Goal: Task Accomplishment & Management: Manage account settings

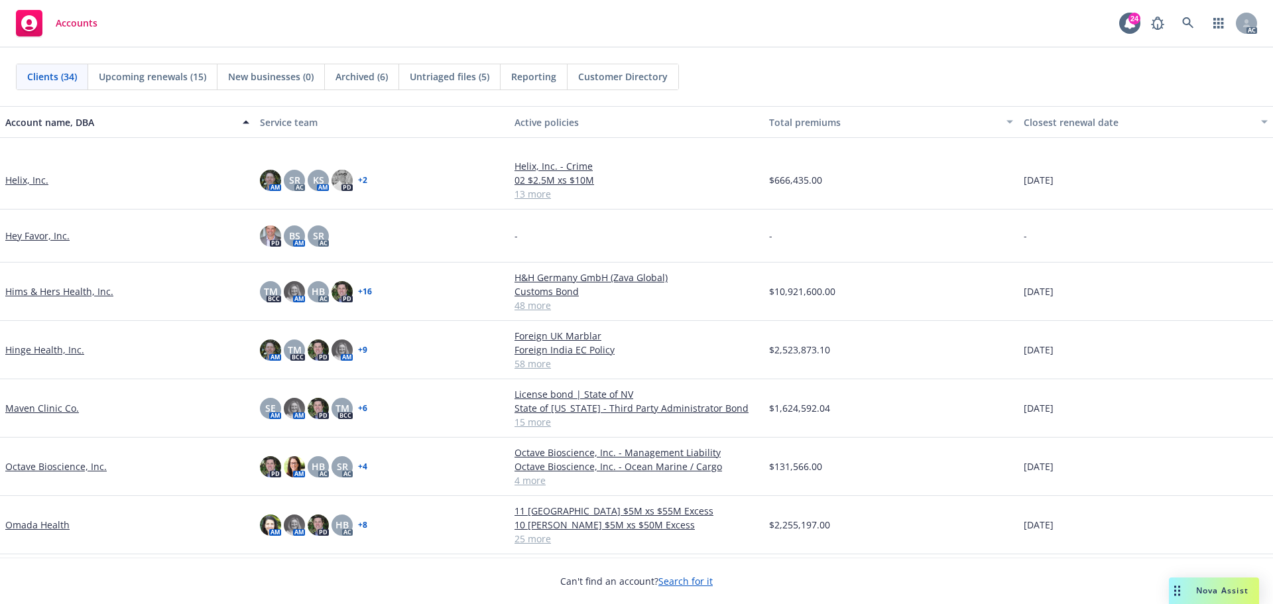
scroll to position [995, 0]
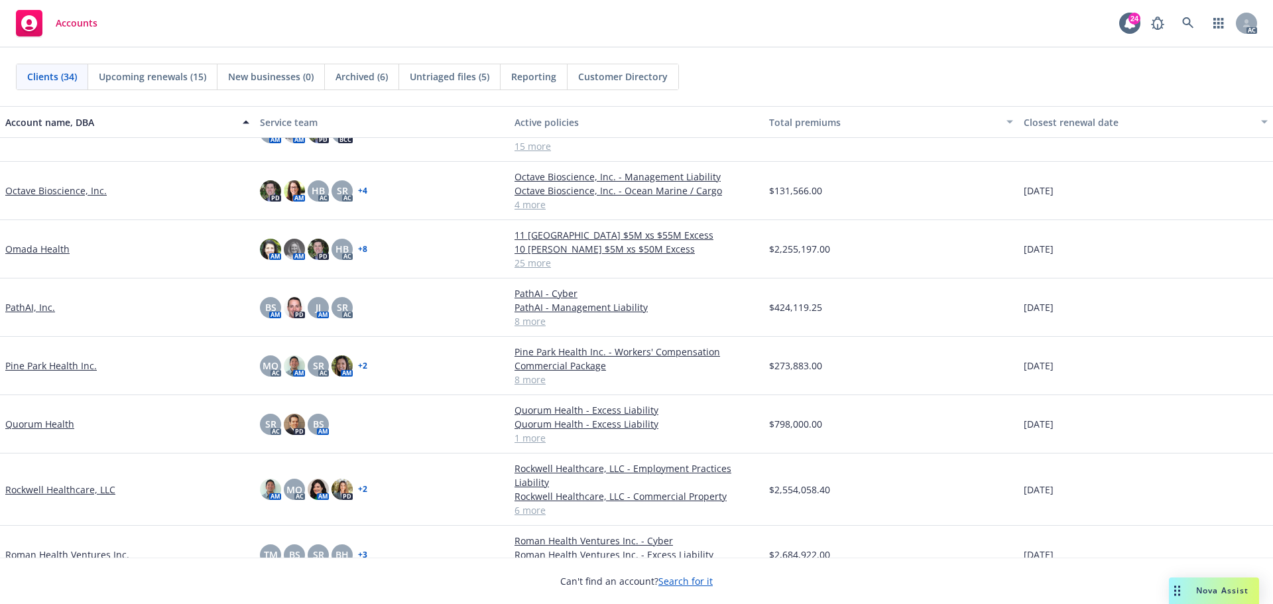
click at [18, 314] on link "PathAI, Inc." at bounding box center [30, 307] width 50 height 14
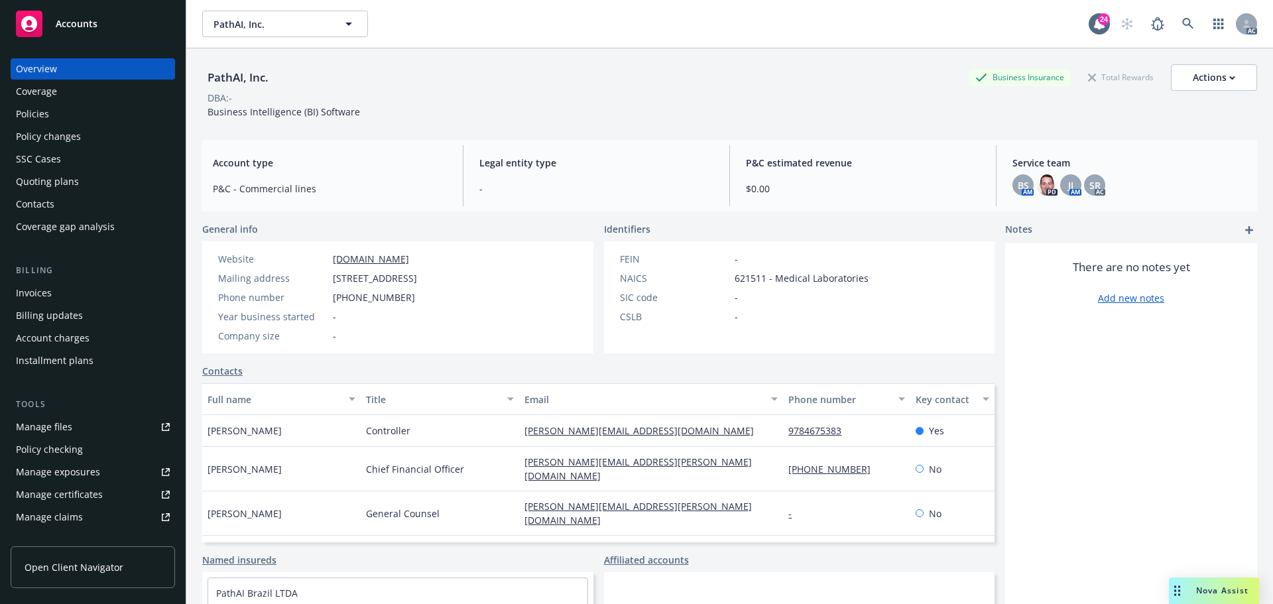
click at [37, 119] on div "Policies" at bounding box center [32, 113] width 33 height 21
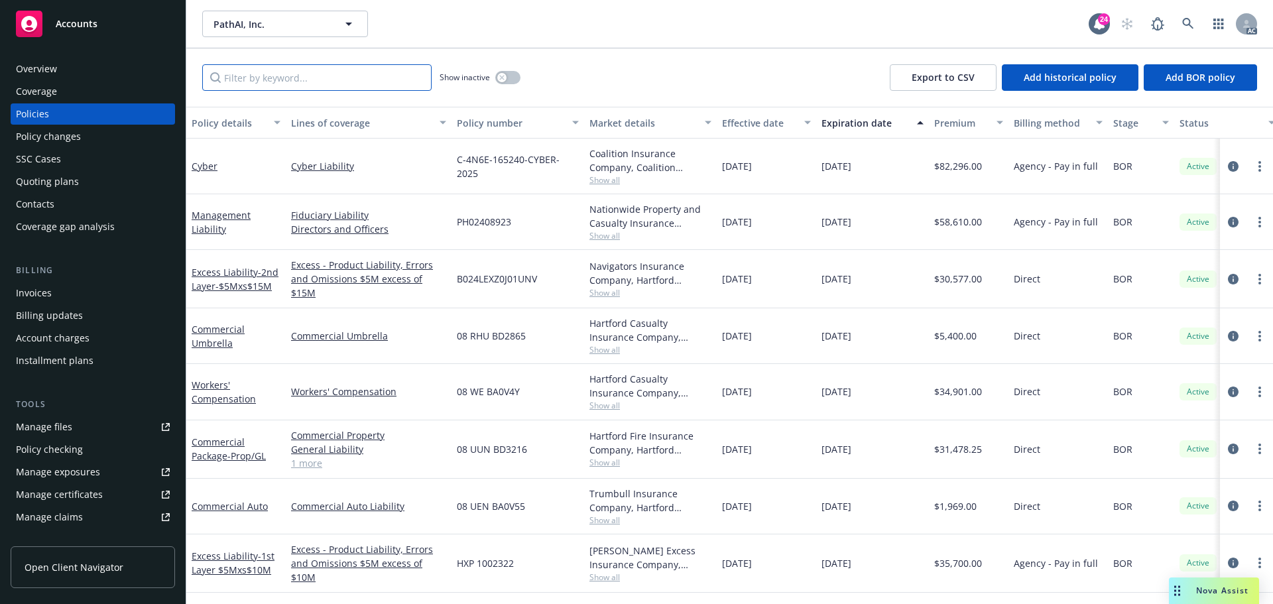
click at [294, 82] on input "Filter by keyword..." at bounding box center [316, 77] width 229 height 27
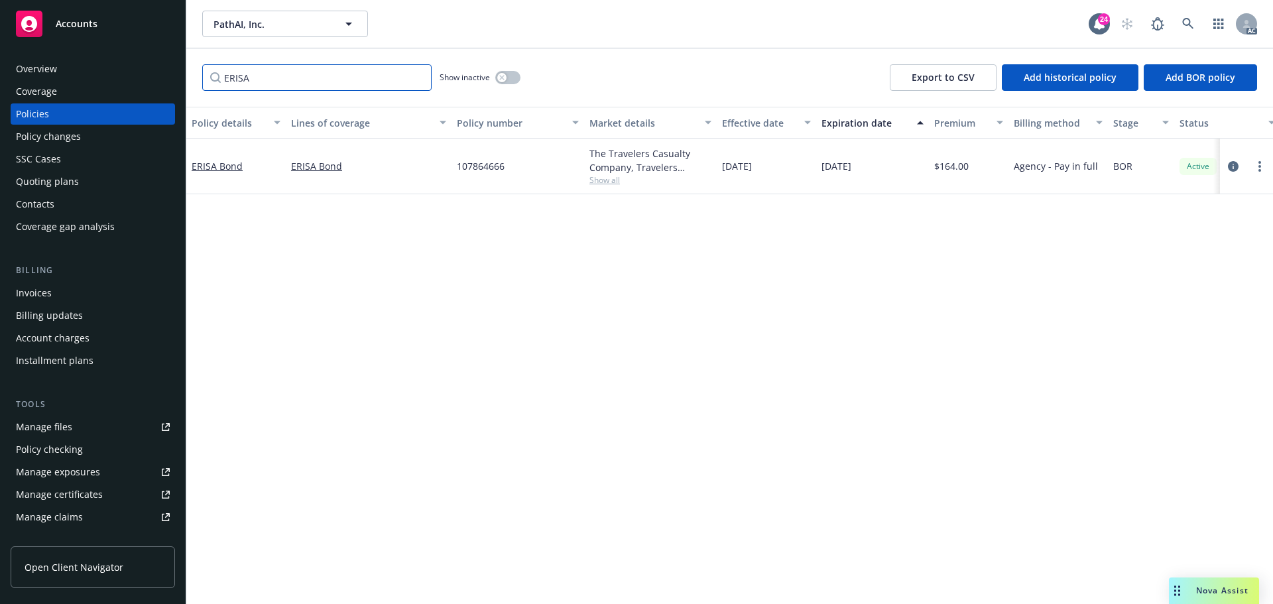
drag, startPoint x: 266, startPoint y: 73, endPoint x: 119, endPoint y: 75, distance: 146.5
click at [119, 75] on div "Accounts Overview Coverage Policies Policy changes SSC Cases Quoting plans Cont…" at bounding box center [636, 302] width 1273 height 604
type input "Management Lia"
click at [78, 494] on div "Manage certificates" at bounding box center [59, 494] width 87 height 21
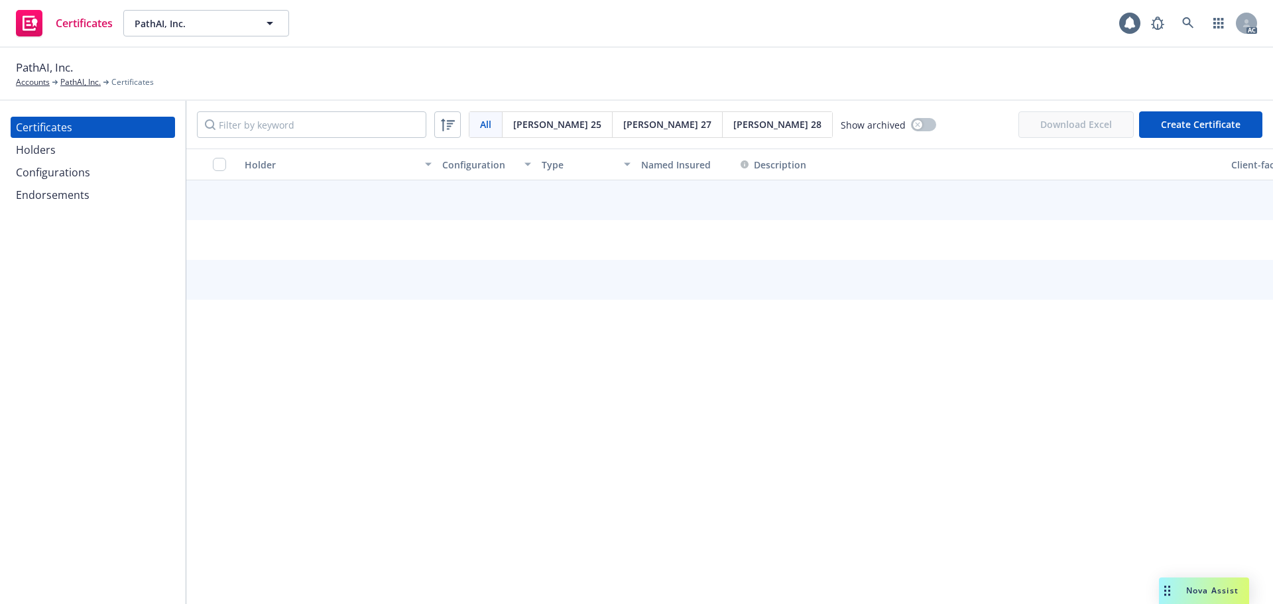
click at [41, 172] on div "Configurations" at bounding box center [53, 172] width 74 height 21
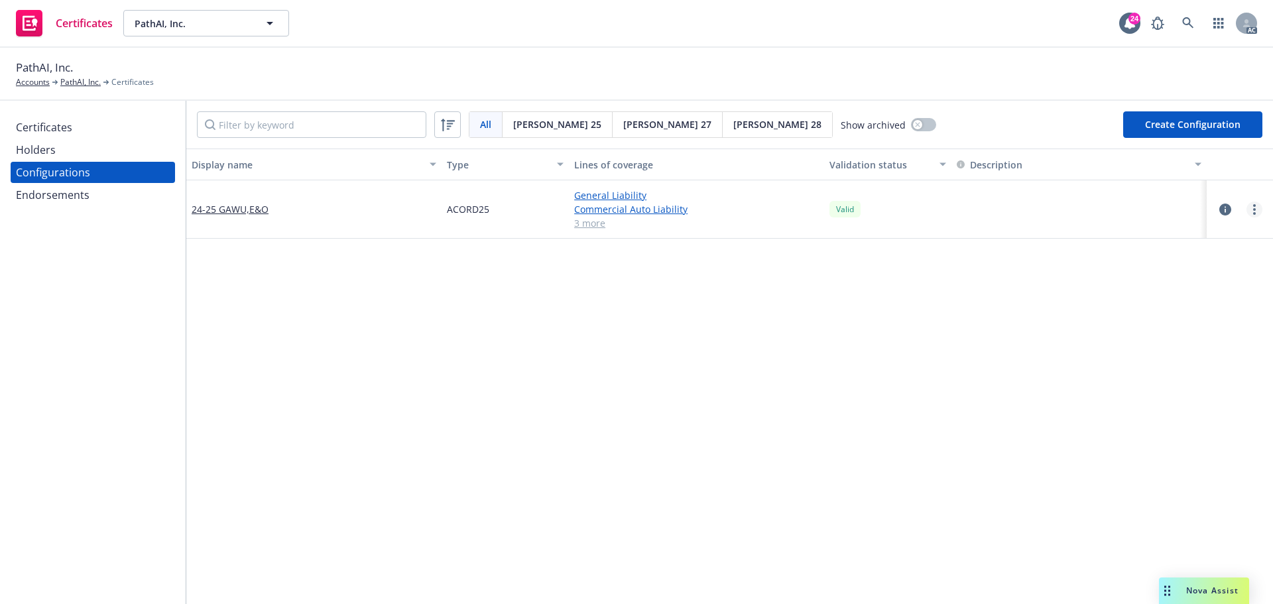
click at [1253, 210] on circle "more" at bounding box center [1254, 209] width 3 height 3
click at [1156, 291] on link "View certificates using this" at bounding box center [1179, 289] width 146 height 27
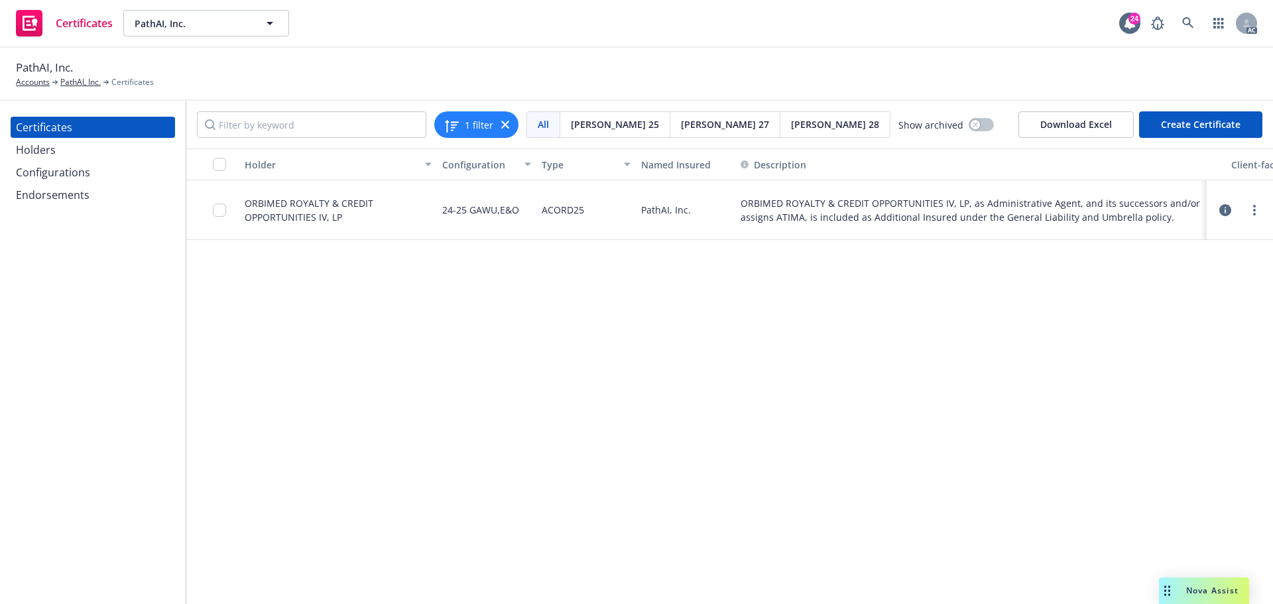
click at [52, 168] on div "Configurations" at bounding box center [53, 172] width 74 height 21
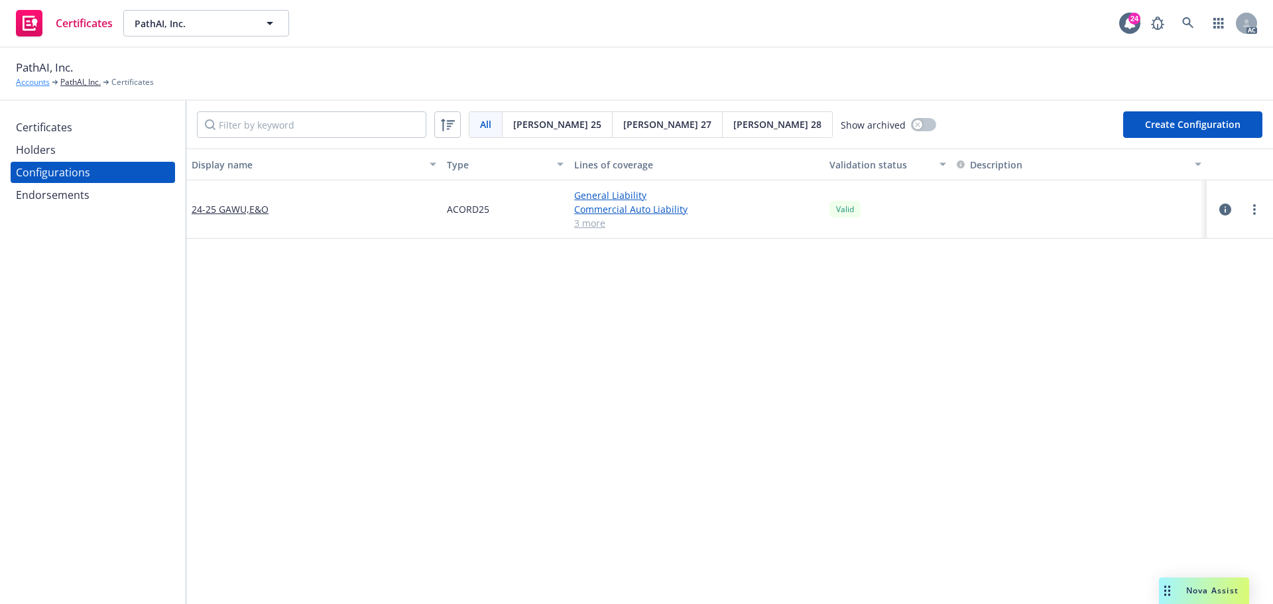
click at [37, 84] on link "Accounts" at bounding box center [33, 82] width 34 height 12
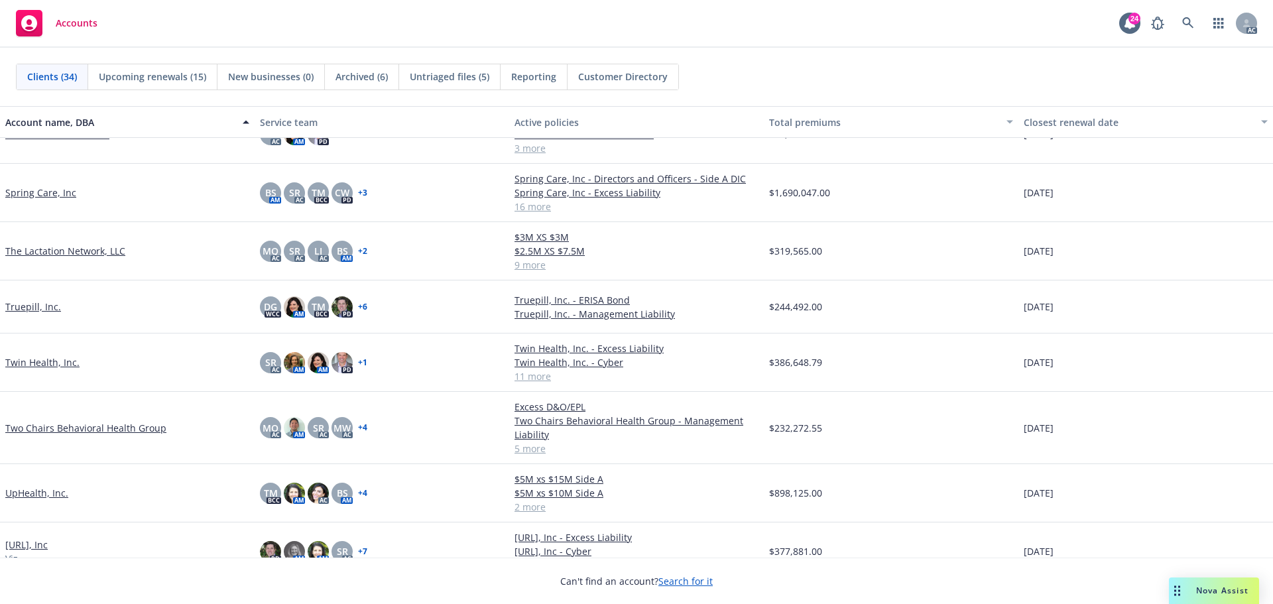
scroll to position [1435, 0]
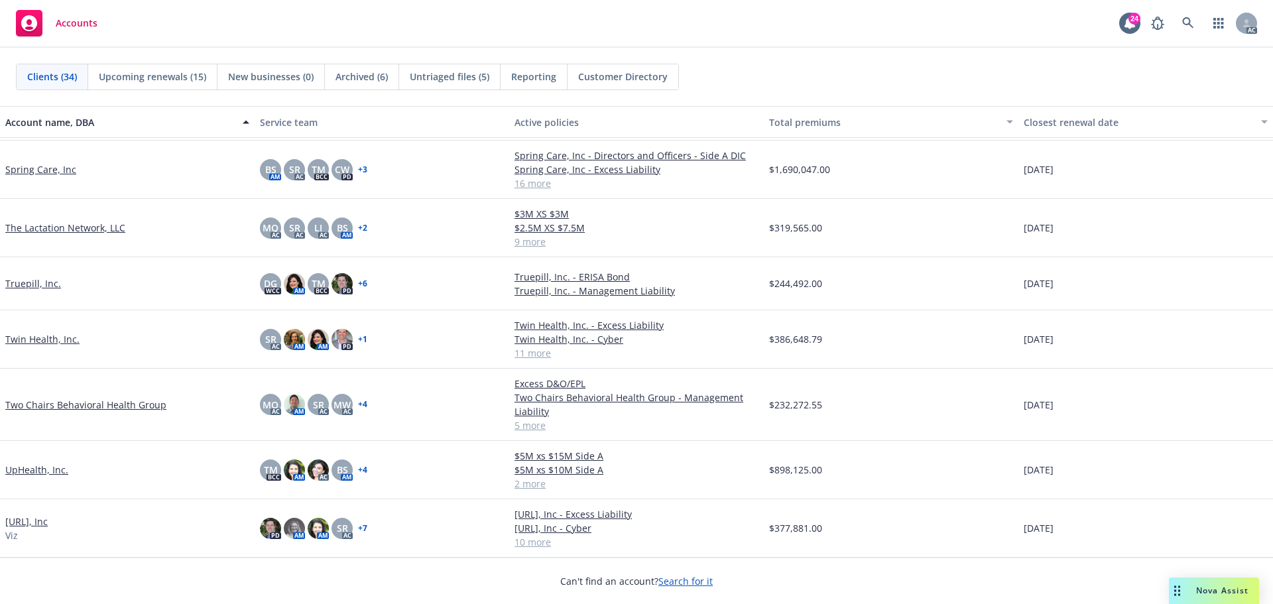
click at [77, 406] on link "Two Chairs Behavioral Health Group" at bounding box center [85, 405] width 161 height 14
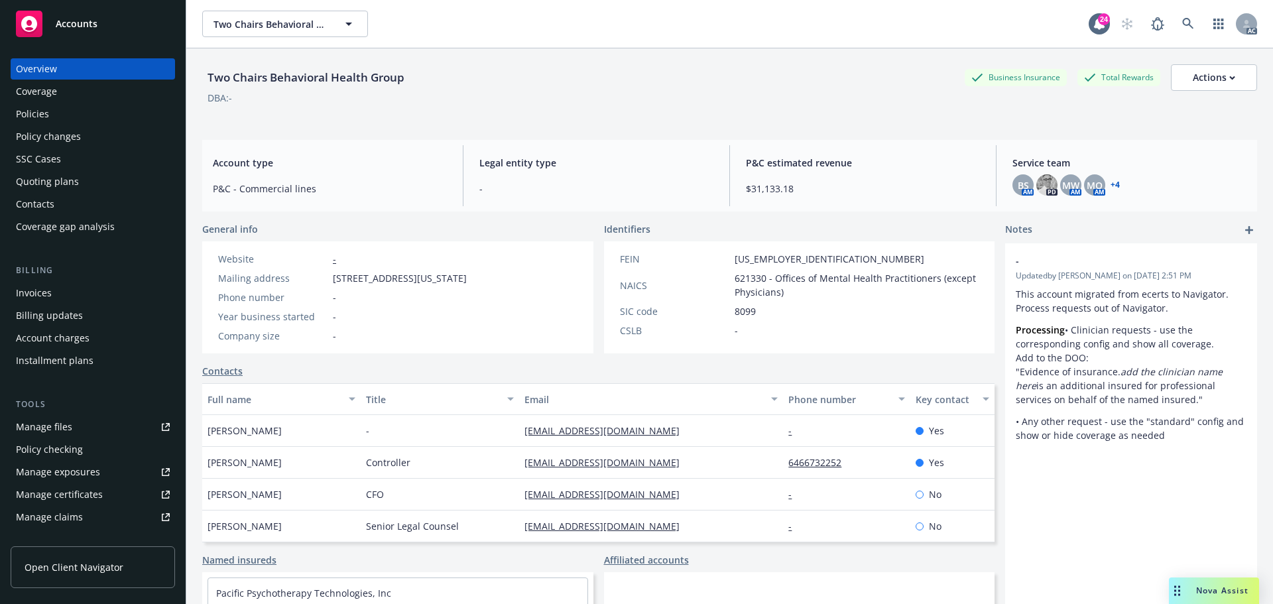
click at [34, 115] on div "Policies" at bounding box center [32, 113] width 33 height 21
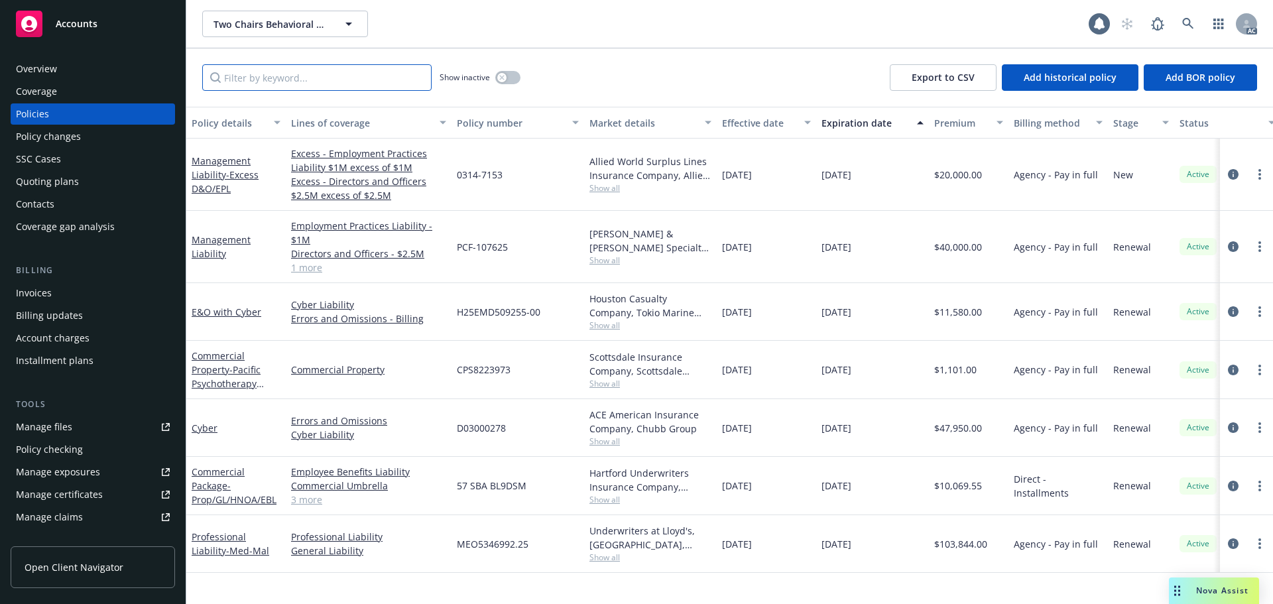
click at [252, 84] on input "Filter by keyword..." at bounding box center [316, 77] width 229 height 27
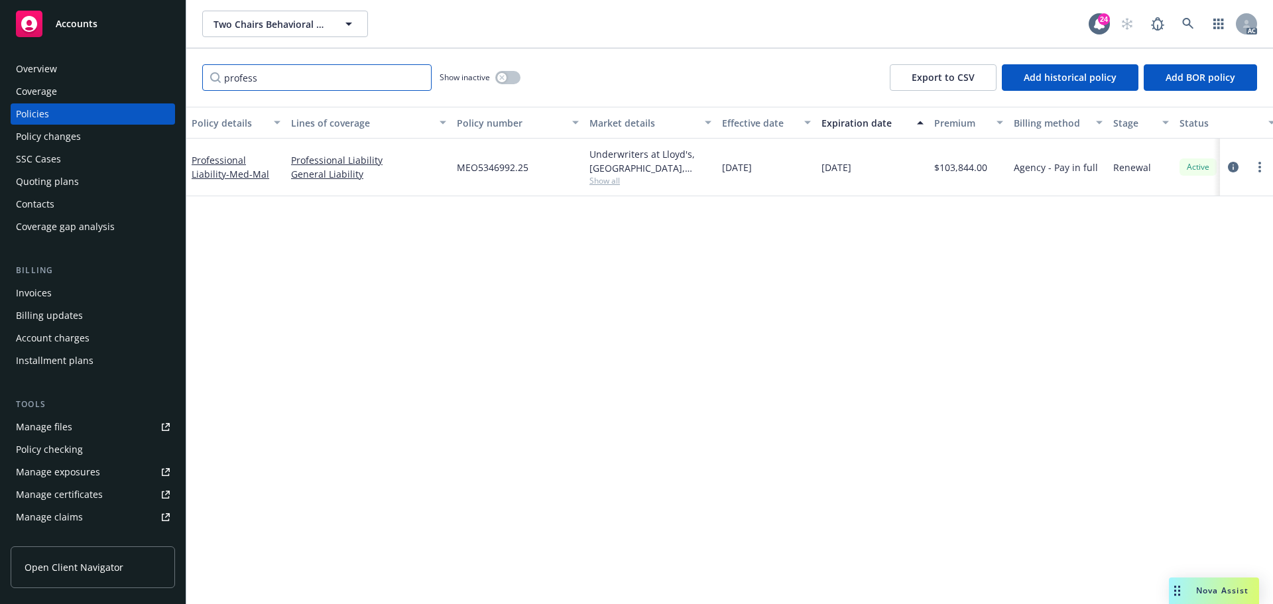
type input "profess"
click at [603, 181] on span "Show all" at bounding box center [650, 180] width 122 height 11
click at [1233, 162] on icon "circleInformation" at bounding box center [1233, 167] width 11 height 11
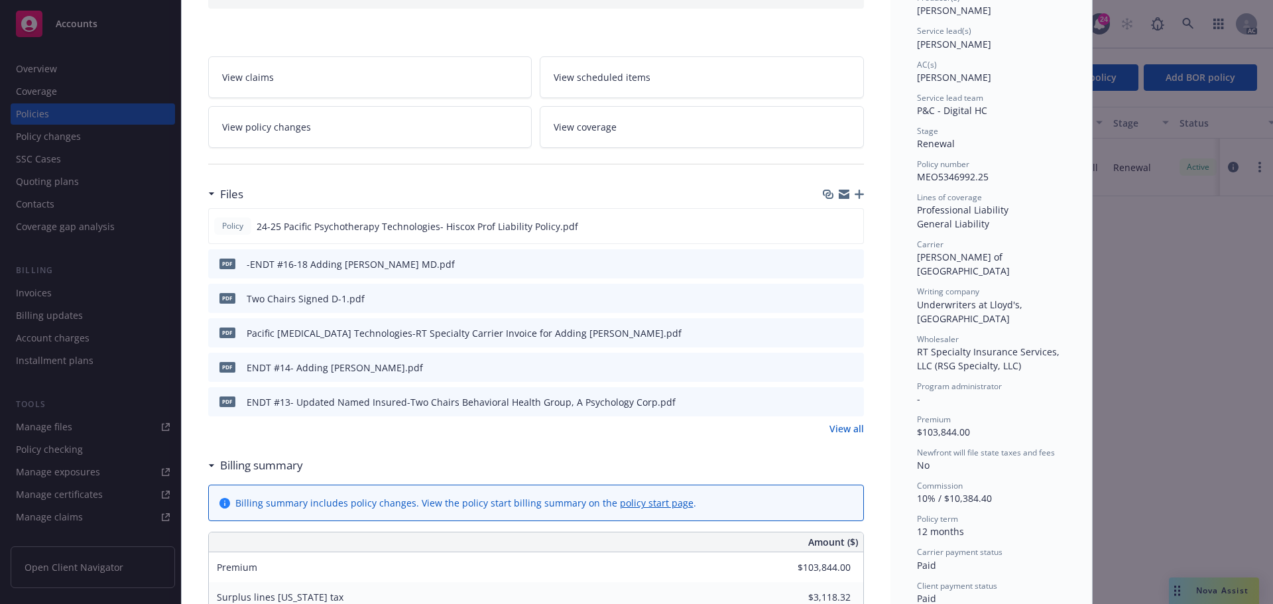
scroll to position [199, 0]
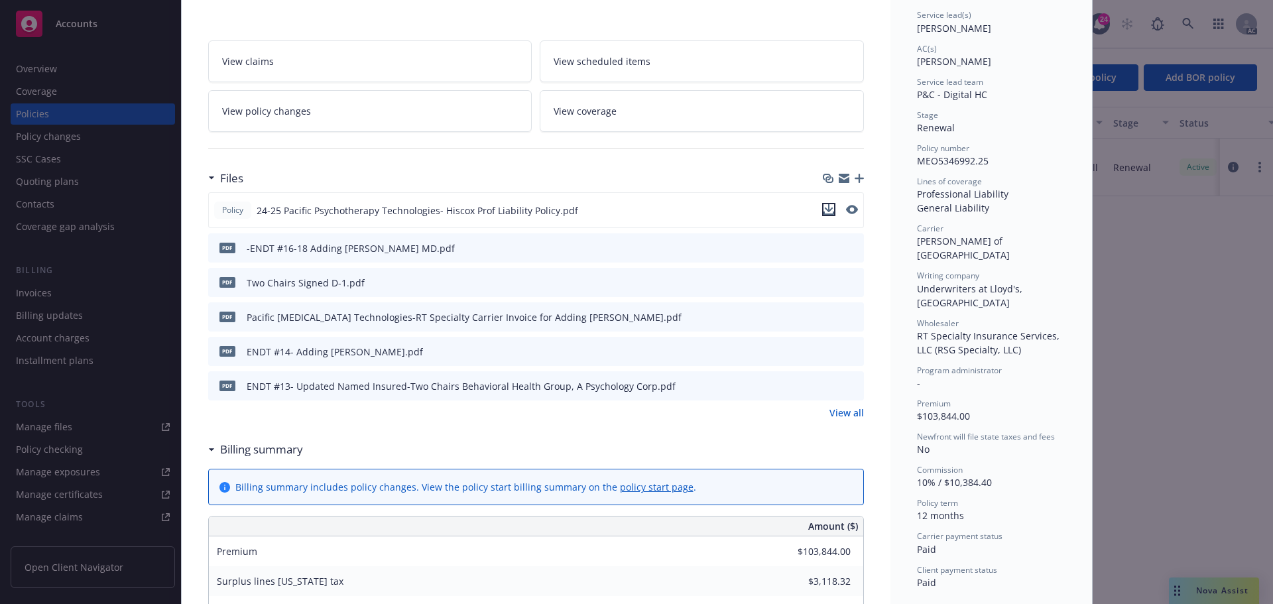
click at [826, 209] on icon "download file" at bounding box center [828, 208] width 9 height 8
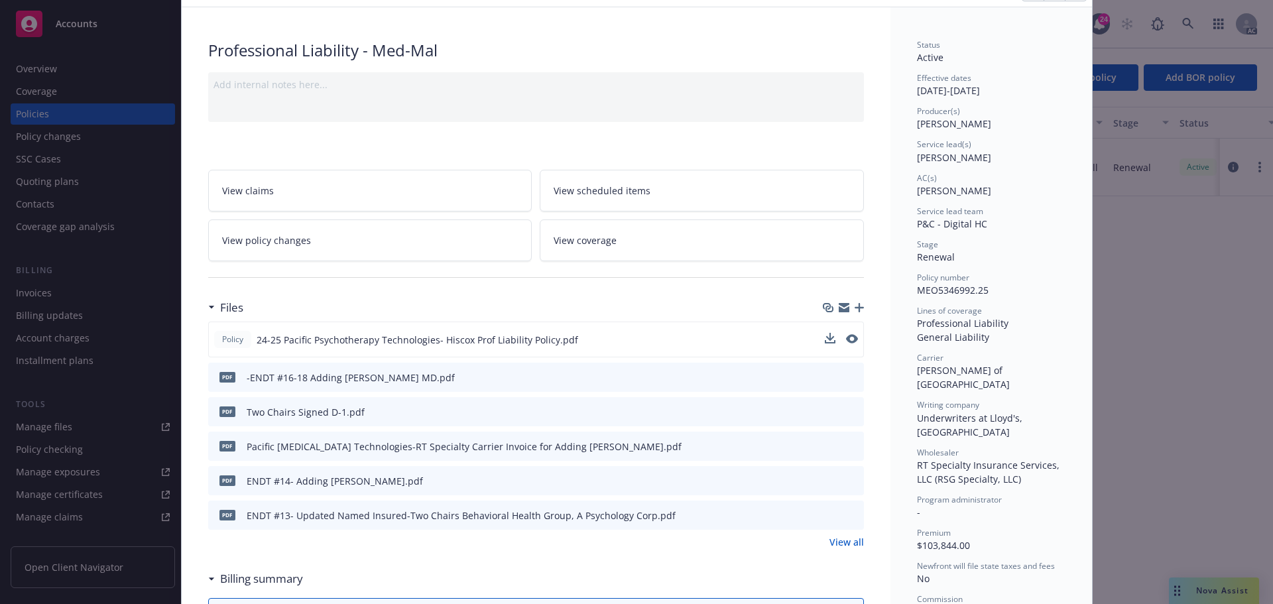
scroll to position [0, 0]
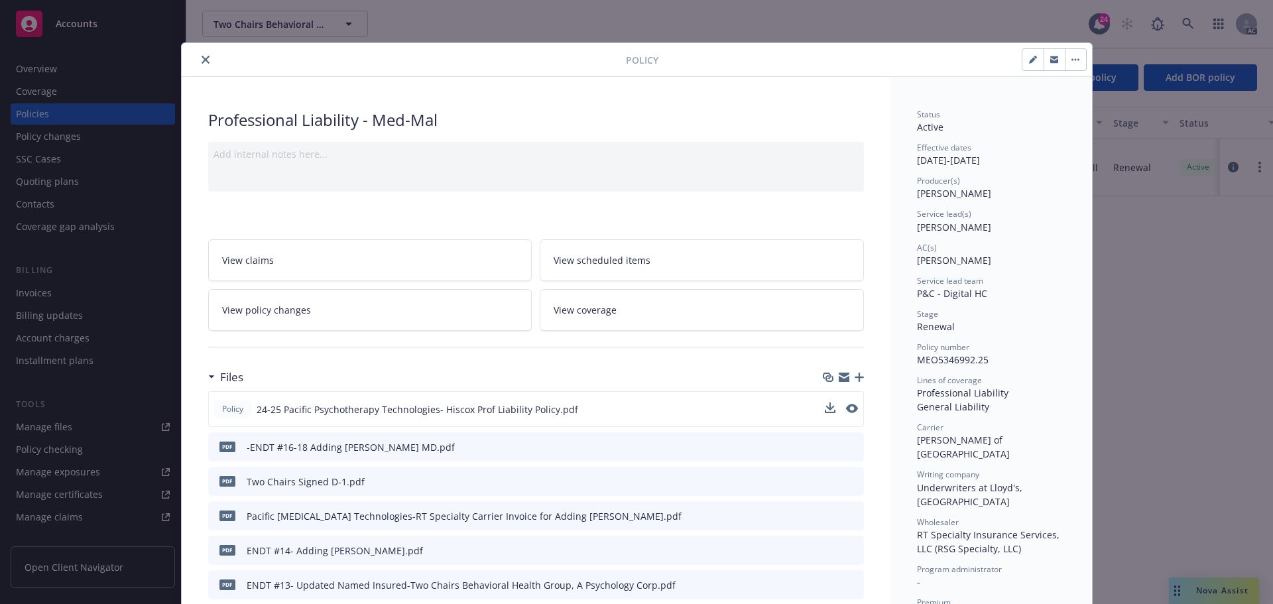
click at [202, 57] on icon "close" at bounding box center [206, 60] width 8 height 8
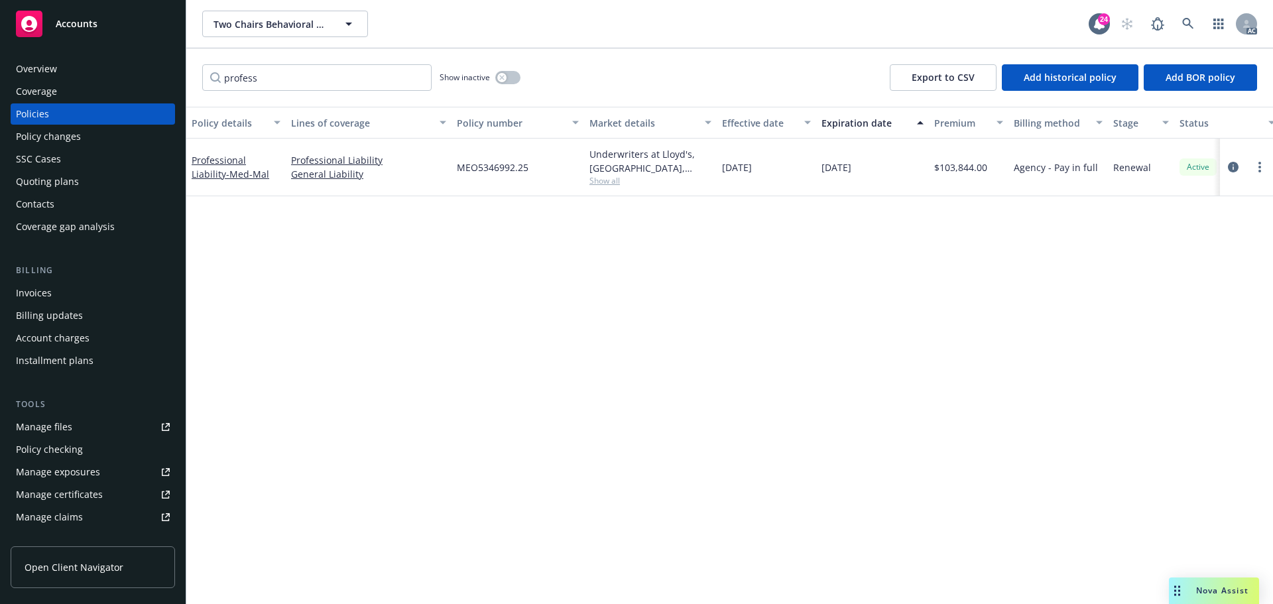
click at [82, 492] on div "Manage certificates" at bounding box center [59, 494] width 87 height 21
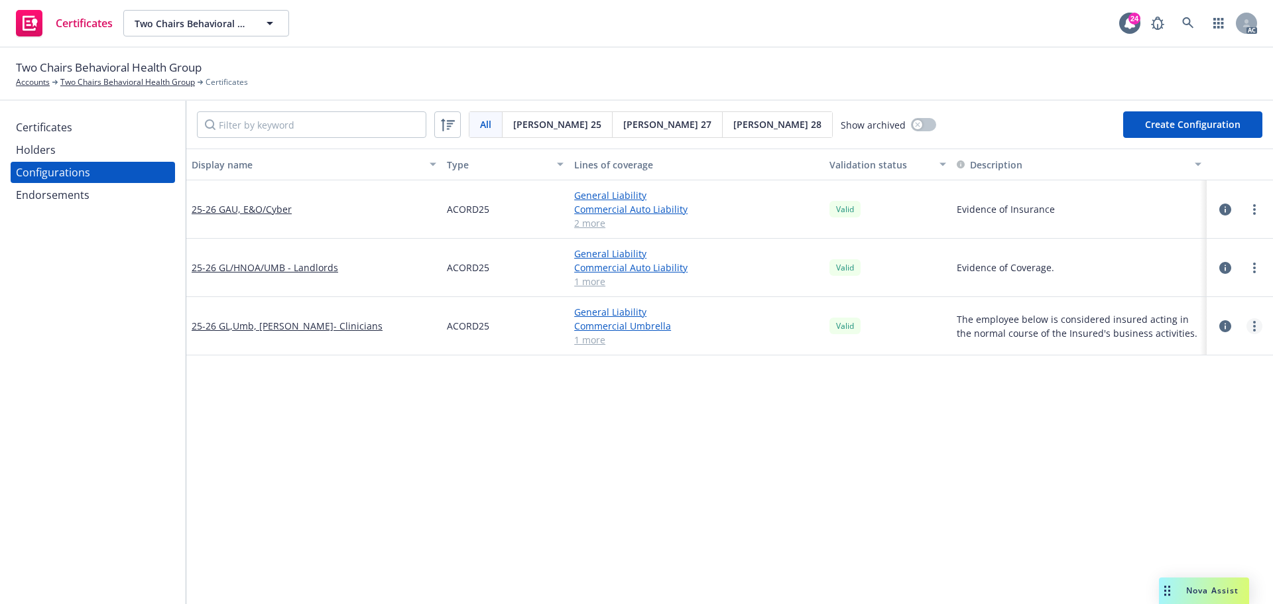
click at [1253, 324] on icon "more" at bounding box center [1254, 326] width 3 height 11
click at [1162, 486] on link "Preview an ACORD" at bounding box center [1179, 486] width 146 height 27
click at [102, 84] on link "Two Chairs Behavioral Health Group" at bounding box center [127, 82] width 135 height 12
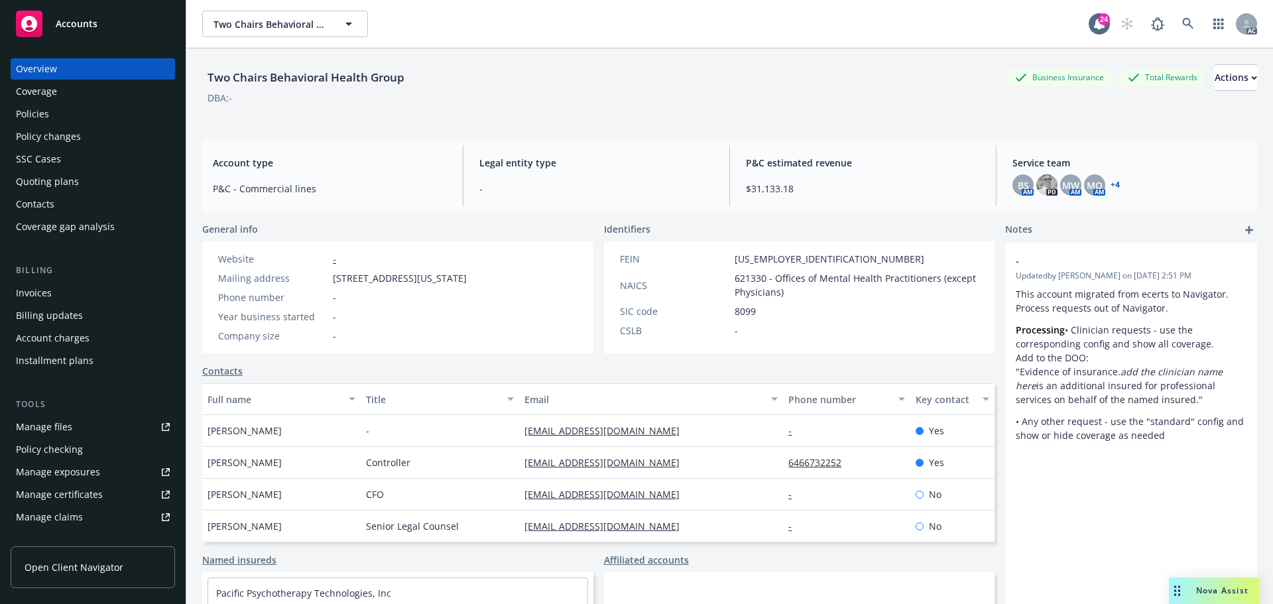
click at [28, 115] on div "Policies" at bounding box center [32, 113] width 33 height 21
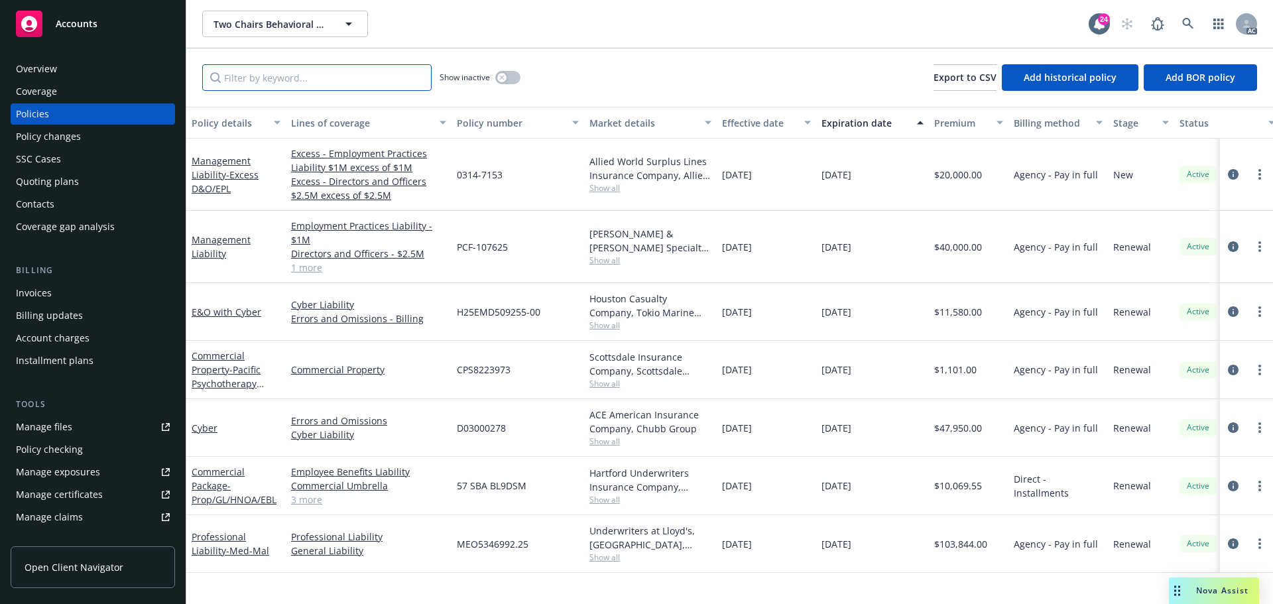
click at [259, 84] on input "Filter by keyword..." at bounding box center [316, 77] width 229 height 27
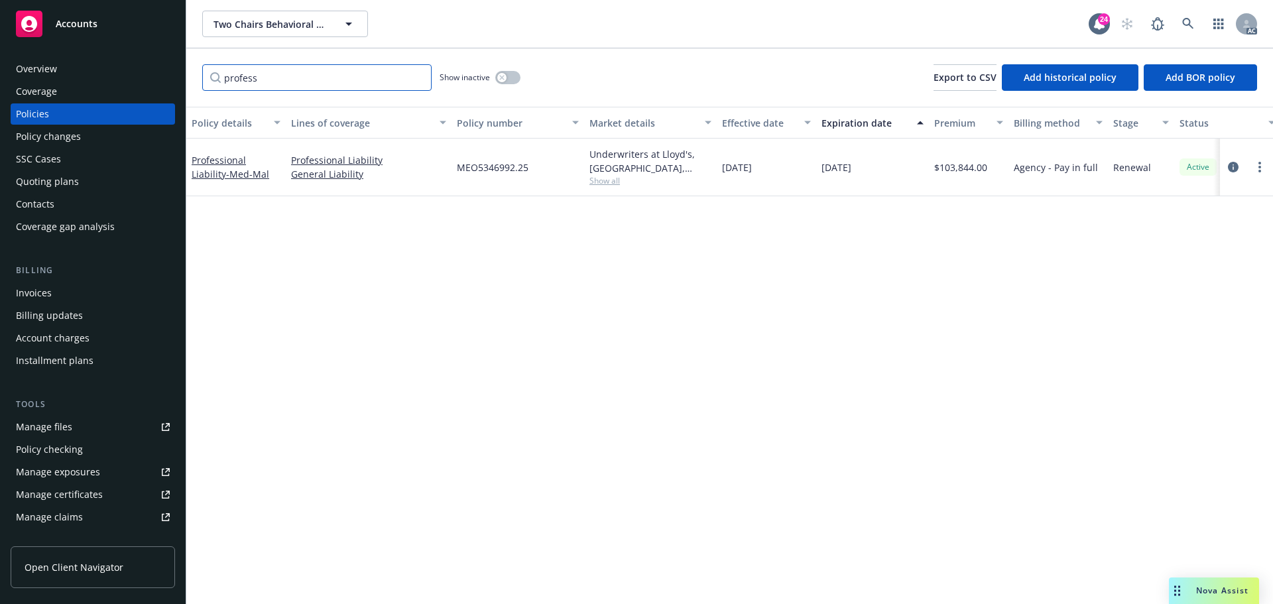
type input "profess"
drag, startPoint x: 271, startPoint y: 77, endPoint x: 186, endPoint y: 76, distance: 85.5
click at [186, 76] on div "Accounts Overview Coverage Policies Policy changes SSC Cases Quoting plans Cont…" at bounding box center [636, 302] width 1273 height 604
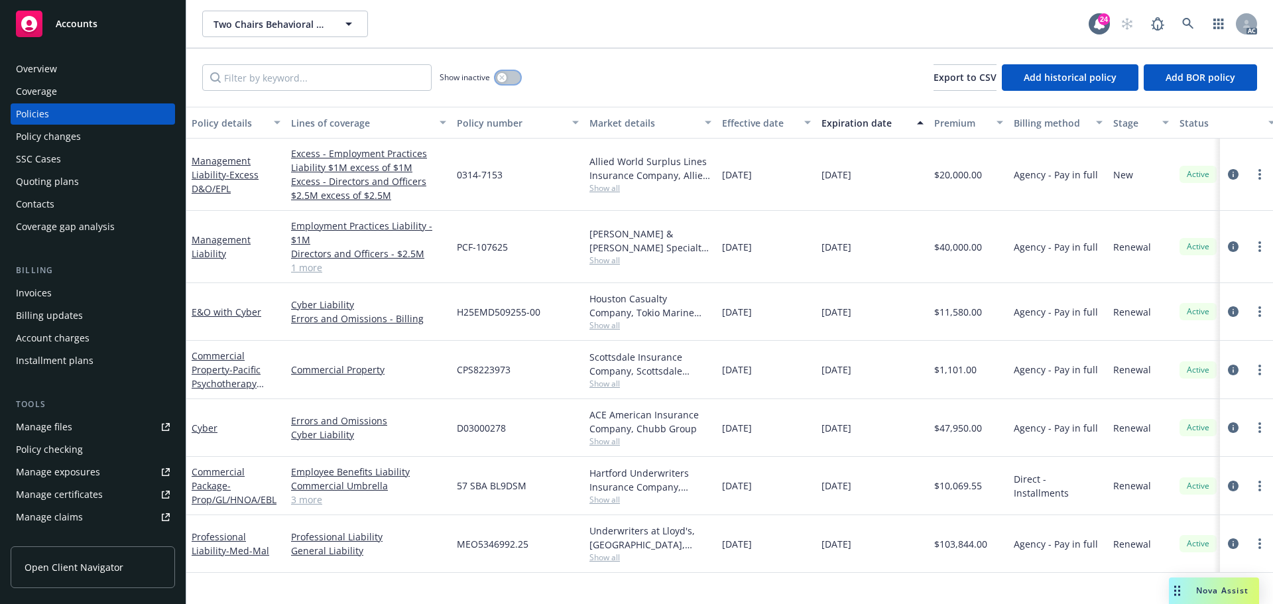
click at [515, 80] on button "button" at bounding box center [507, 77] width 25 height 13
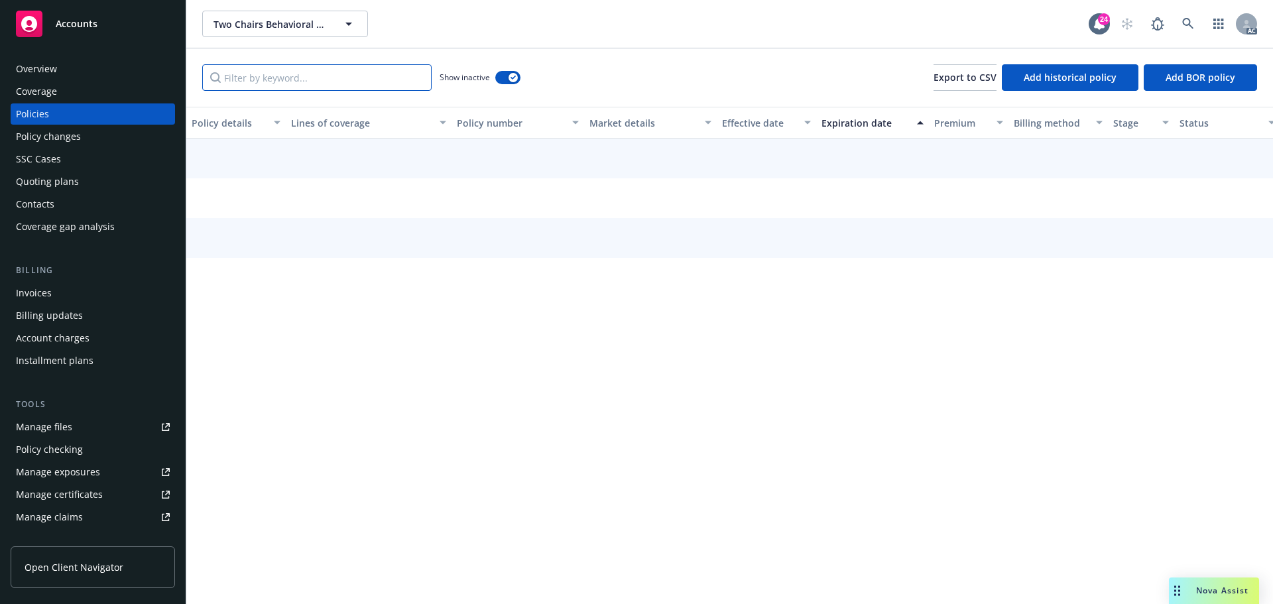
click at [250, 74] on input "Filter by keyword..." at bounding box center [316, 77] width 229 height 27
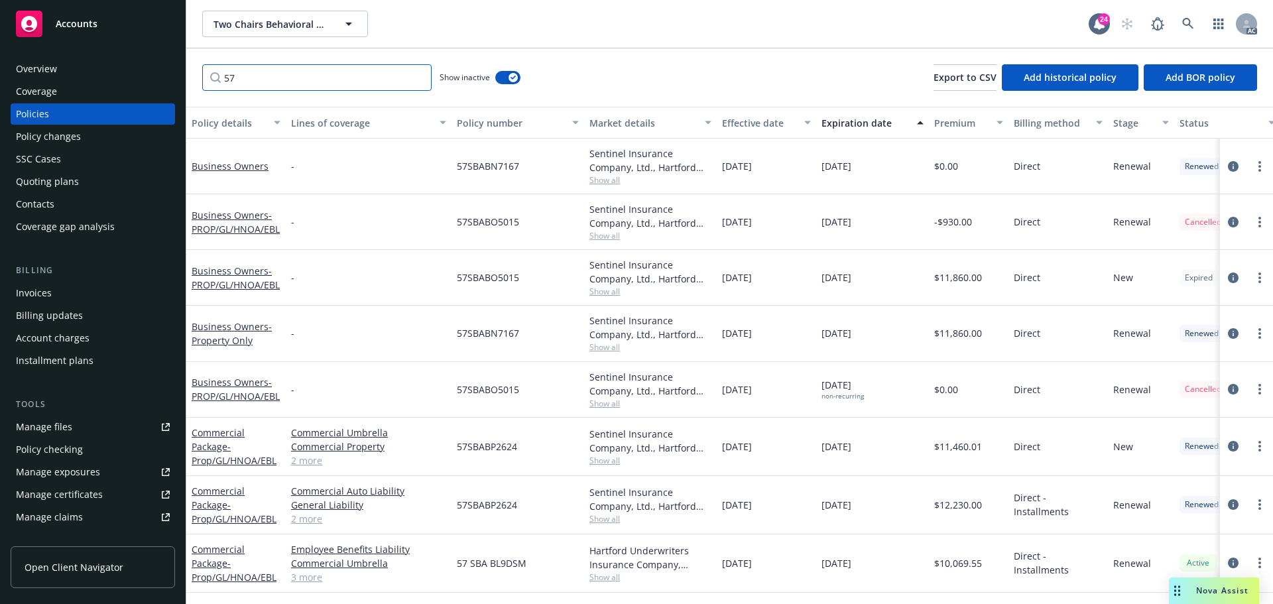
type input "5"
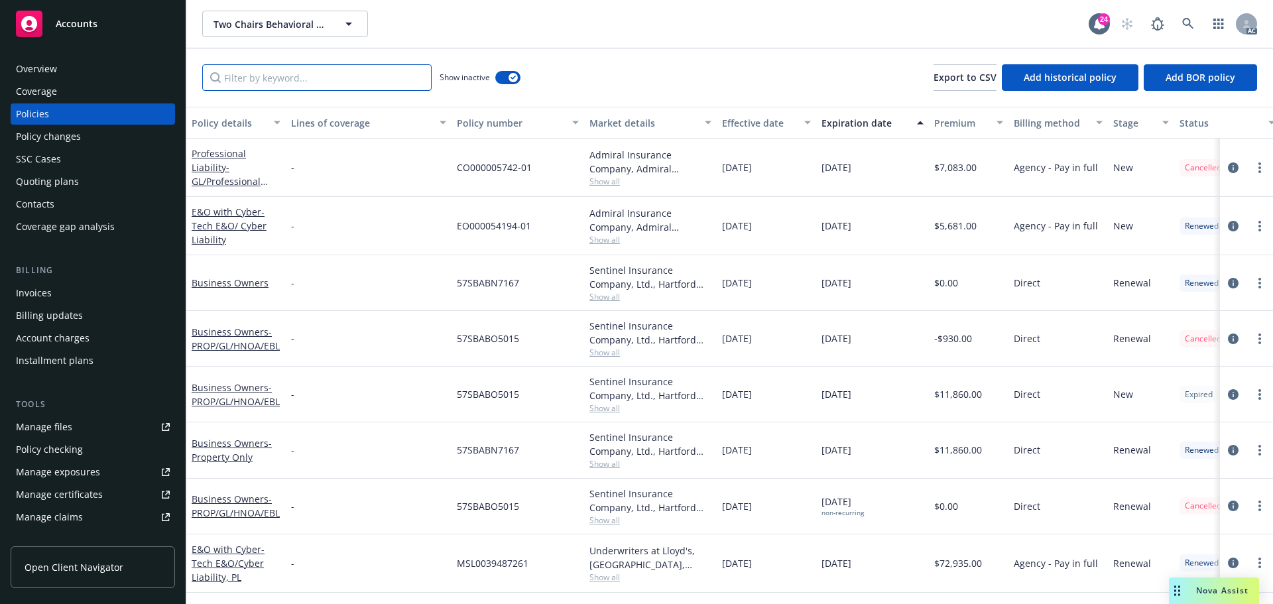
click at [247, 80] on input "Filter by keyword..." at bounding box center [316, 77] width 229 height 27
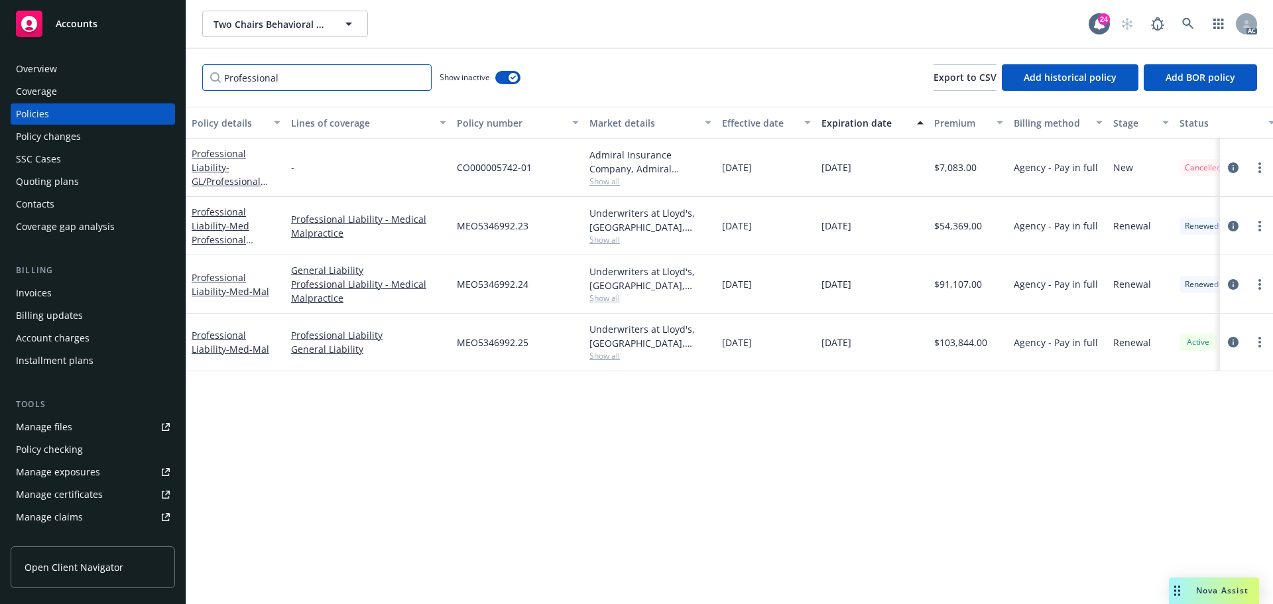
type input "Professional"
click at [609, 299] on span "Show all" at bounding box center [650, 297] width 122 height 11
click at [829, 443] on div "Policy details Lines of coverage Policy number Market details Effective date Ex…" at bounding box center [729, 355] width 1087 height 497
click at [598, 358] on span "Show all" at bounding box center [650, 355] width 122 height 11
click at [762, 387] on div "Policy details Lines of coverage Policy number Market details Effective date Ex…" at bounding box center [729, 355] width 1087 height 497
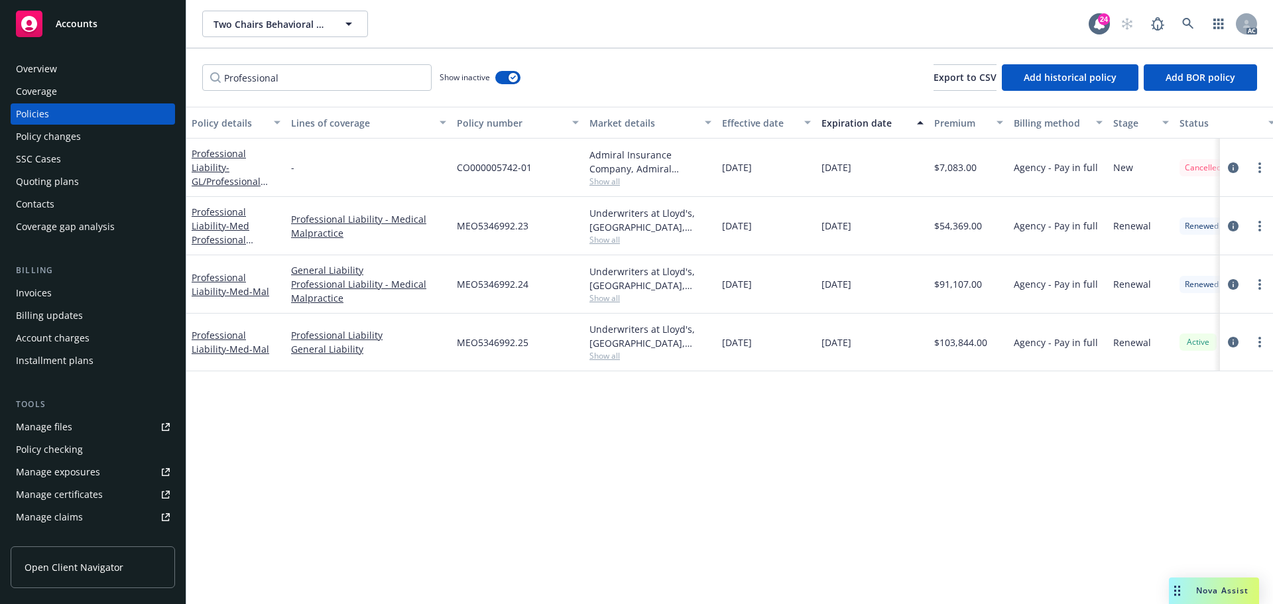
click at [598, 299] on span "Show all" at bounding box center [650, 297] width 122 height 11
click at [323, 459] on div "Policy details Lines of coverage Policy number Market details Effective date Ex…" at bounding box center [729, 355] width 1087 height 497
click at [602, 240] on span "Show all" at bounding box center [650, 239] width 122 height 11
click at [698, 470] on div "Policy details Lines of coverage Policy number Market details Effective date Ex…" at bounding box center [729, 355] width 1087 height 497
drag, startPoint x: 509, startPoint y: 435, endPoint x: 515, endPoint y: 444, distance: 10.1
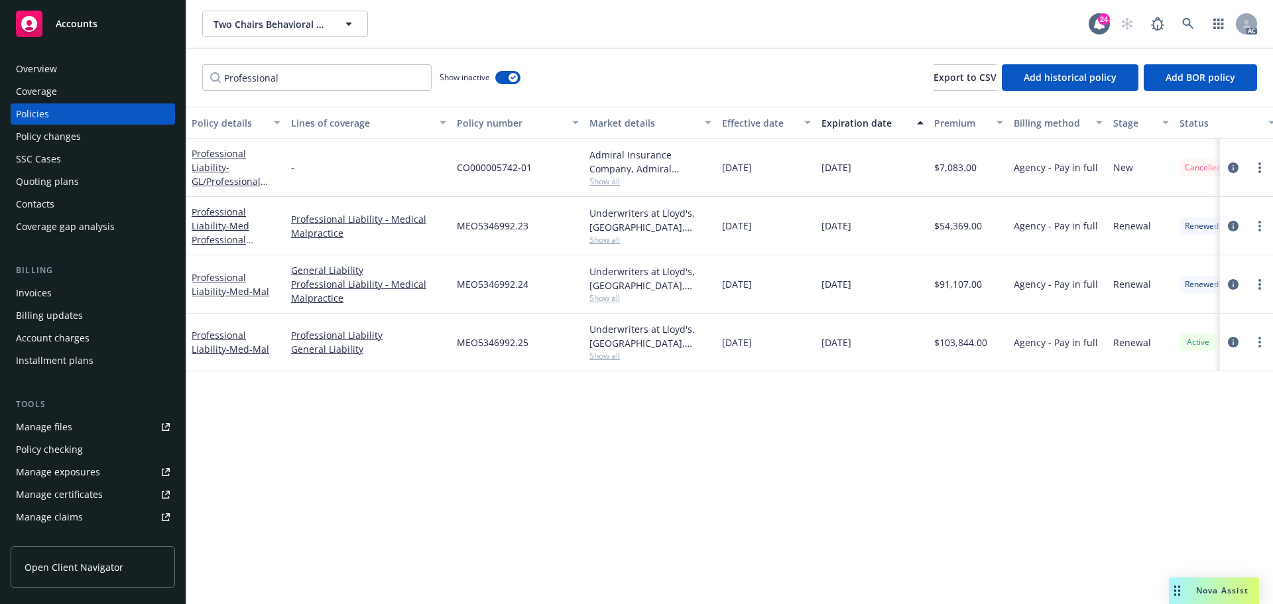
click at [509, 435] on div "Policy details Lines of coverage Policy number Market details Effective date Ex…" at bounding box center [729, 355] width 1087 height 497
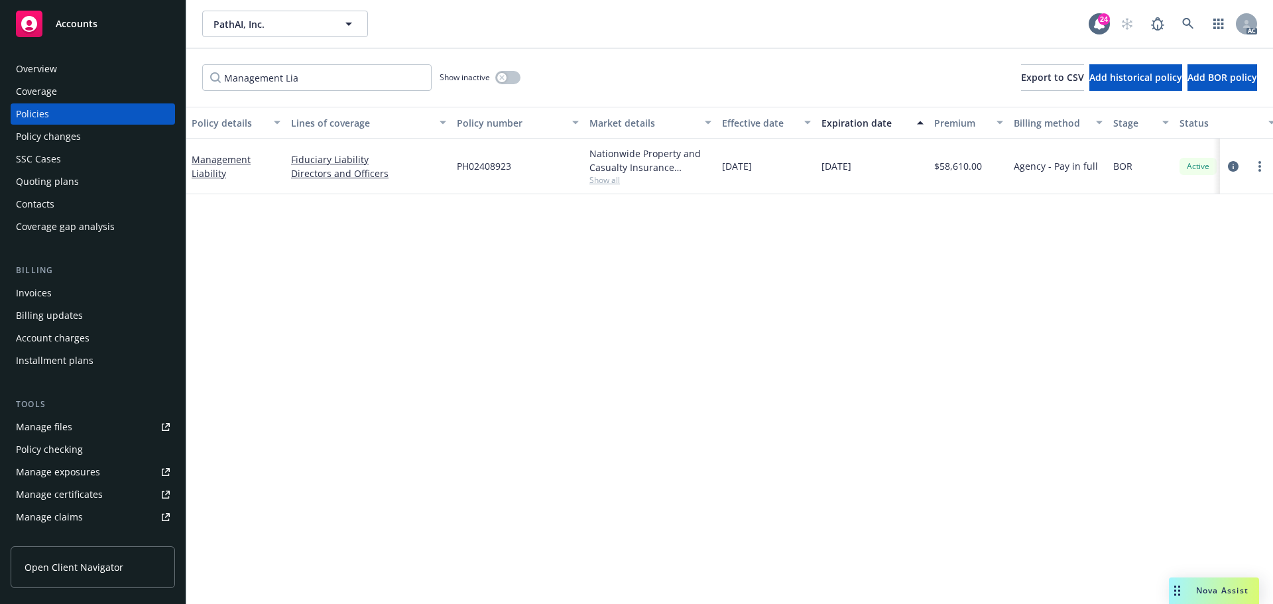
click at [72, 184] on div "Quoting plans" at bounding box center [47, 181] width 63 height 21
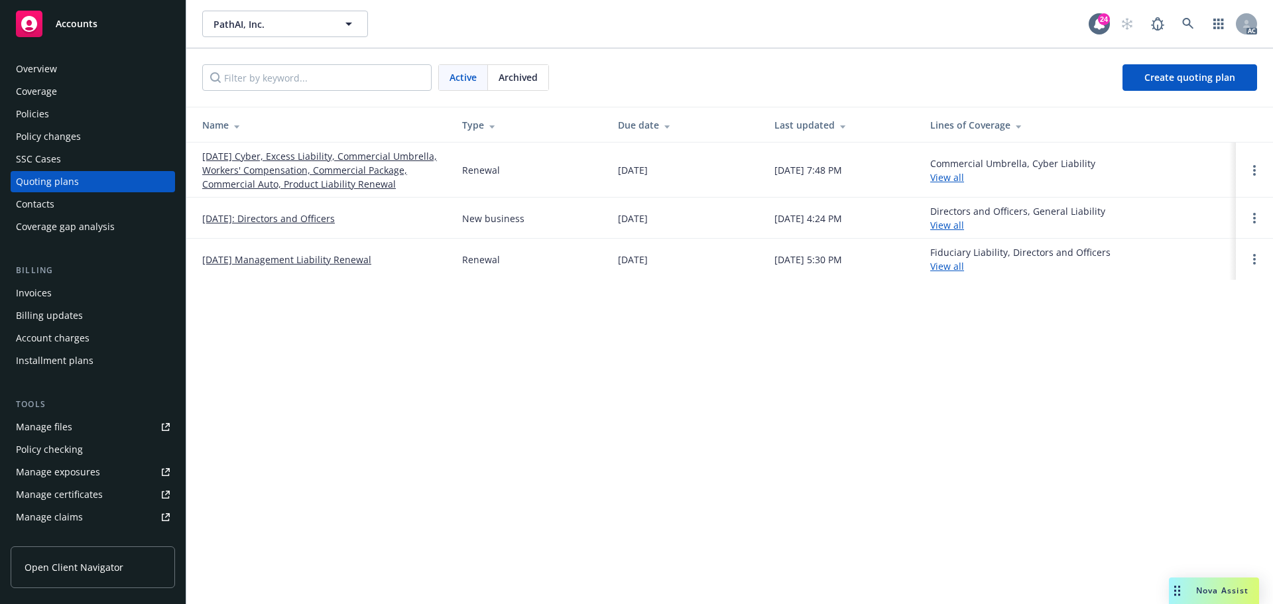
click at [310, 154] on link "[DATE] Cyber, Excess Liability, Commercial Umbrella, Workers' Compensation, Com…" at bounding box center [321, 170] width 239 height 42
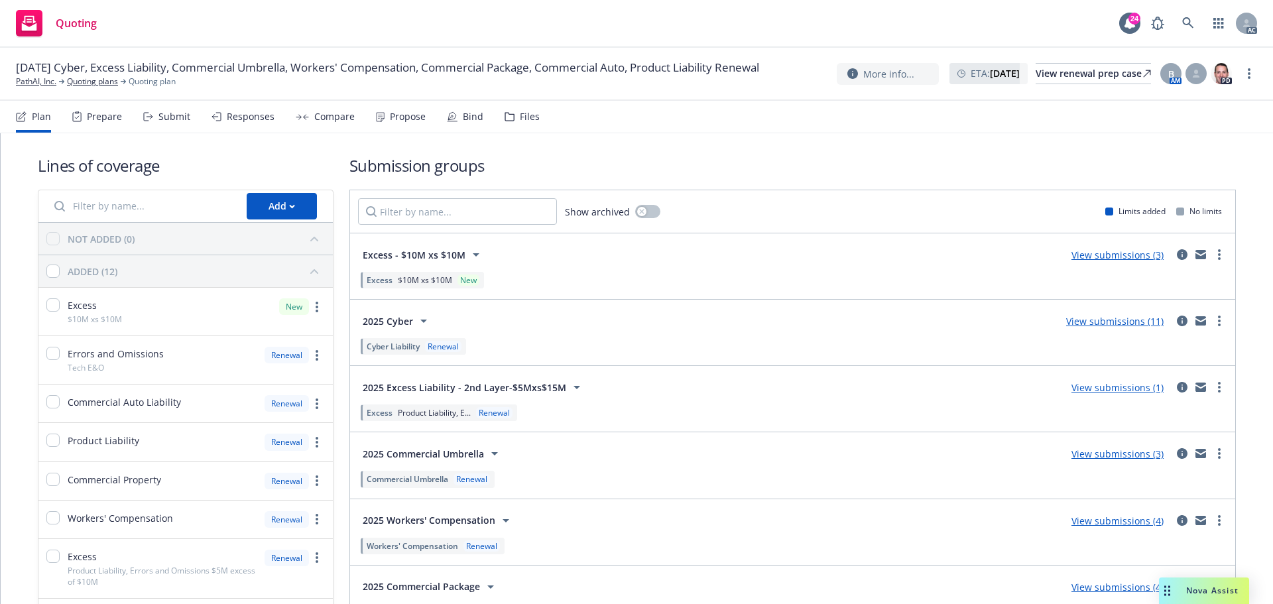
click at [473, 119] on div "Bind" at bounding box center [473, 116] width 21 height 11
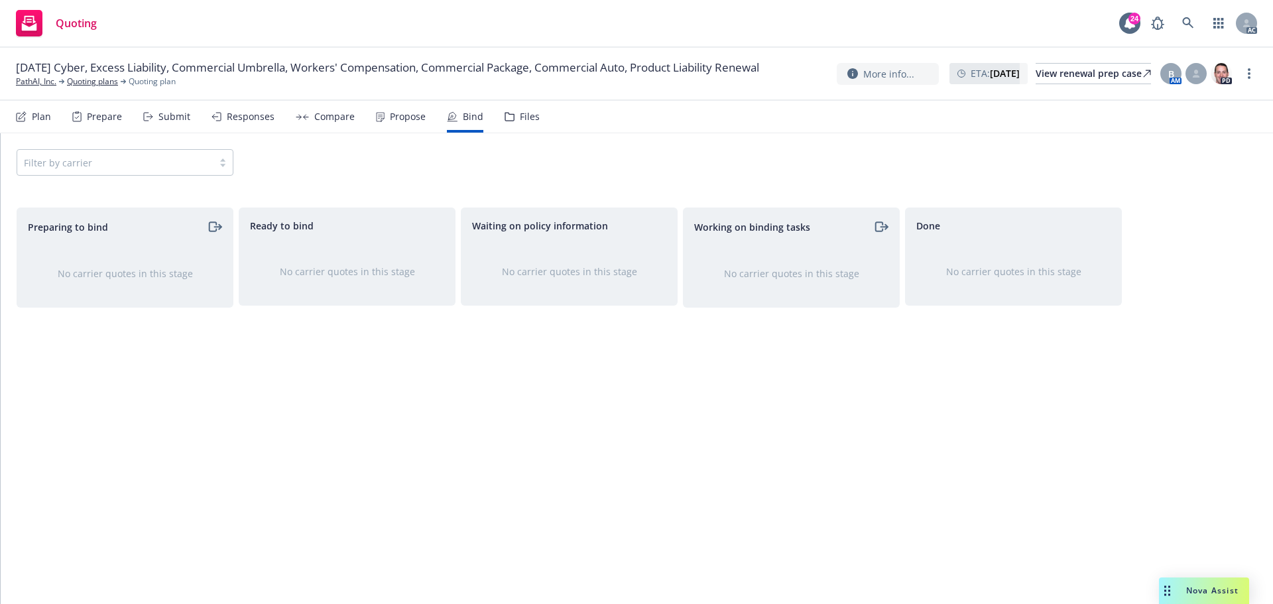
click at [166, 111] on div "Submit" at bounding box center [174, 116] width 32 height 11
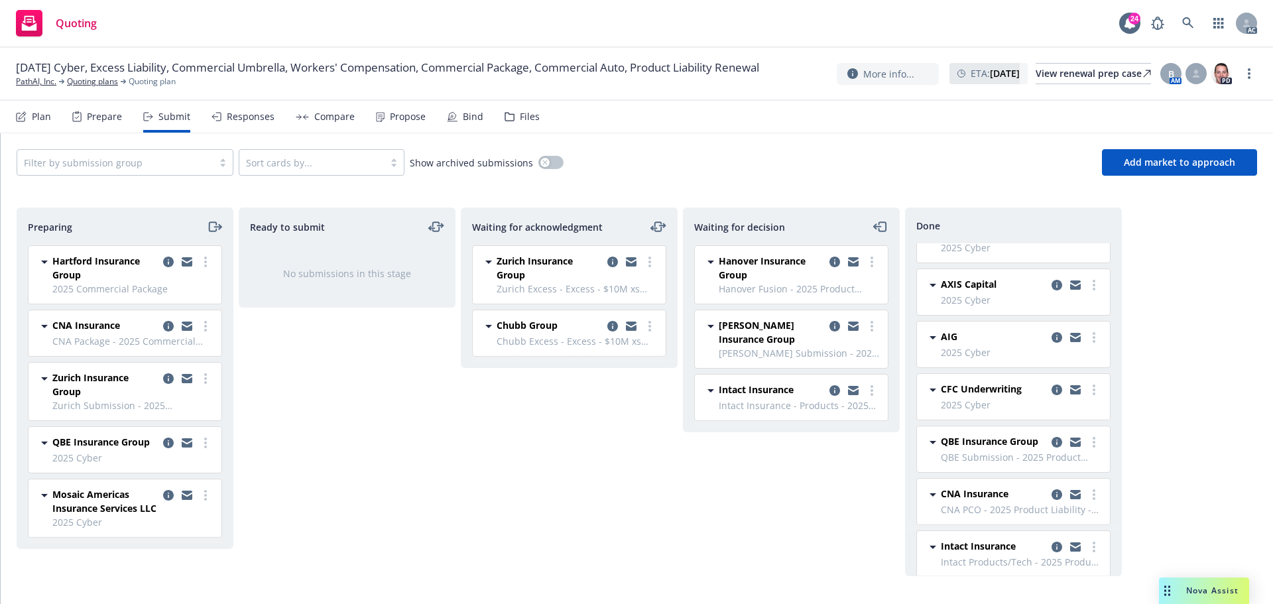
scroll to position [265, 0]
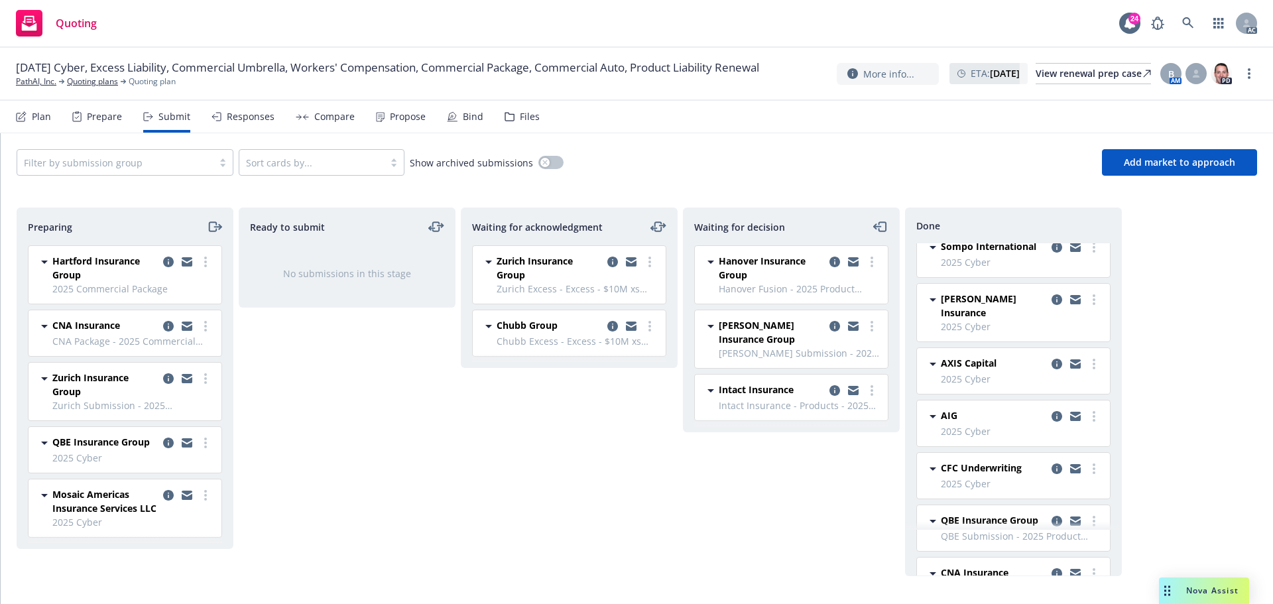
click at [463, 115] on div "Bind" at bounding box center [473, 116] width 21 height 11
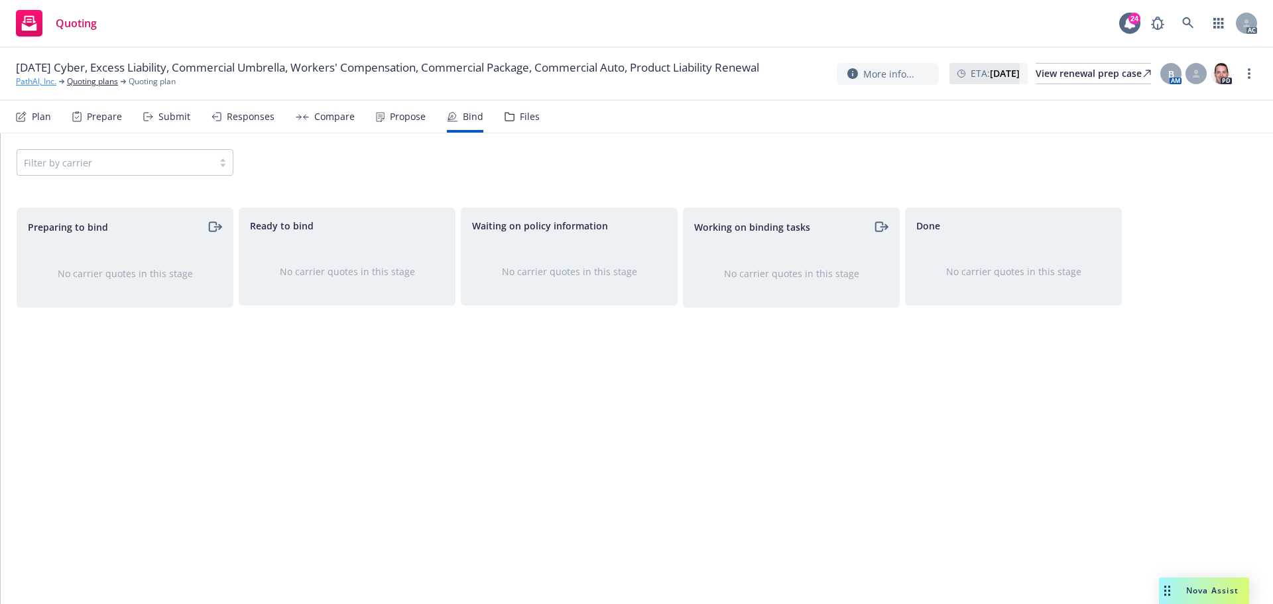
click at [31, 88] on link "PathAI, Inc." at bounding box center [36, 82] width 40 height 12
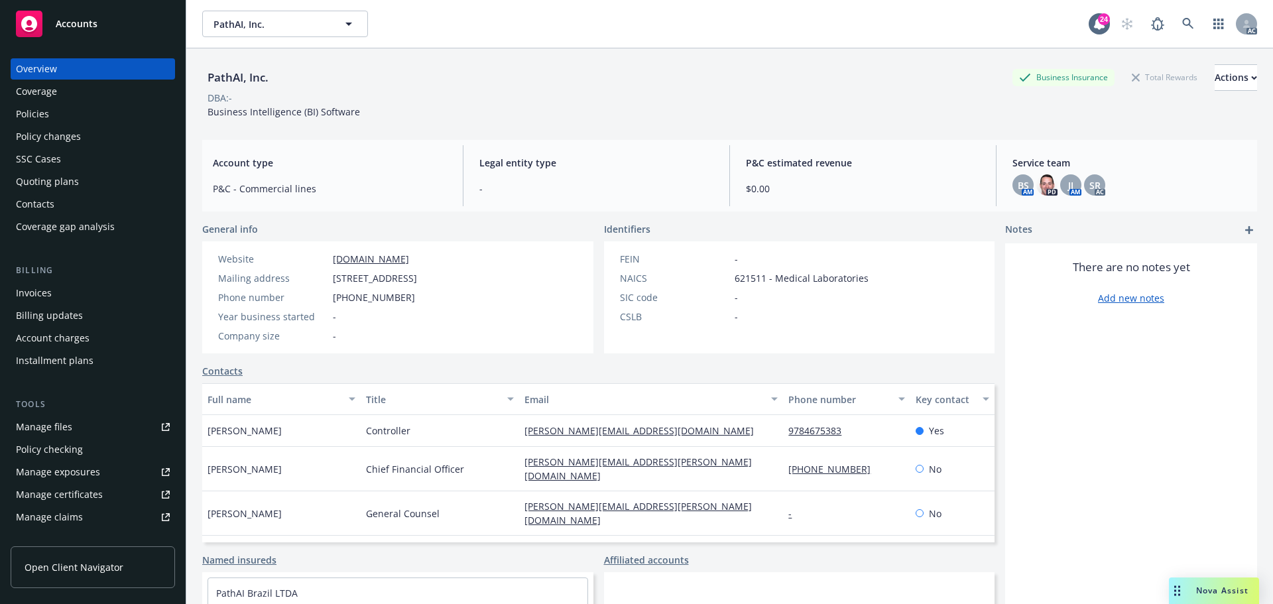
click at [72, 29] on span "Accounts" at bounding box center [77, 24] width 42 height 11
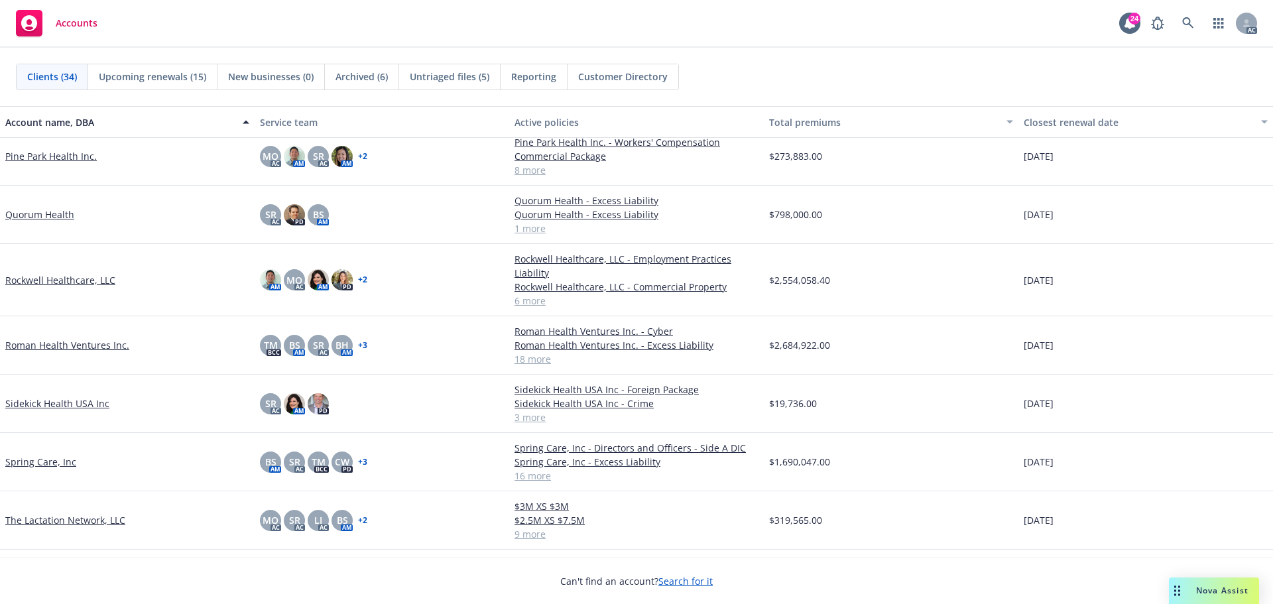
scroll to position [1193, 0]
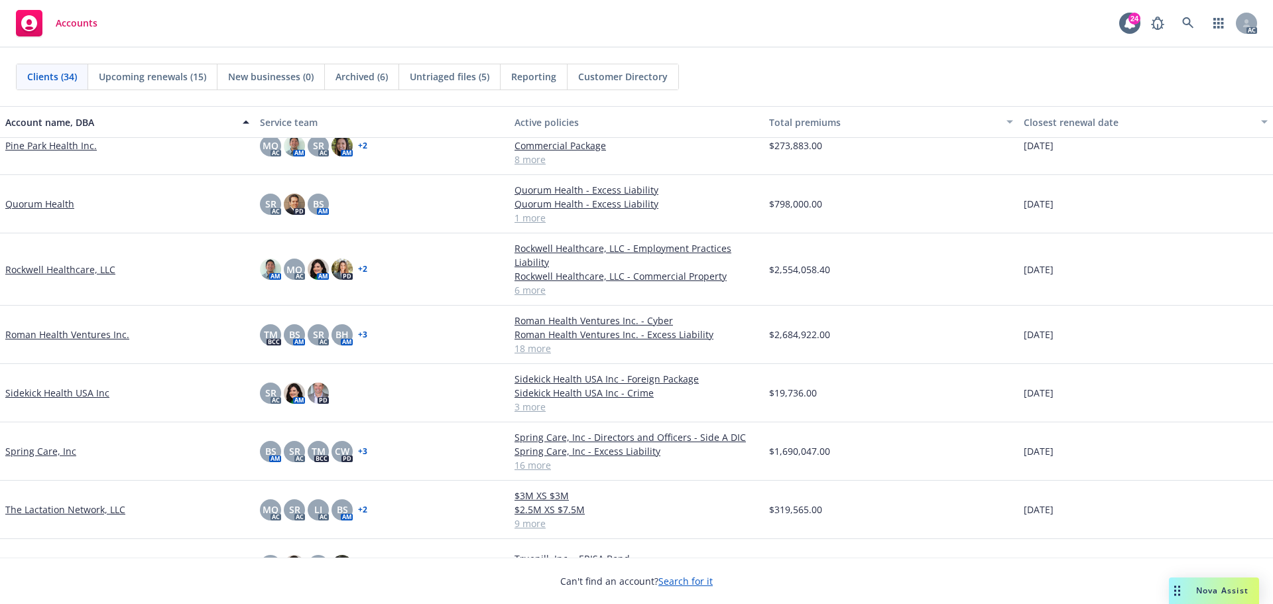
click at [63, 268] on link "Rockwell Healthcare, LLC" at bounding box center [60, 270] width 110 height 14
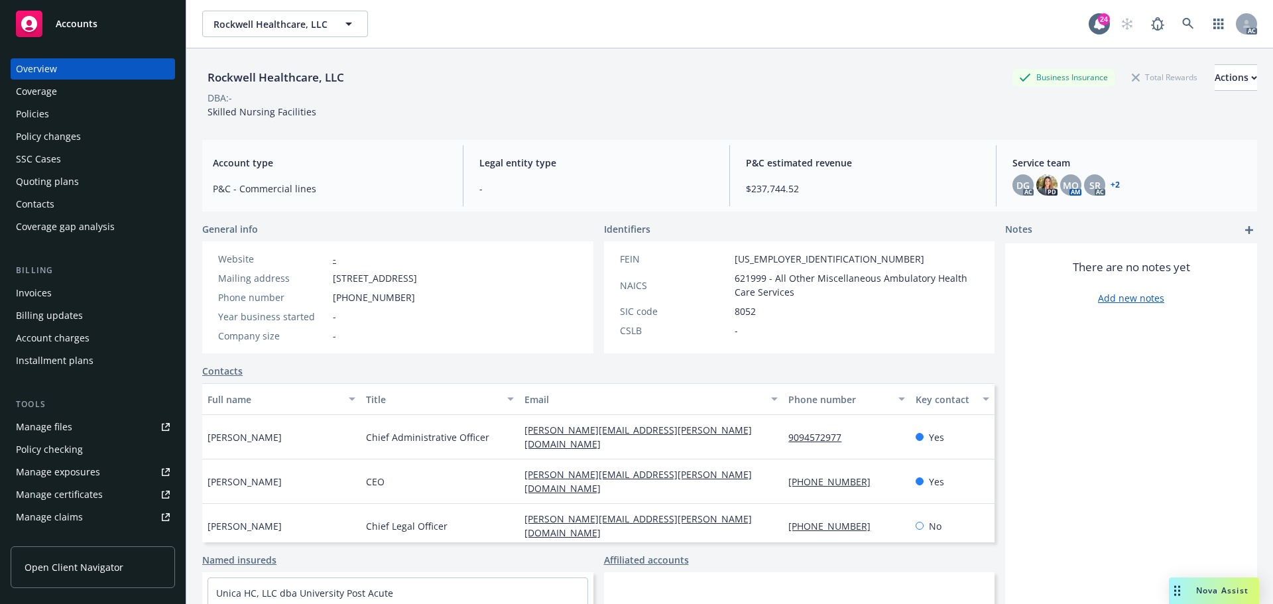
click at [30, 111] on div "Policies" at bounding box center [32, 113] width 33 height 21
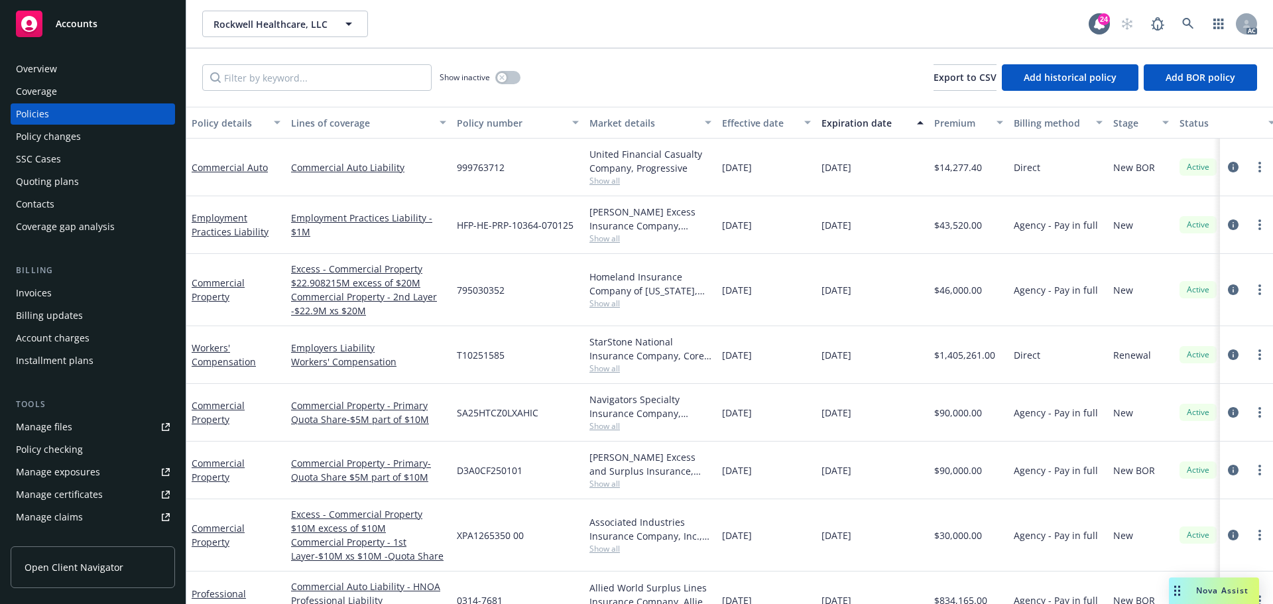
click at [84, 21] on span "Accounts" at bounding box center [77, 24] width 42 height 11
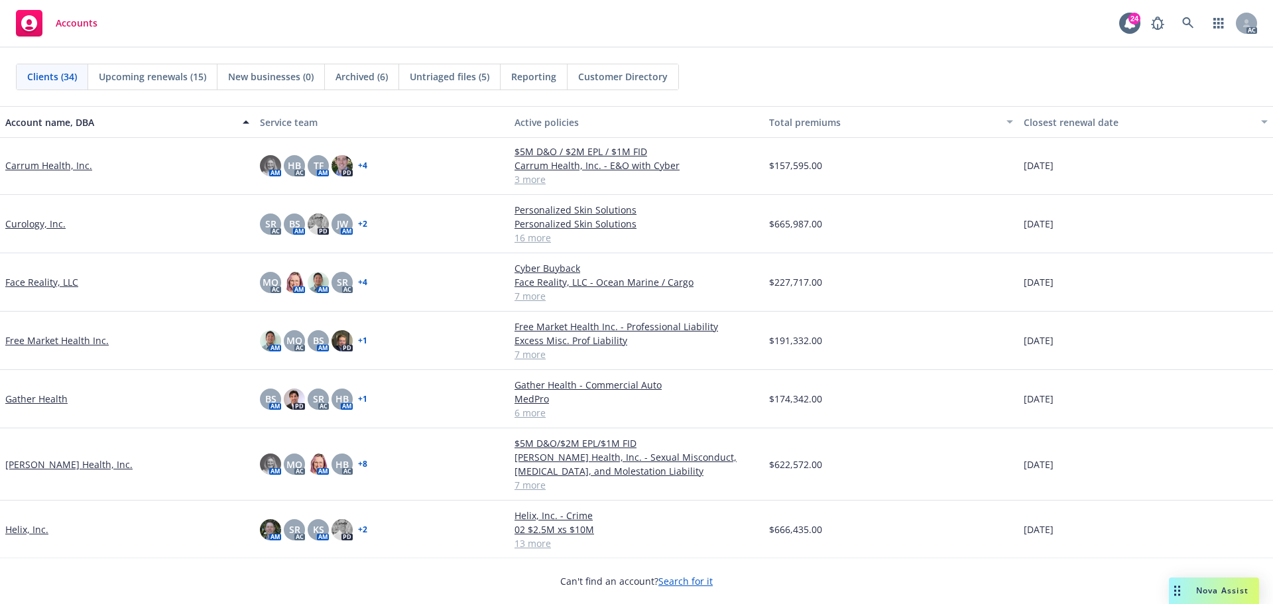
scroll to position [464, 0]
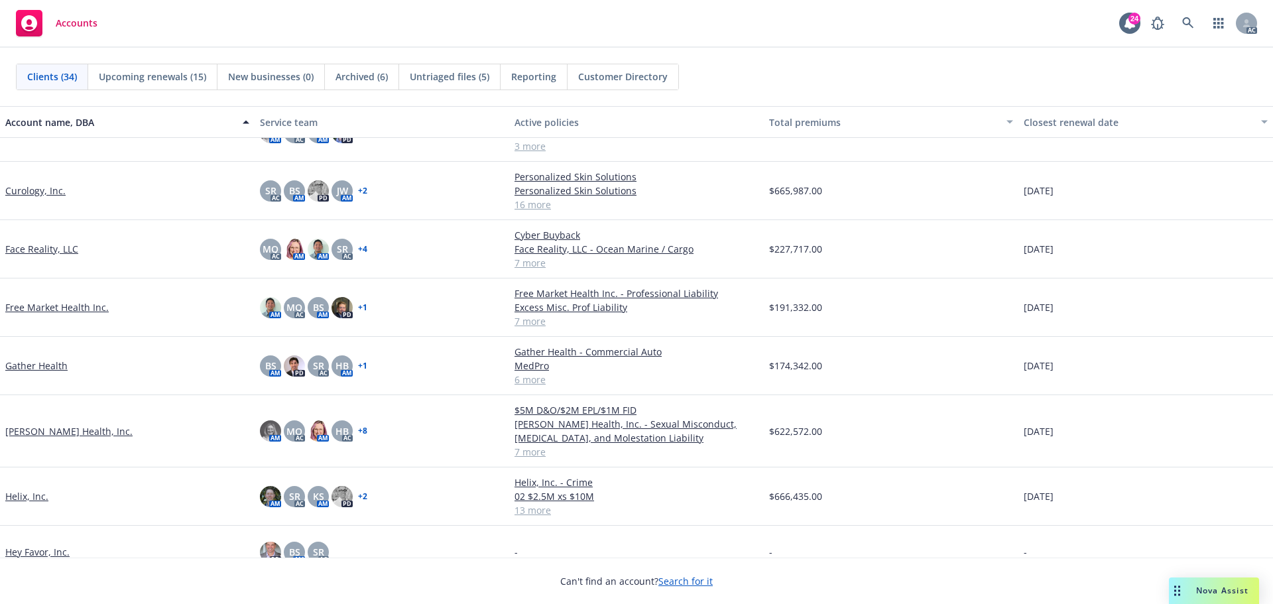
click at [46, 305] on link "Free Market Health Inc." at bounding box center [56, 307] width 103 height 14
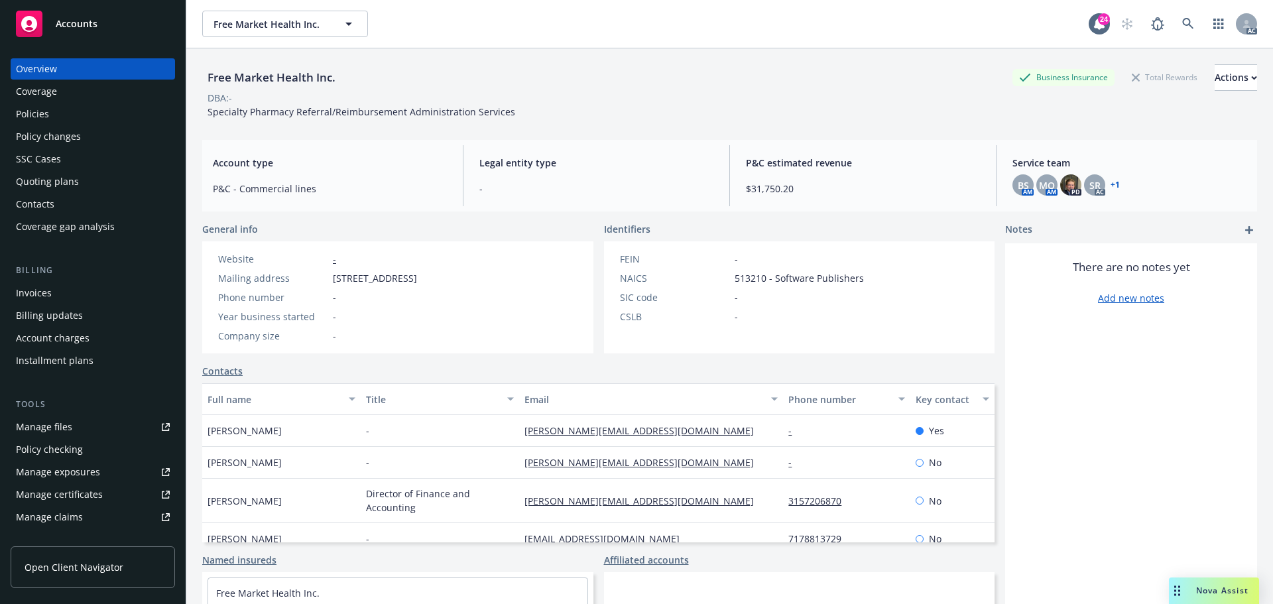
click at [43, 115] on div "Policies" at bounding box center [32, 113] width 33 height 21
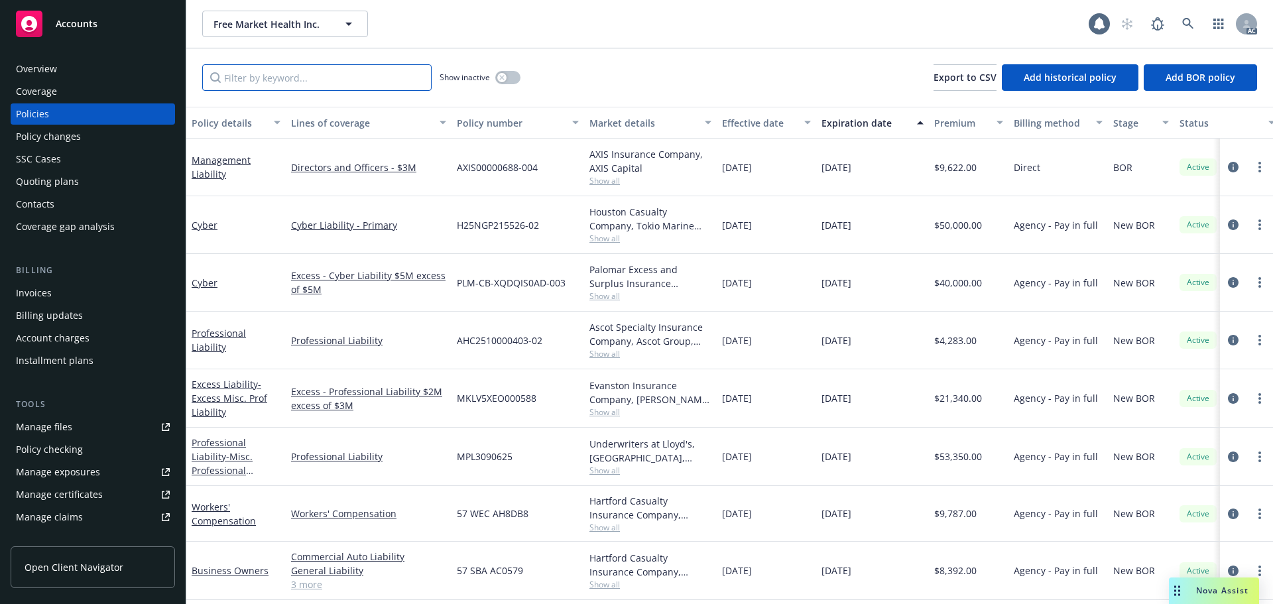
click at [281, 80] on input "Filter by keyword..." at bounding box center [316, 77] width 229 height 27
type input "property"
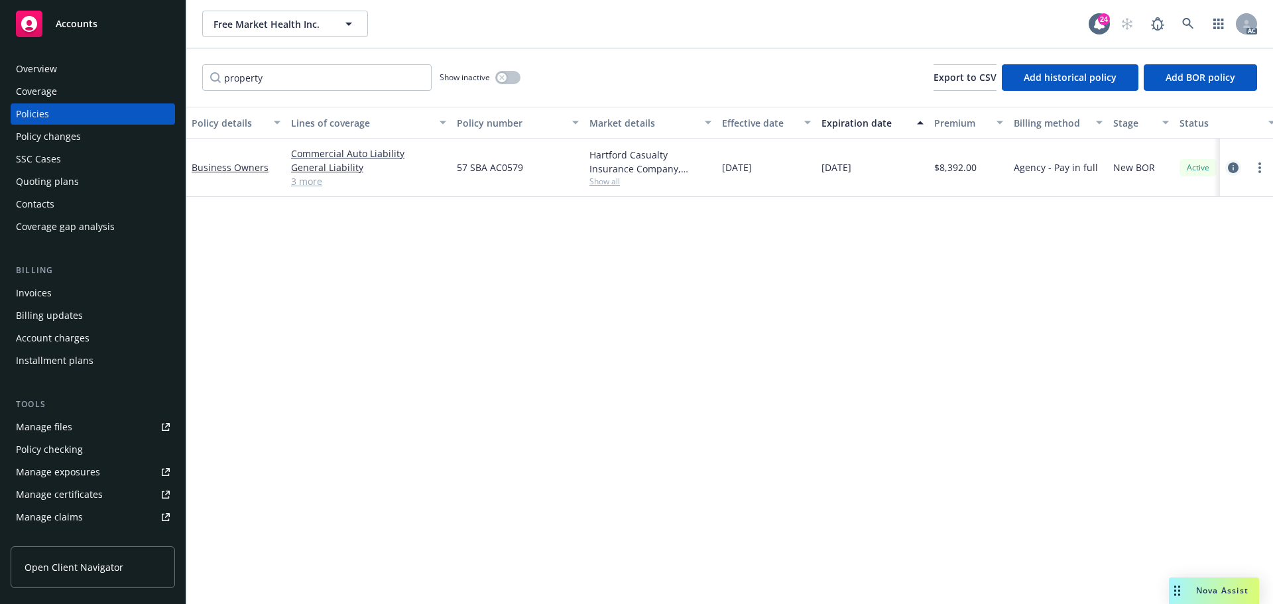
click at [1230, 162] on icon "circleInformation" at bounding box center [1233, 167] width 11 height 11
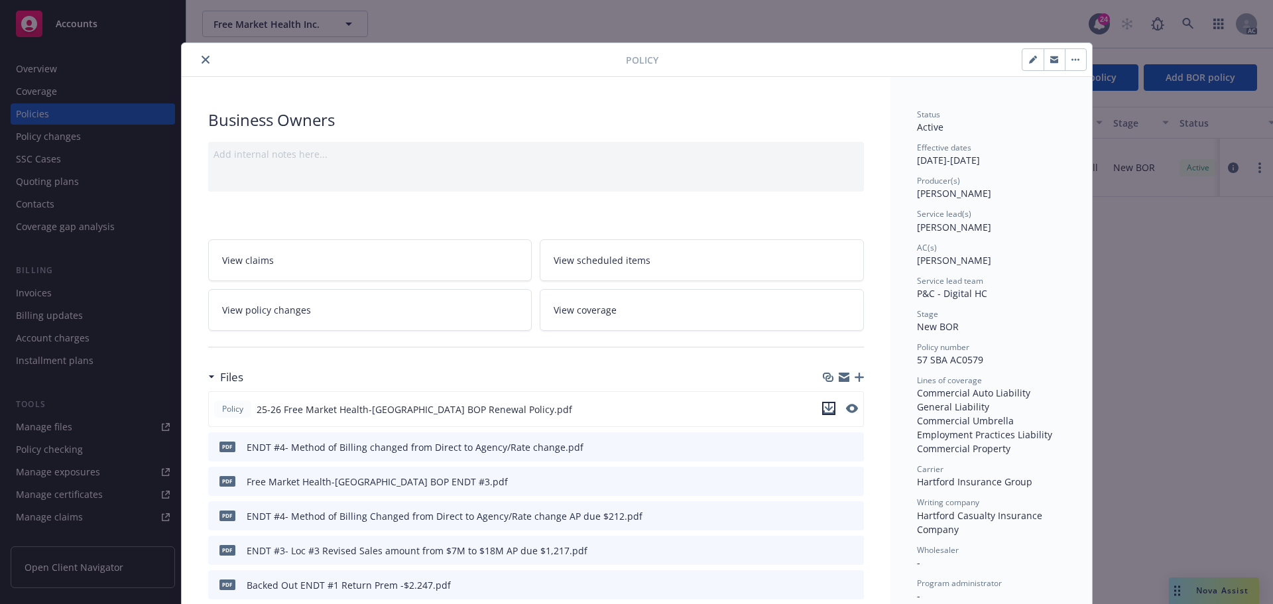
click at [824, 407] on icon "download file" at bounding box center [828, 407] width 9 height 8
click at [587, 307] on span "View coverage" at bounding box center [585, 310] width 63 height 14
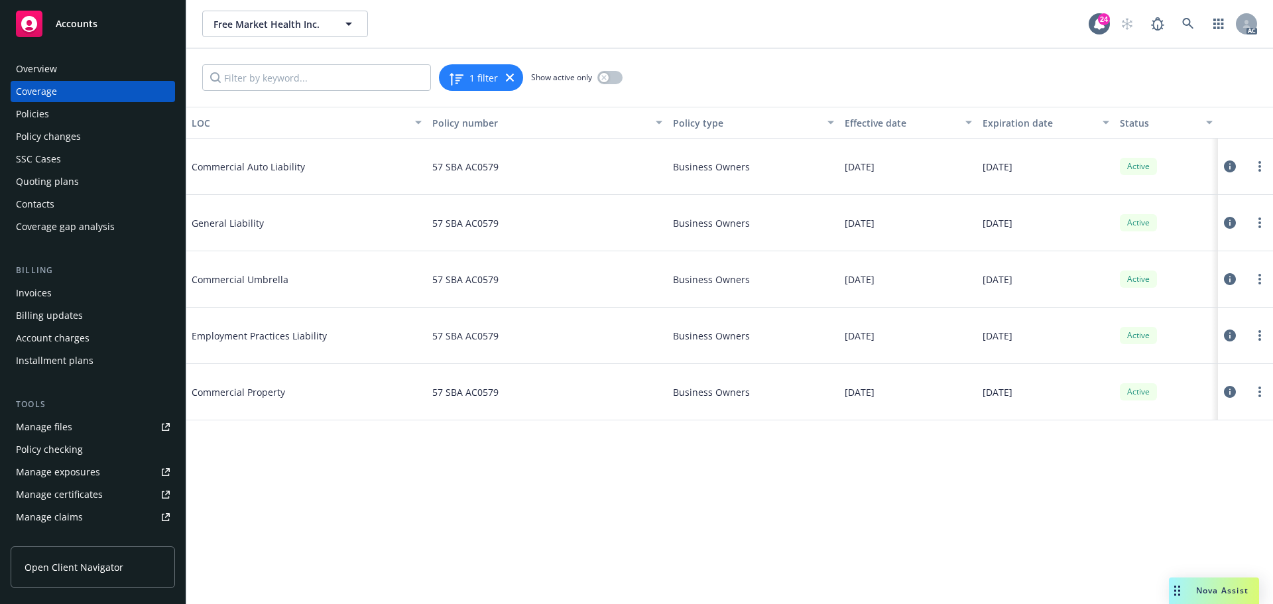
click at [1227, 219] on icon at bounding box center [1230, 223] width 12 height 12
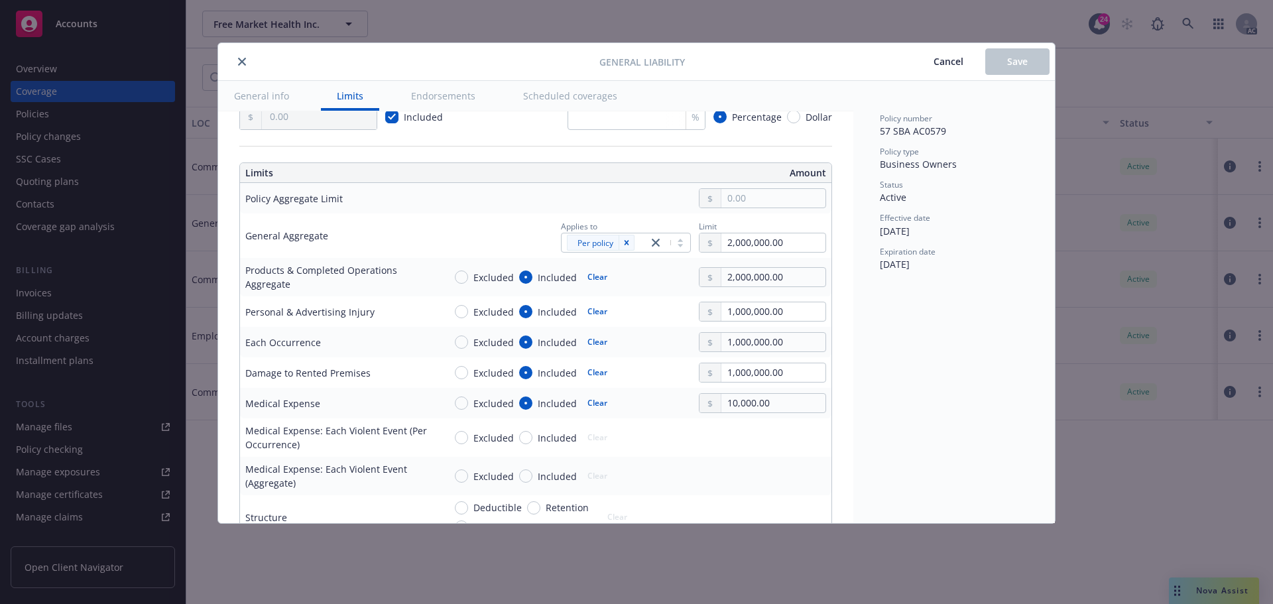
scroll to position [332, 0]
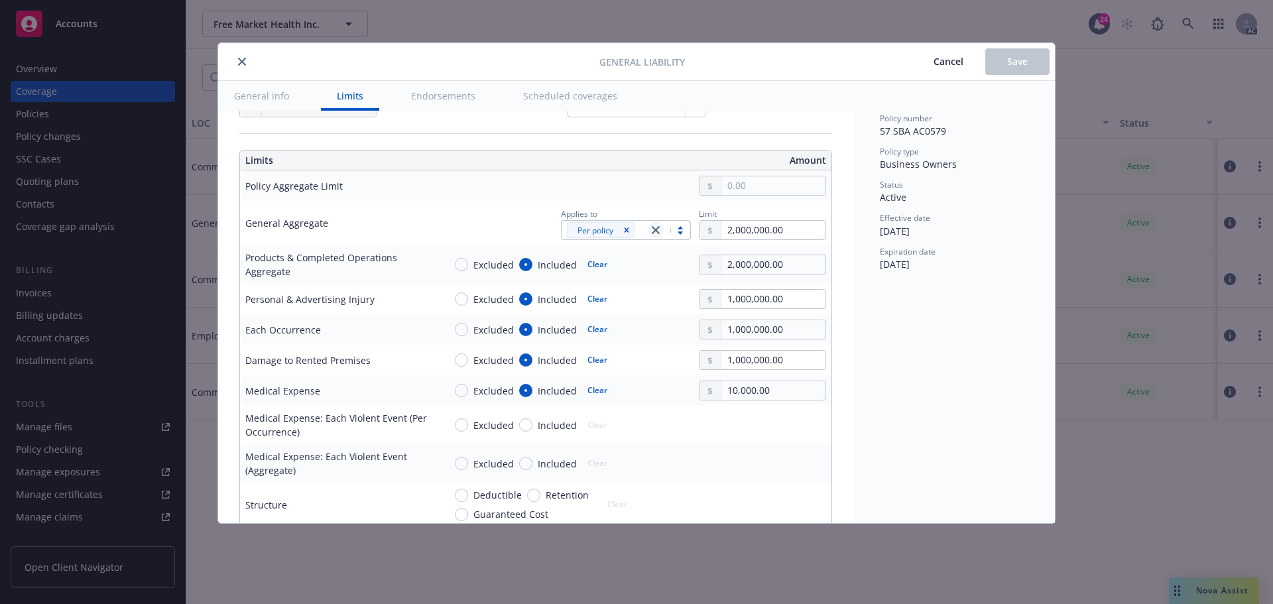
click at [652, 230] on icon "close" at bounding box center [656, 230] width 8 height 8
click at [644, 209] on div "Applies to" at bounding box center [627, 213] width 127 height 14
click at [763, 233] on input "2,000,000.00" at bounding box center [773, 230] width 104 height 19
click at [724, 229] on input "2,000,000.00" at bounding box center [773, 230] width 104 height 19
type input "4,000,000.00"
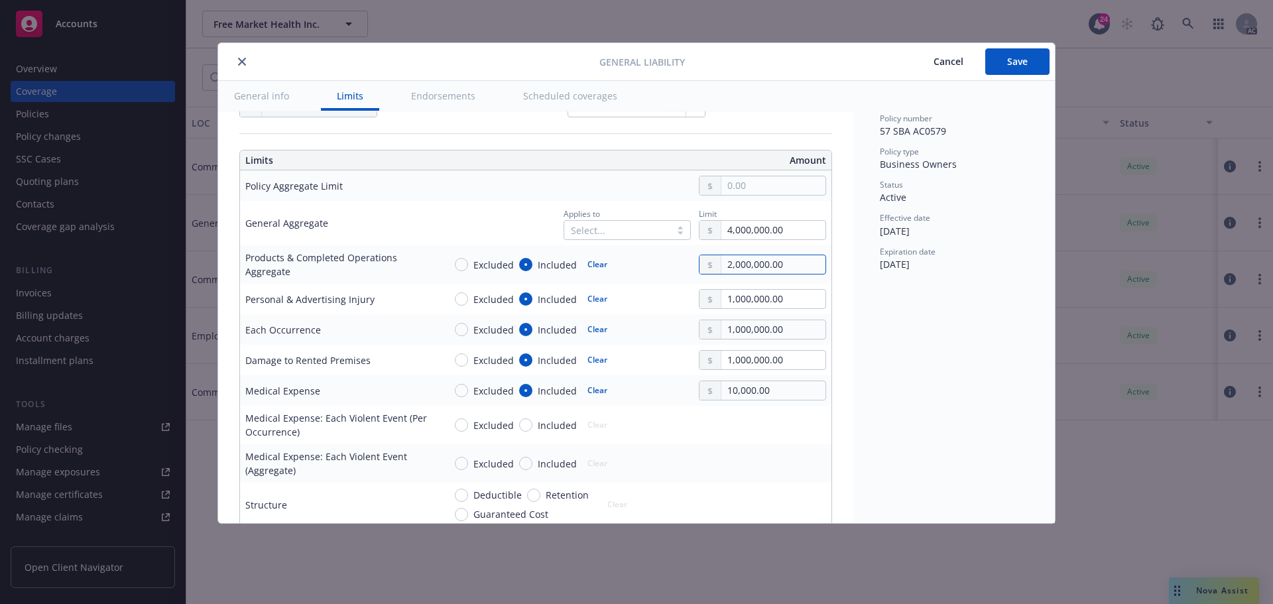
click at [725, 262] on input "2,000,000.00" at bounding box center [773, 264] width 104 height 19
click at [590, 268] on button "Clear" at bounding box center [598, 264] width 36 height 19
radio input "false"
click at [729, 296] on input "1,000,000.00" at bounding box center [773, 299] width 104 height 19
type input "2,000,000.00"
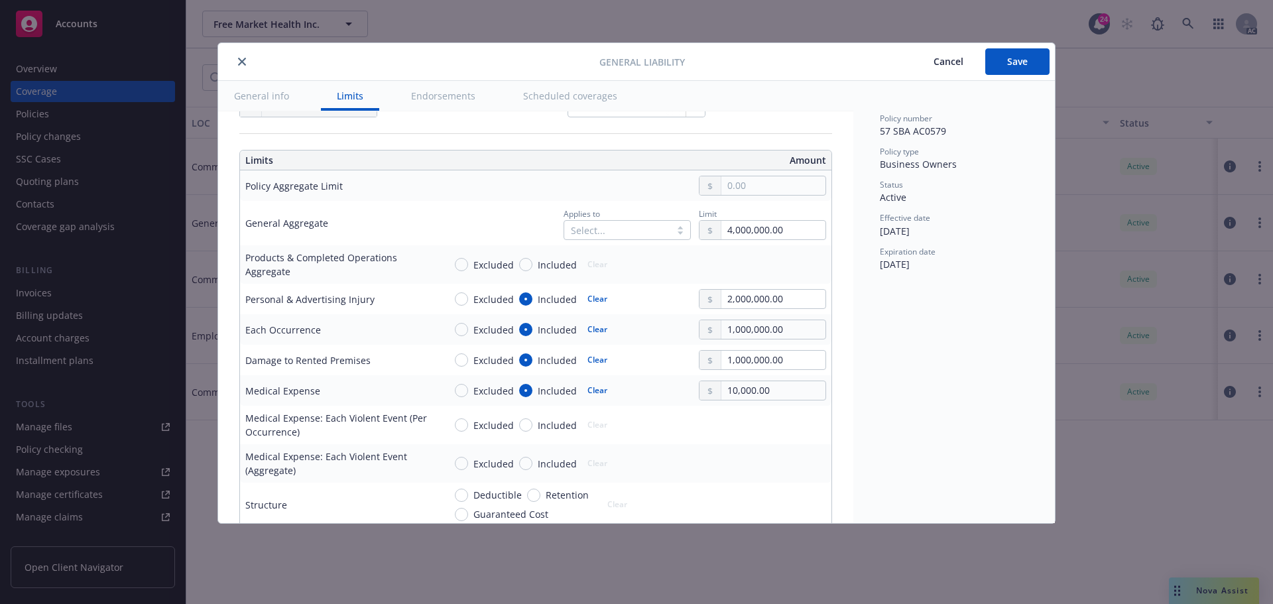
click at [745, 378] on button "$2,000,000.00" at bounding box center [759, 379] width 114 height 25
click at [526, 260] on input "Included" at bounding box center [525, 264] width 13 height 13
radio input "true"
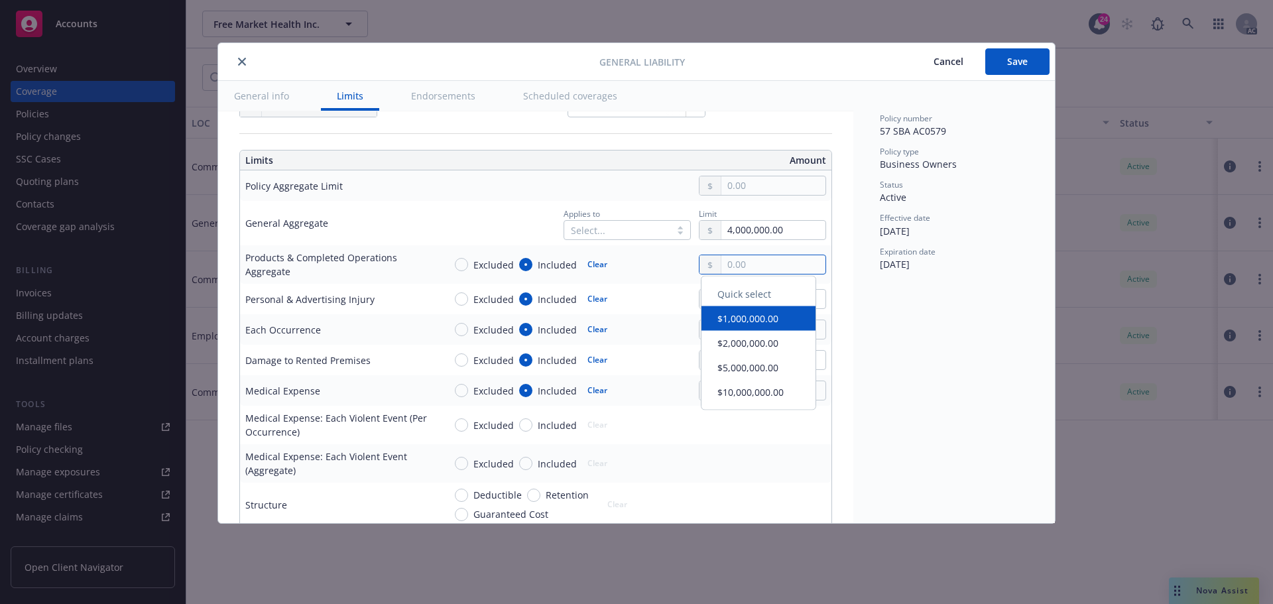
click at [723, 266] on input "text" at bounding box center [773, 264] width 104 height 19
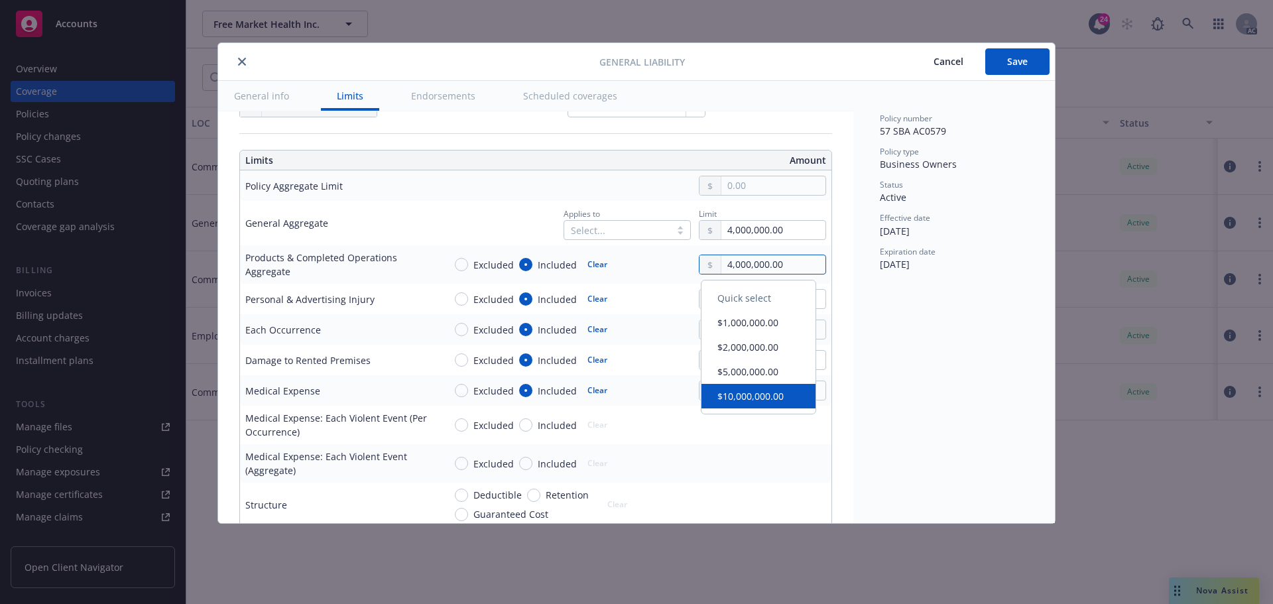
type input "4,000,000.00"
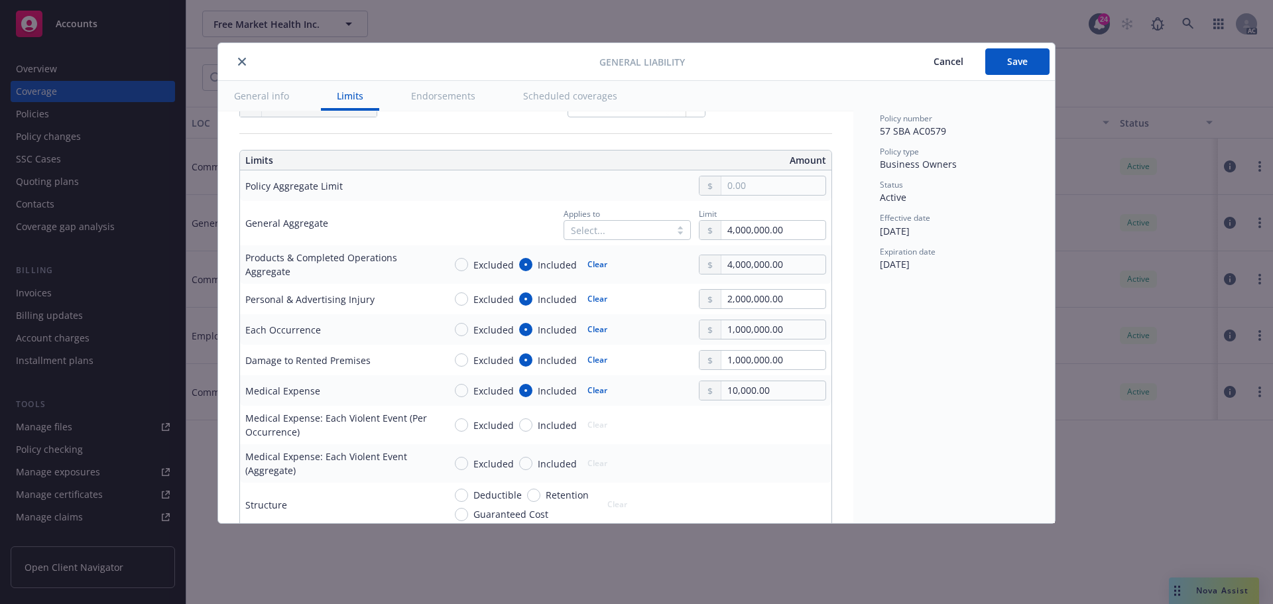
click at [717, 452] on td "Excluded Included Clear" at bounding box center [635, 463] width 393 height 38
click at [737, 326] on input "1,000,000.00" at bounding box center [773, 329] width 104 height 19
type input "2,000,000.00"
click at [745, 409] on button "$2,000,000.00" at bounding box center [759, 412] width 114 height 25
click at [1013, 62] on span "Save" at bounding box center [1017, 61] width 21 height 13
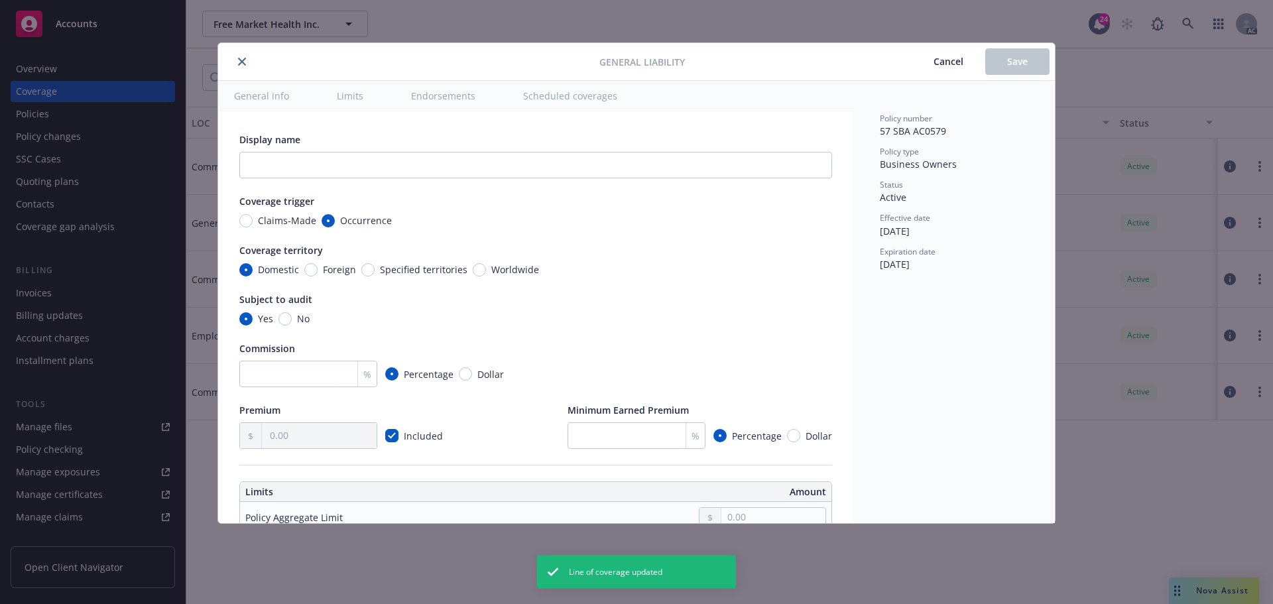
type input "4,000,000.00"
type input "2,000,000.00"
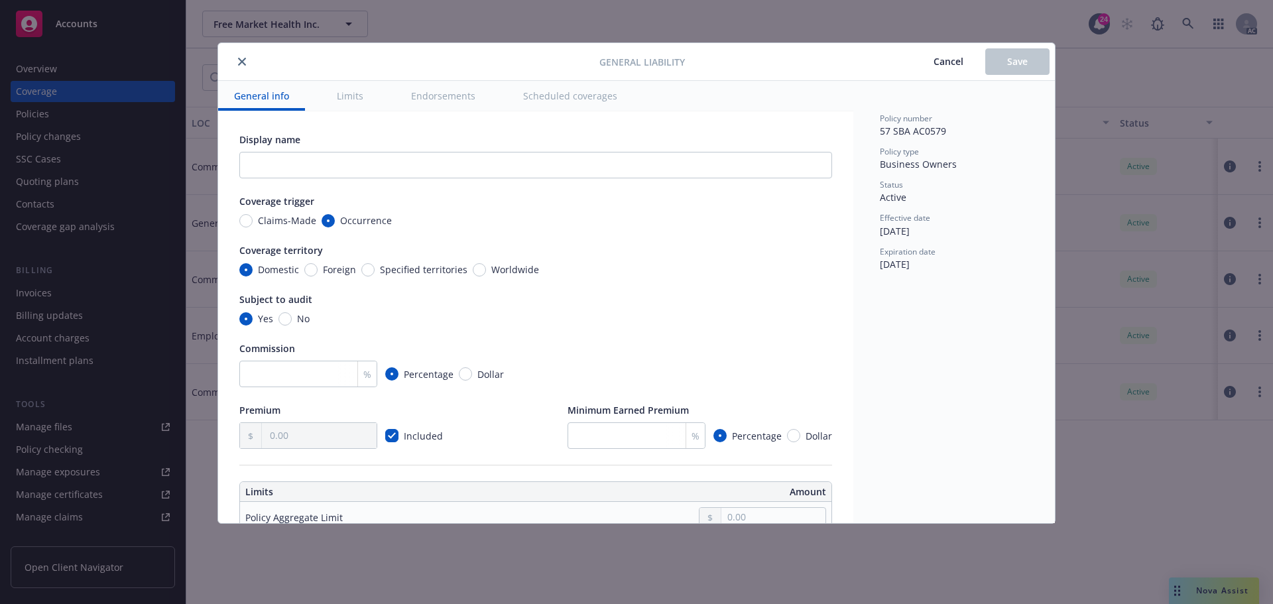
click at [241, 60] on icon "close" at bounding box center [242, 62] width 8 height 8
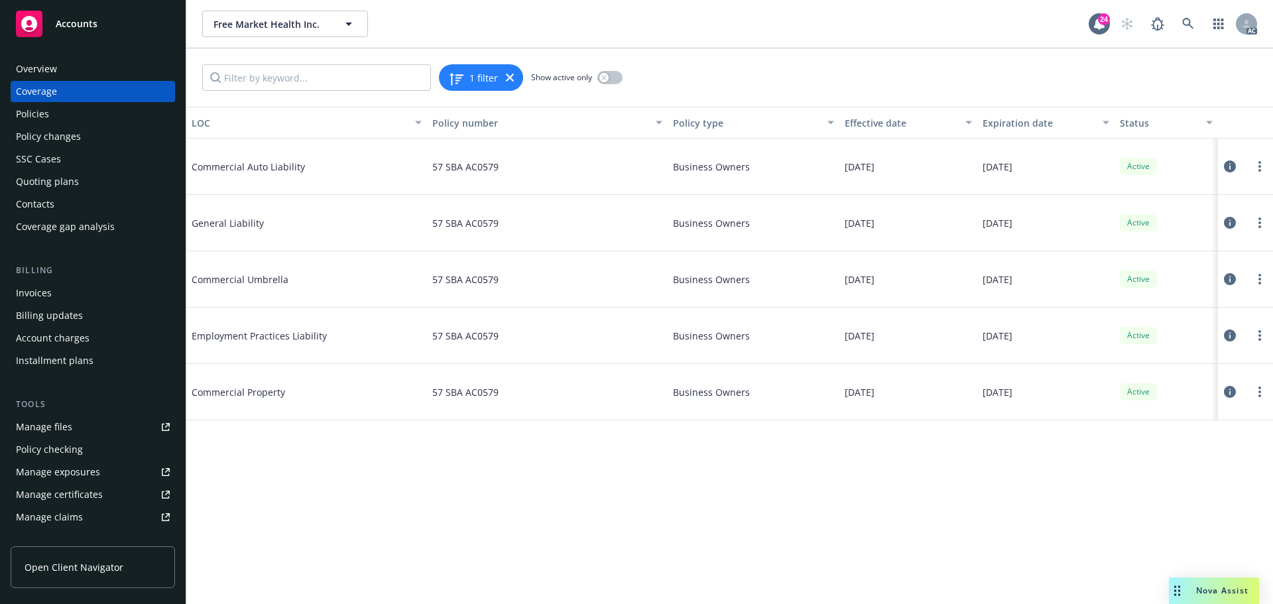
click at [1231, 164] on icon at bounding box center [1230, 166] width 12 height 12
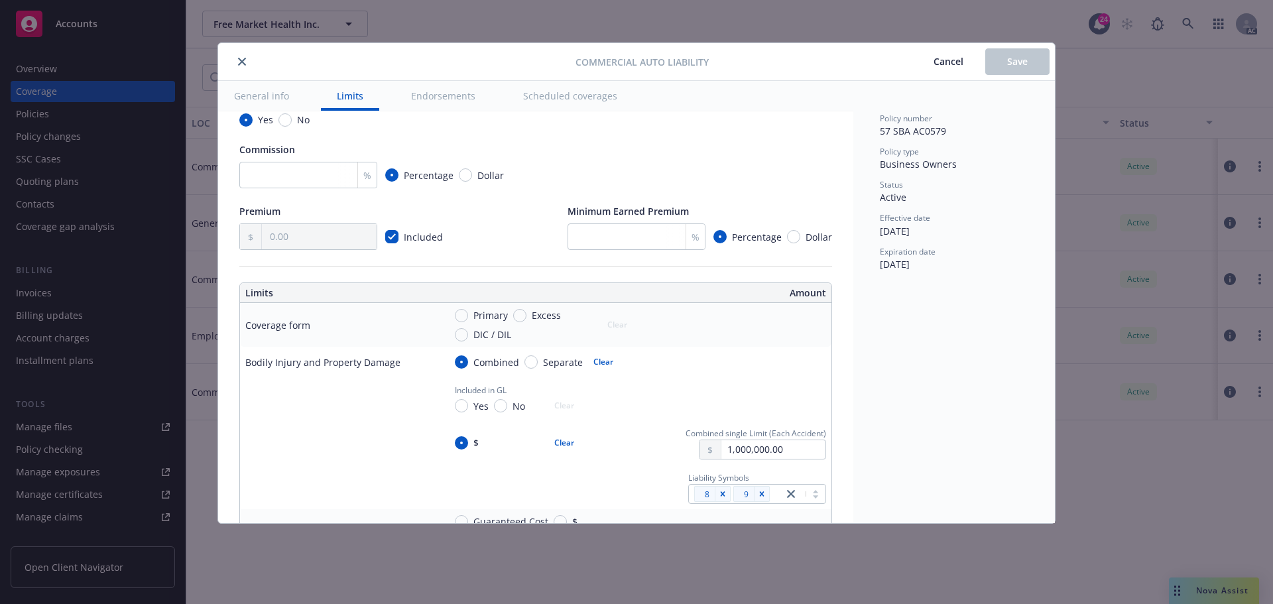
scroll to position [265, 0]
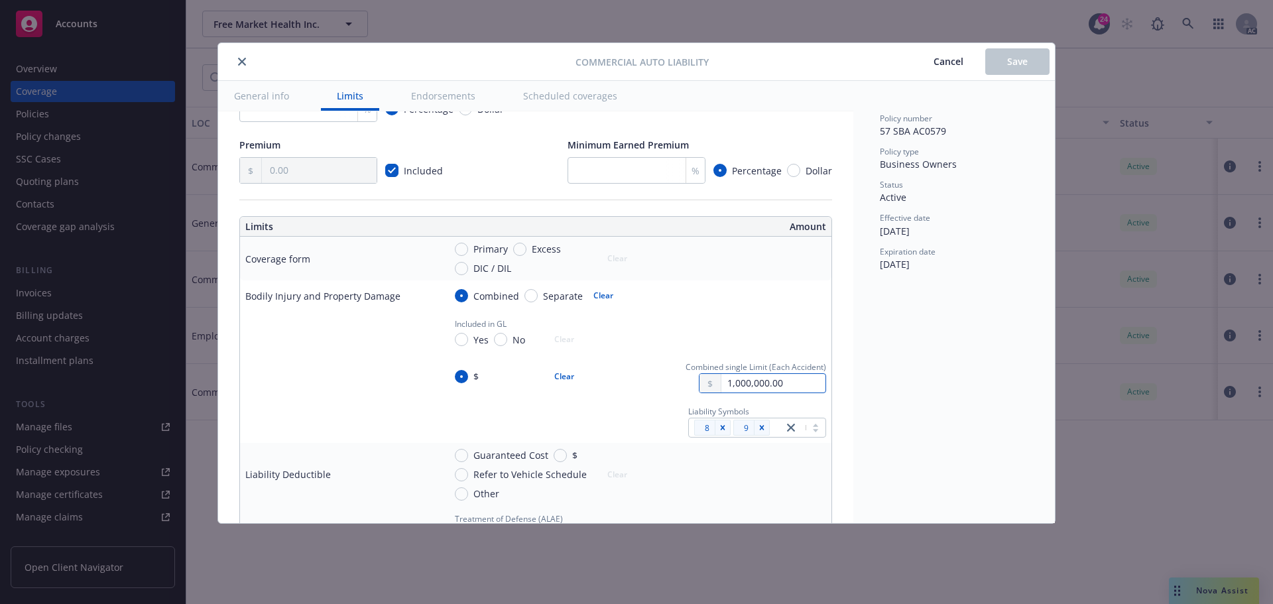
drag, startPoint x: 718, startPoint y: 381, endPoint x: 728, endPoint y: 381, distance: 10.0
click at [721, 382] on input "1,000,000.00" at bounding box center [773, 383] width 104 height 19
type textarea "x"
type input "000000.00"
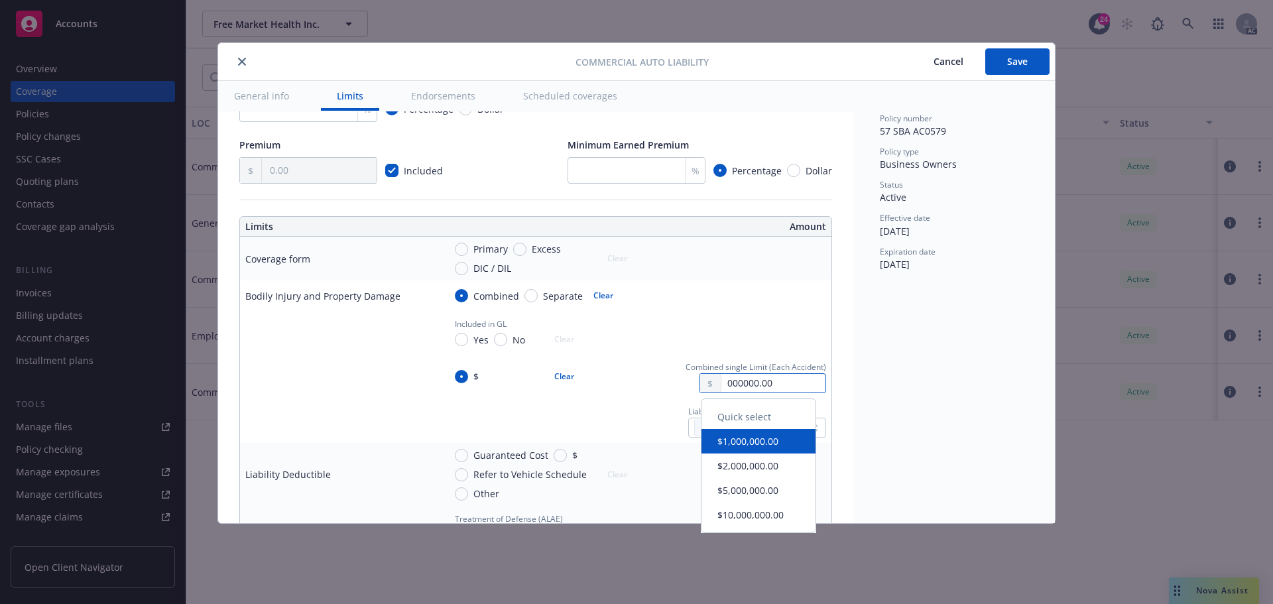
type textarea "x"
type input "2,000,000.00"
type textarea "x"
type input "2,000,000.00"
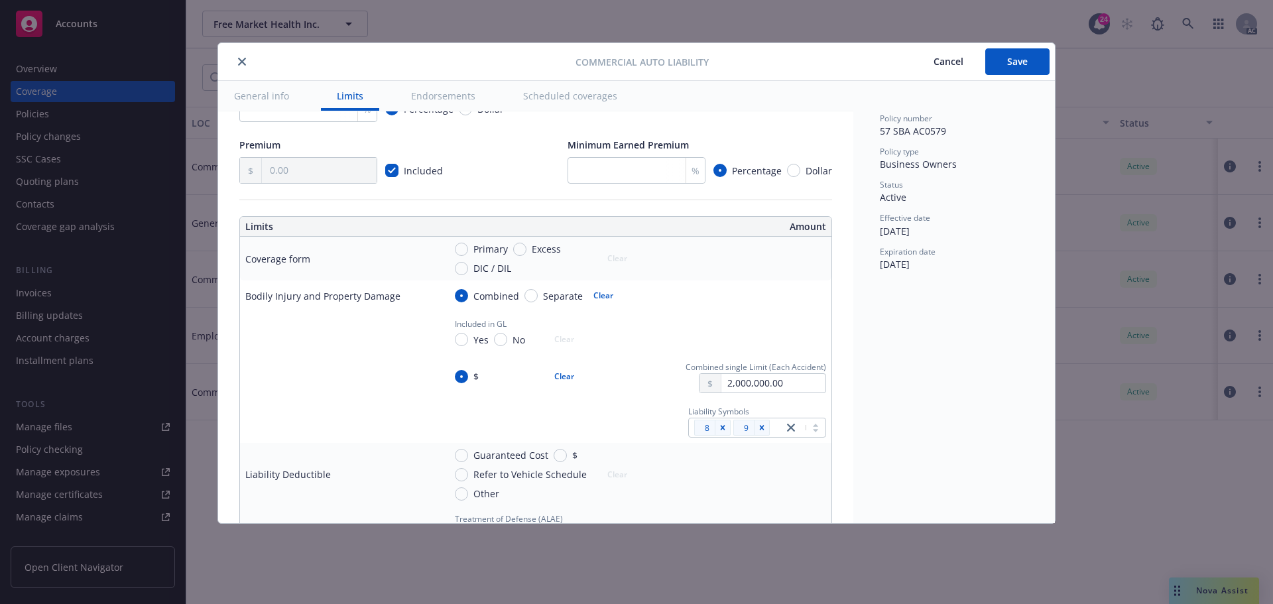
click at [908, 361] on div "Policy number 57 SBA AC0579 Policy type Business Owners Status Active Effective…" at bounding box center [954, 302] width 202 height 442
click at [1012, 68] on button "Save" at bounding box center [1017, 61] width 64 height 27
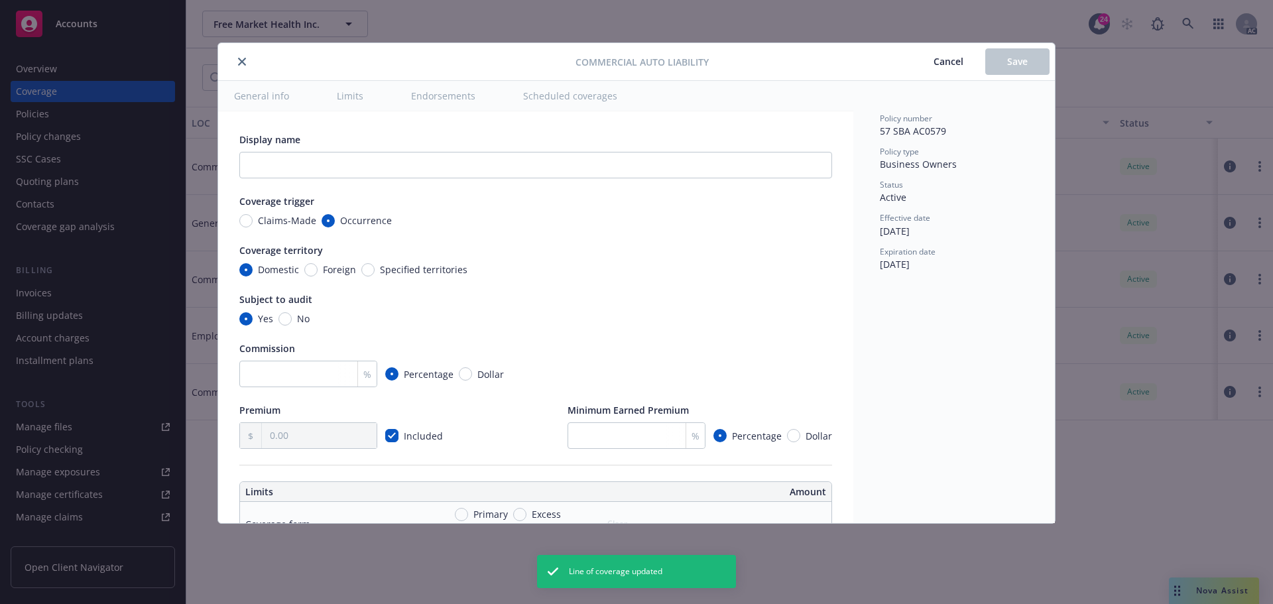
type textarea "x"
type input "2,000,000.00"
type textarea "x"
click at [243, 60] on icon "close" at bounding box center [242, 62] width 8 height 8
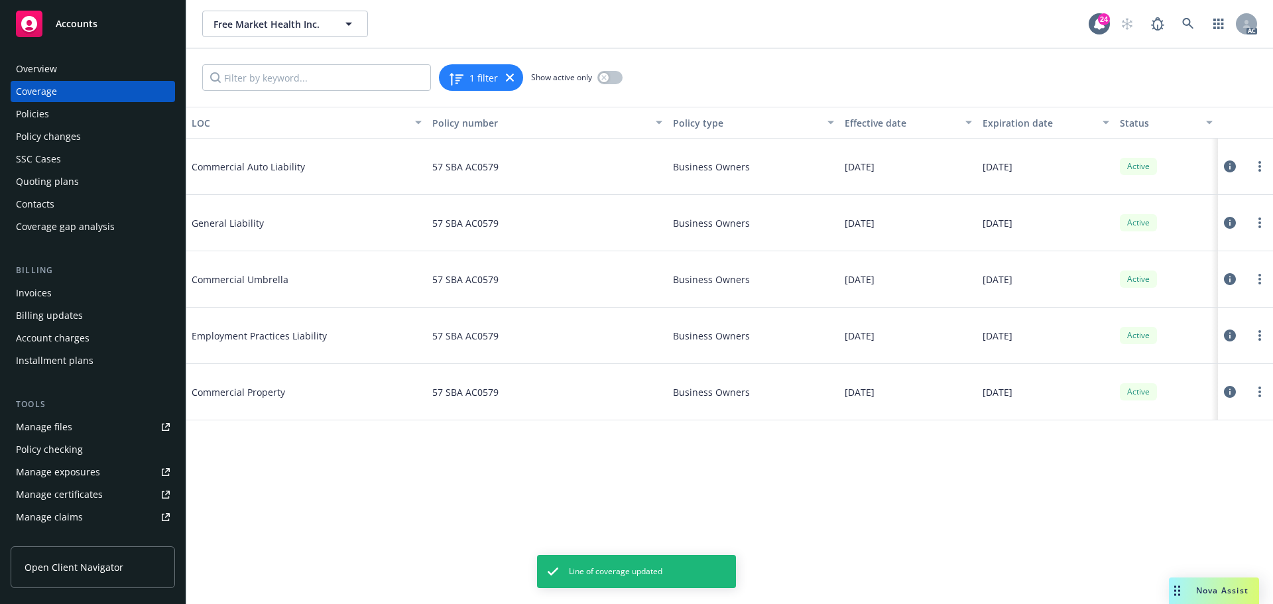
click at [46, 116] on div "Policies" at bounding box center [32, 113] width 33 height 21
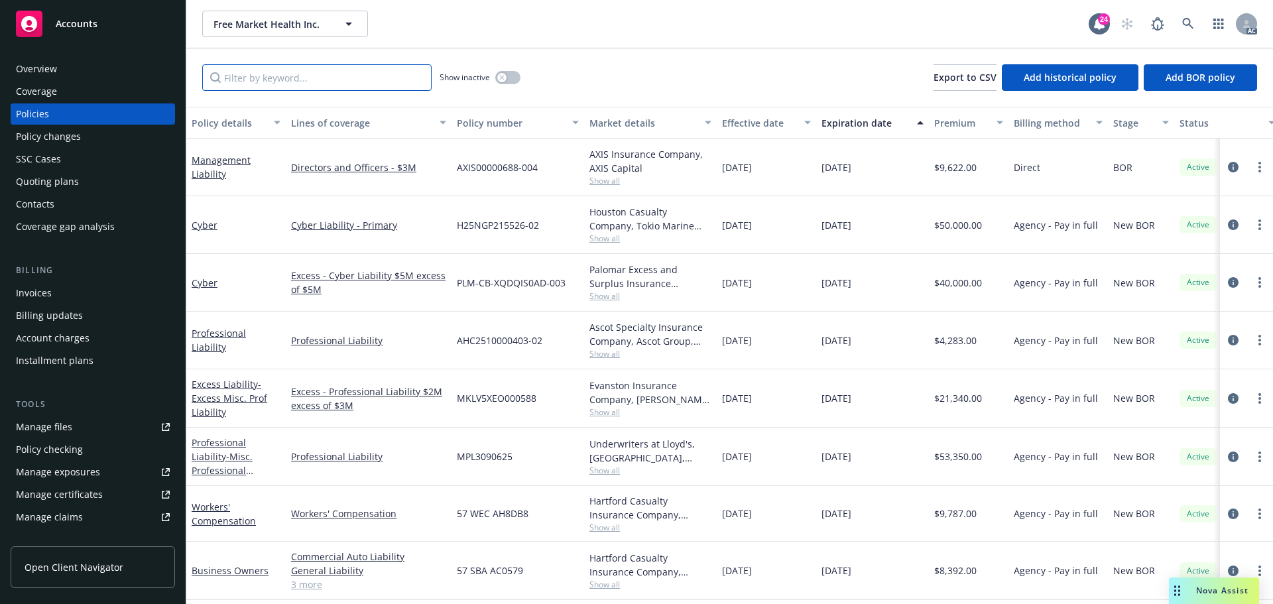
click at [249, 76] on input "Filter by keyword..." at bounding box center [316, 77] width 229 height 27
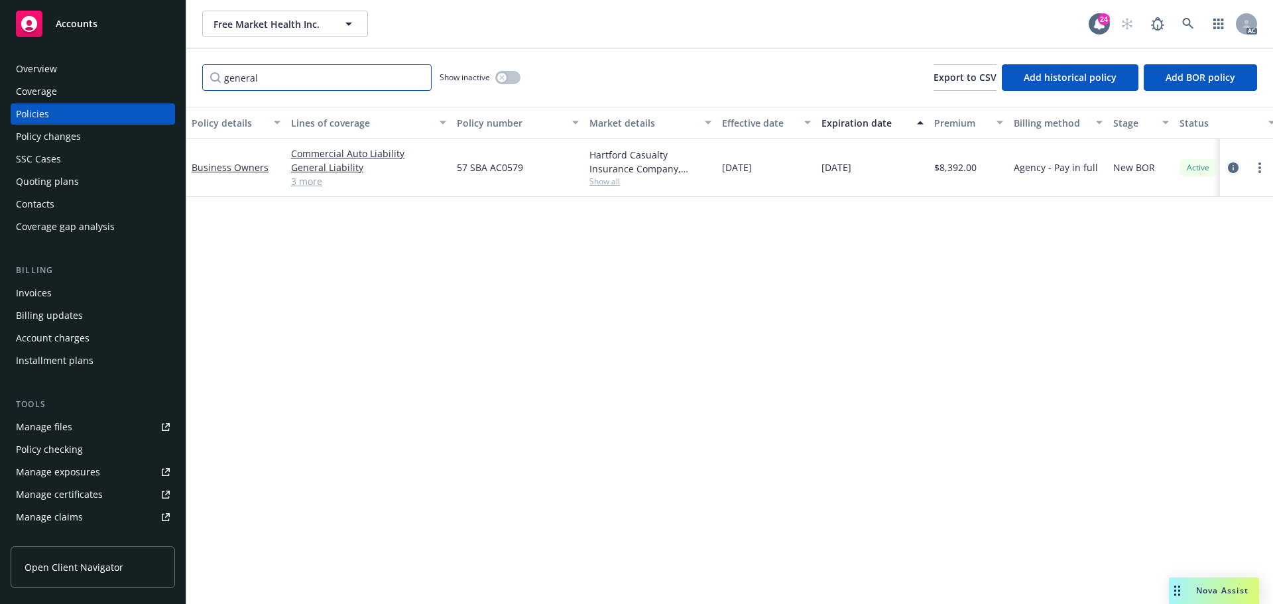
type input "general"
click at [1229, 166] on icon "circleInformation" at bounding box center [1233, 167] width 11 height 11
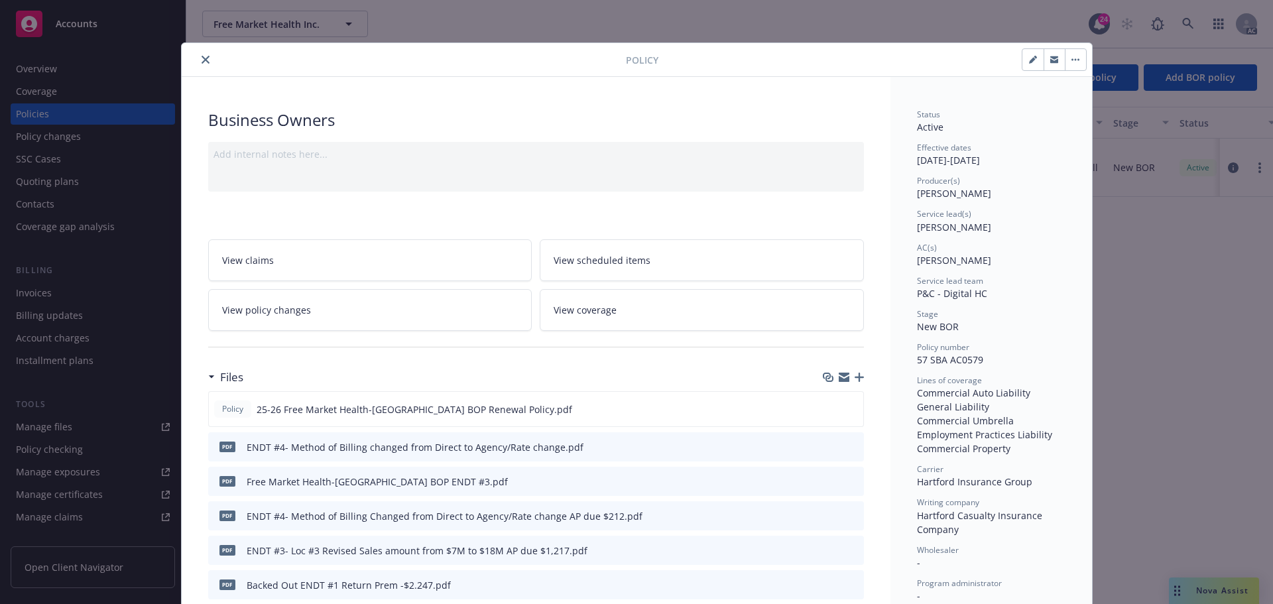
scroll to position [40, 0]
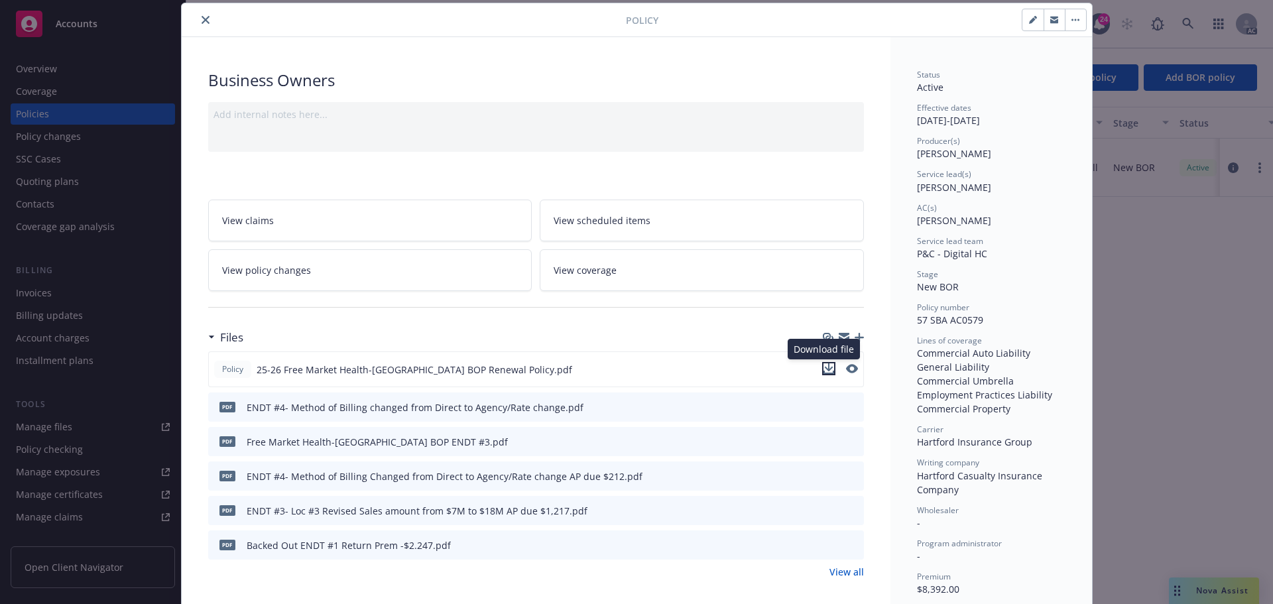
click at [824, 369] on icon "download file" at bounding box center [829, 368] width 11 height 11
click at [589, 269] on span "View coverage" at bounding box center [585, 270] width 63 height 14
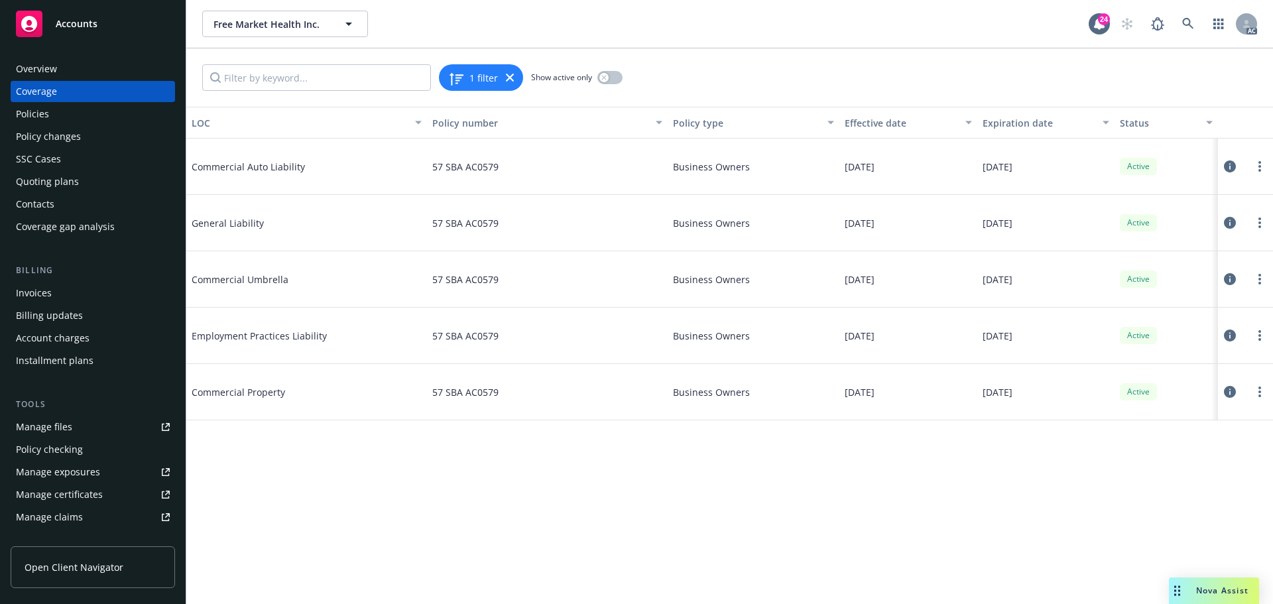
click at [1233, 164] on icon at bounding box center [1230, 166] width 12 height 12
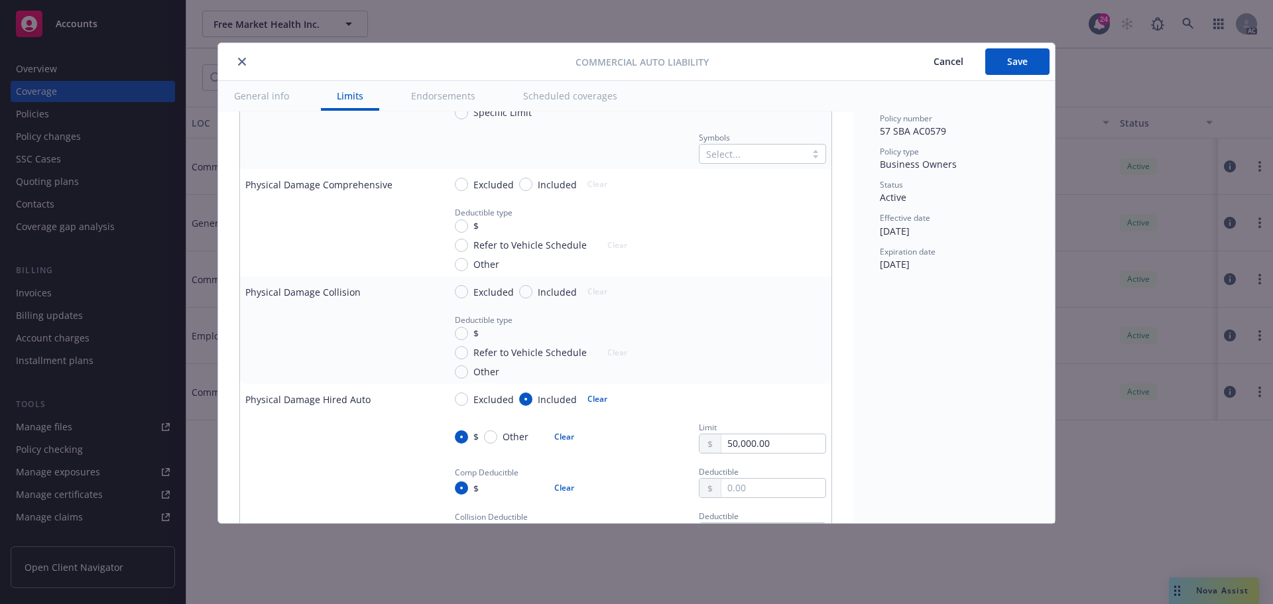
scroll to position [1193, 0]
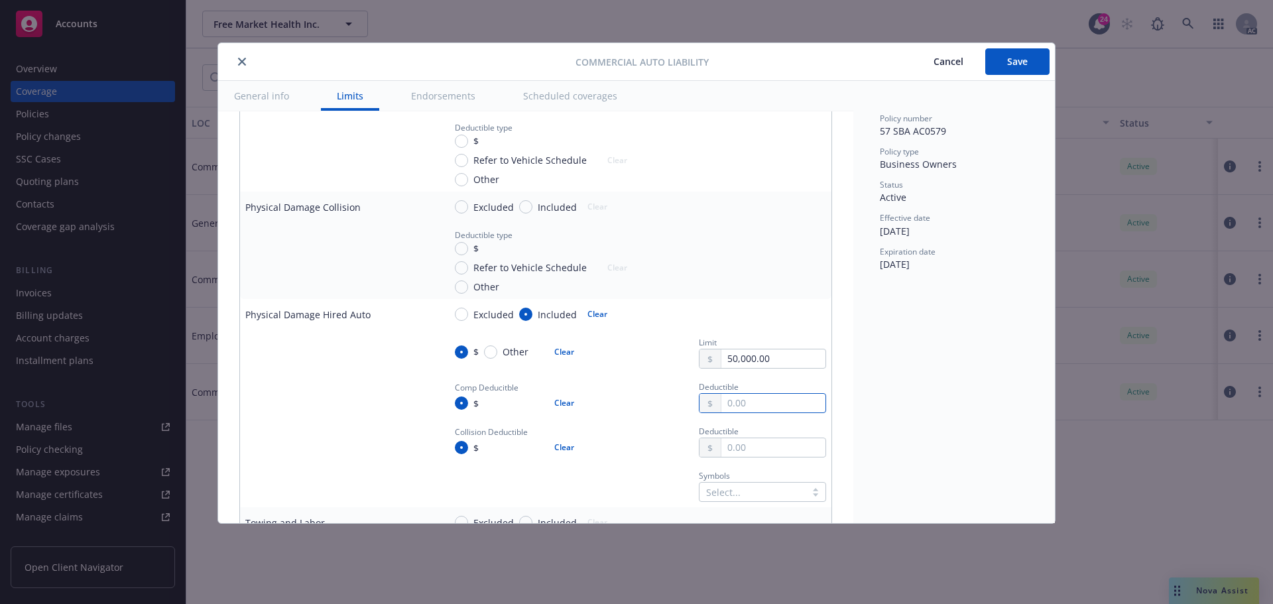
click at [729, 406] on input "text" at bounding box center [773, 403] width 104 height 19
type textarea "x"
type input "5.00"
type textarea "x"
type input "50.00"
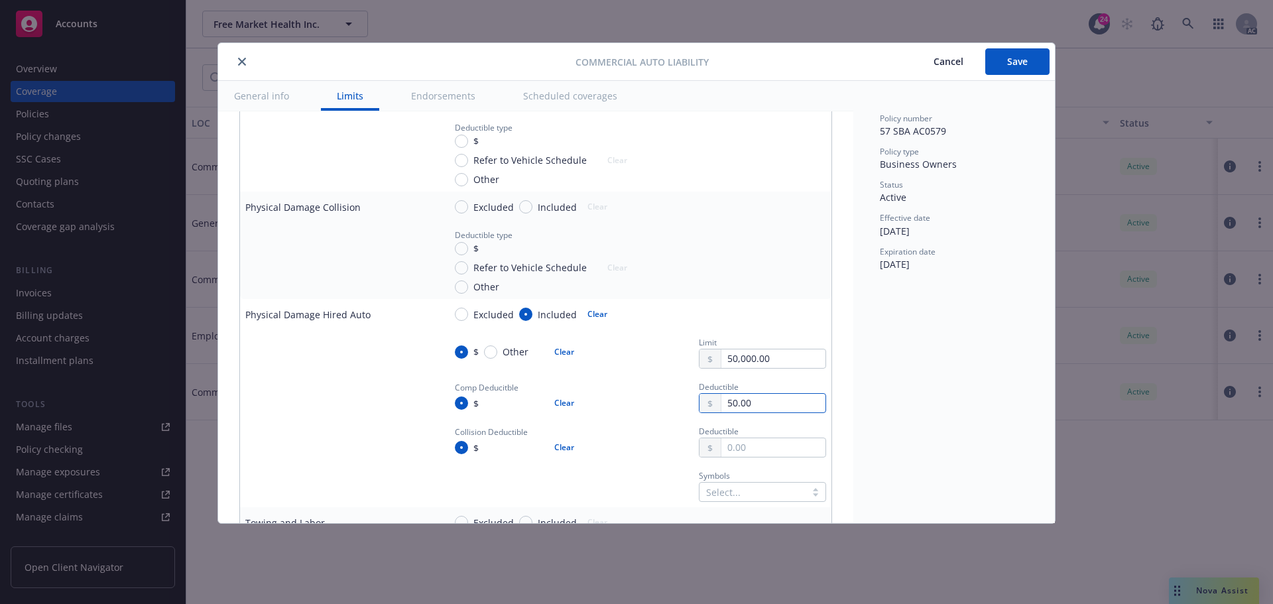
type textarea "x"
type input "500.00"
type textarea "x"
type input "500.00"
click at [735, 447] on input "text" at bounding box center [773, 447] width 104 height 19
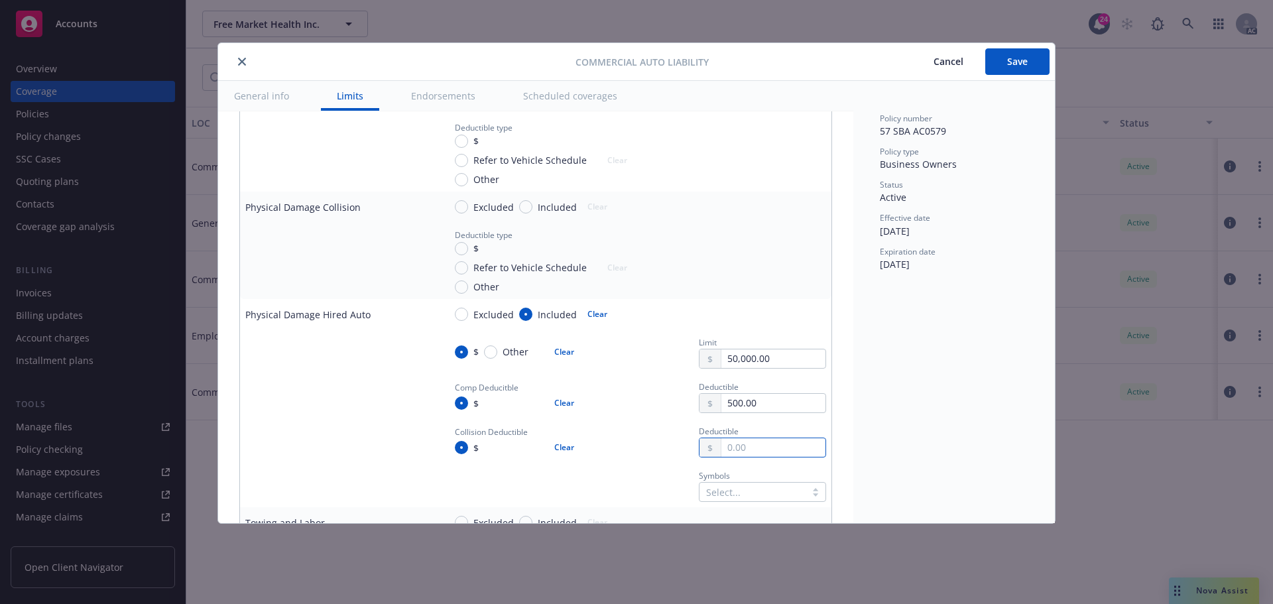
type textarea "x"
type input "5.00"
type textarea "x"
type input "50.00"
type textarea "x"
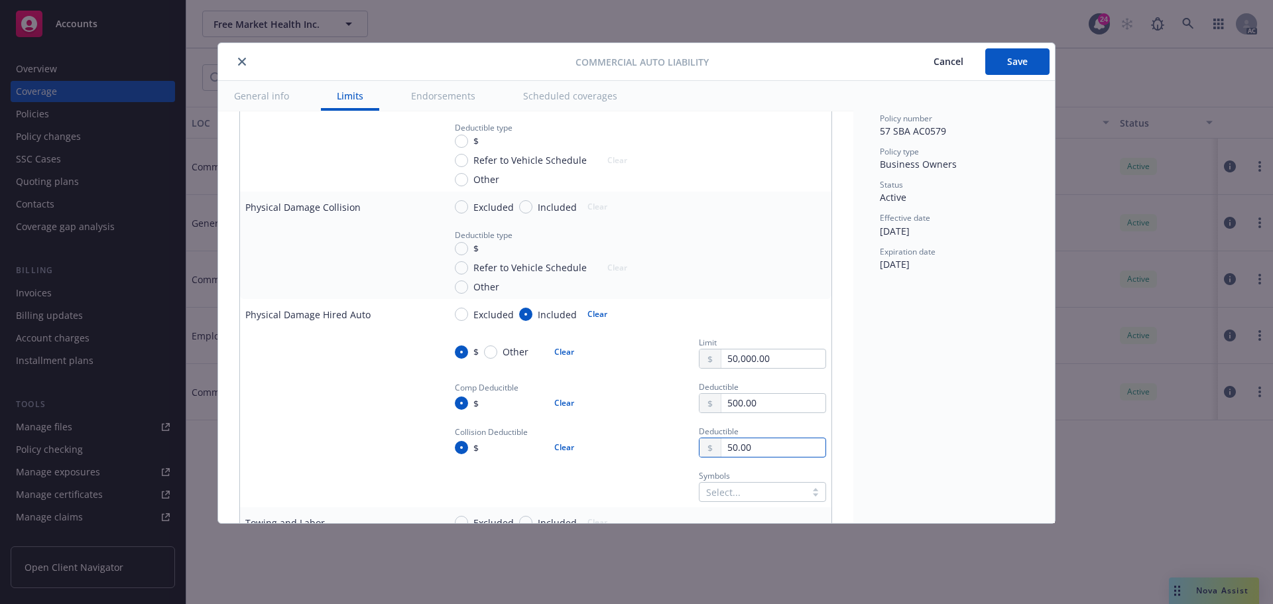
type input "500.00"
type textarea "x"
type input "500.00"
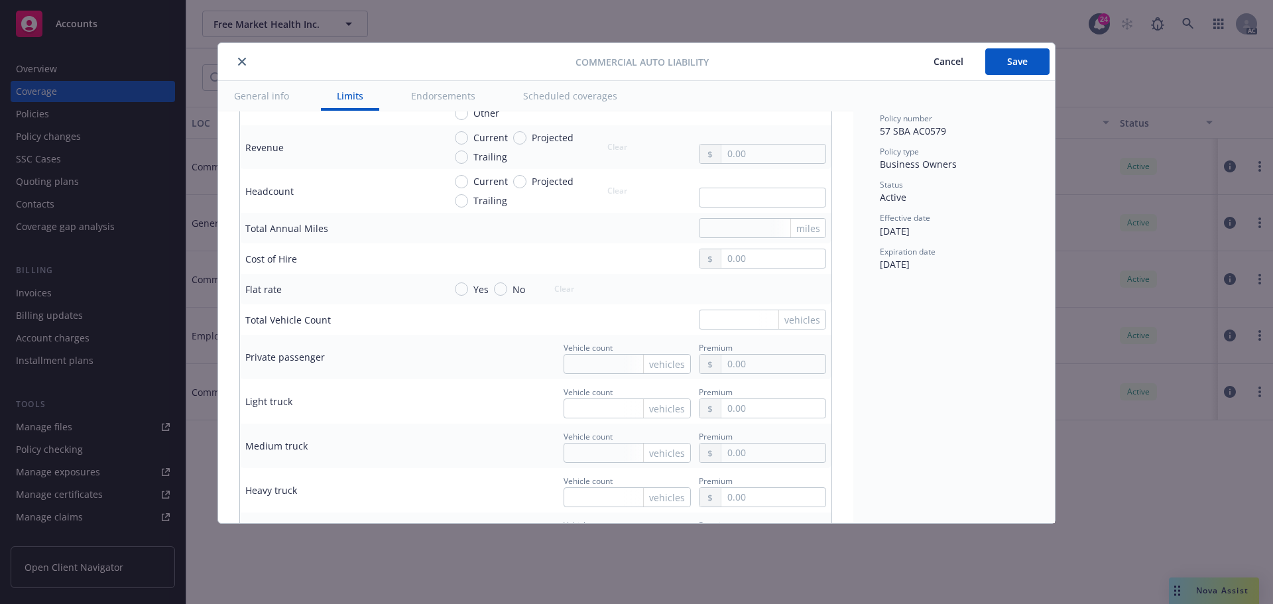
scroll to position [2122, 0]
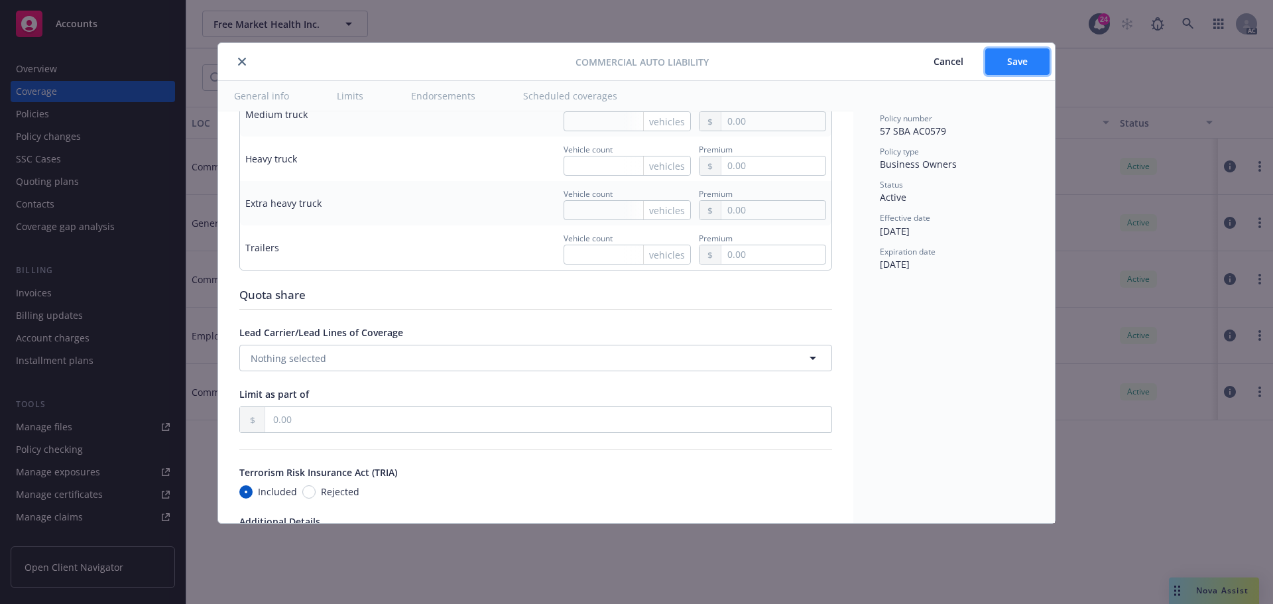
click at [1010, 60] on span "Save" at bounding box center [1017, 61] width 21 height 13
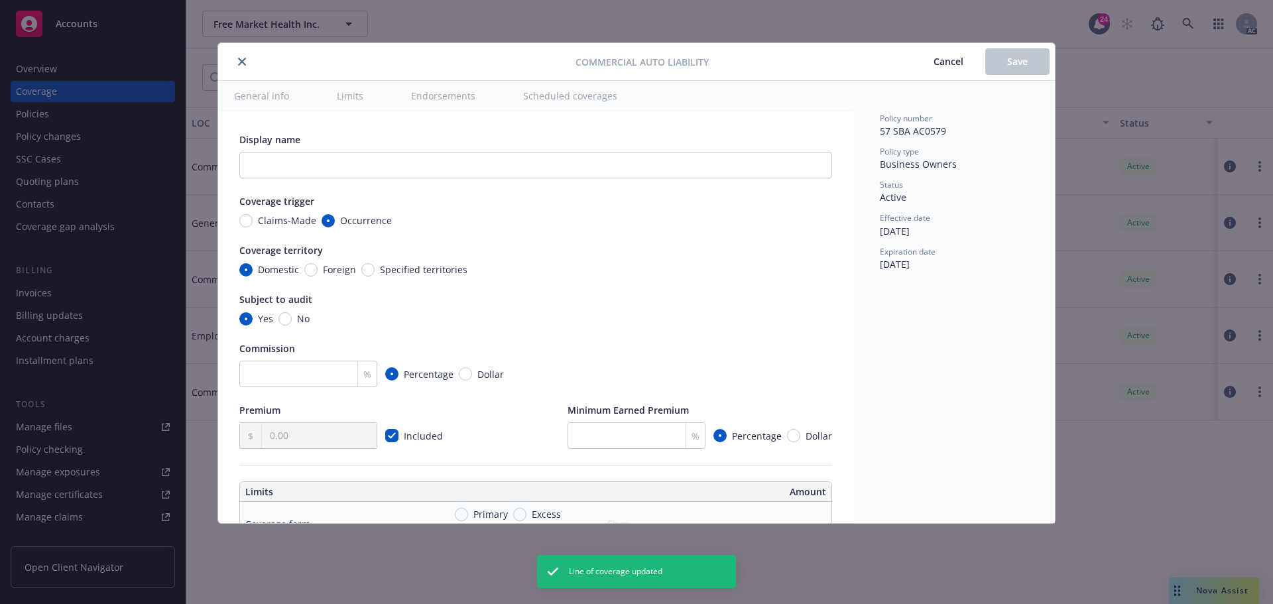
type textarea "x"
radio input "true"
click at [243, 61] on icon "close" at bounding box center [242, 62] width 8 height 8
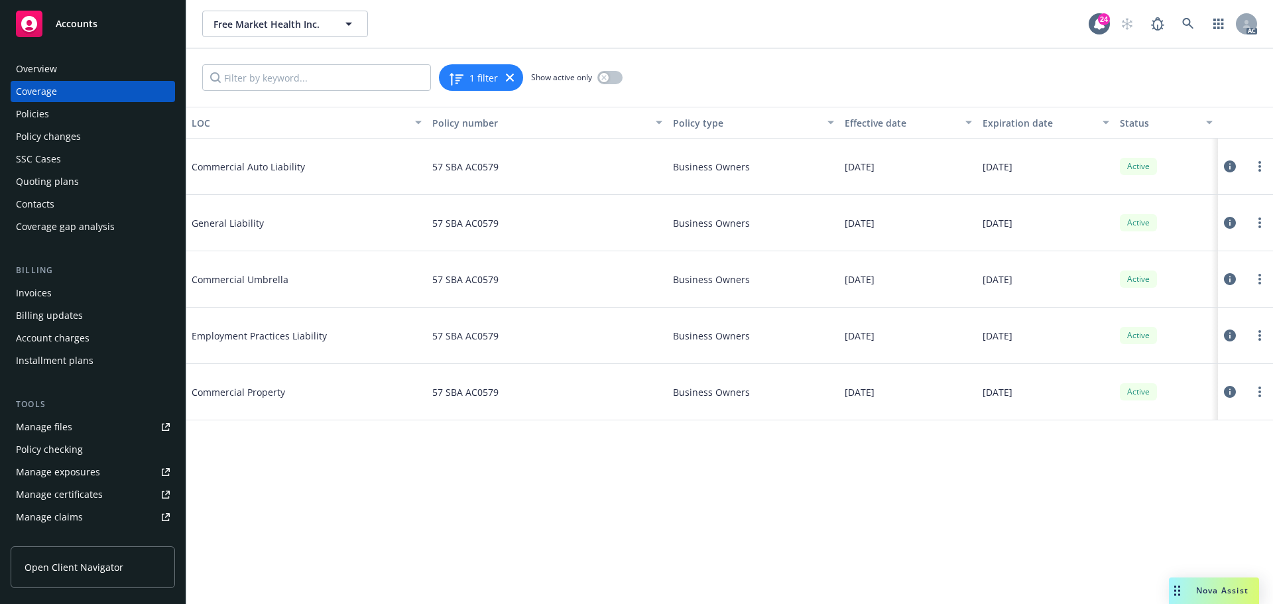
click at [1231, 276] on icon at bounding box center [1230, 279] width 12 height 12
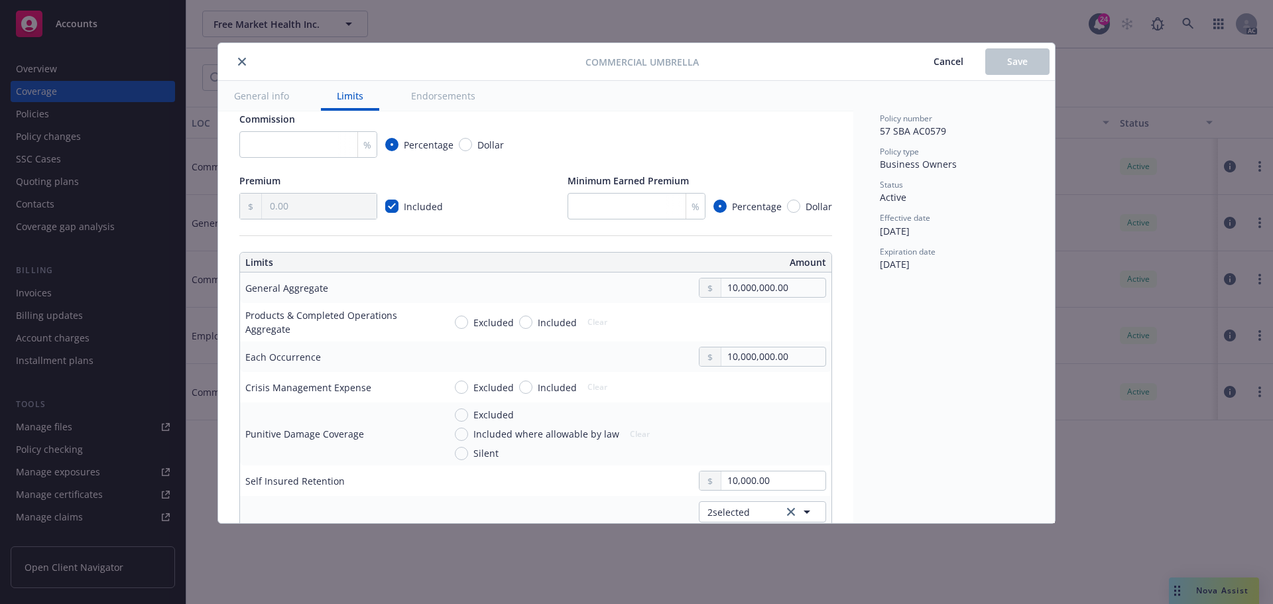
scroll to position [332, 0]
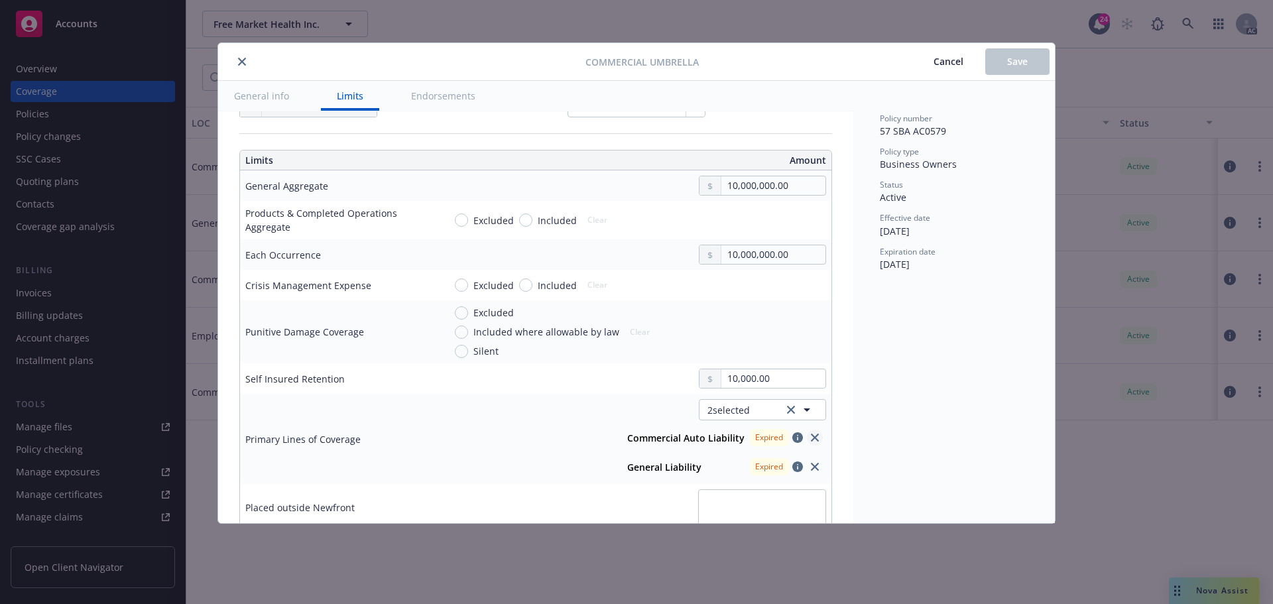
click at [811, 438] on icon "close" at bounding box center [815, 438] width 8 height 8
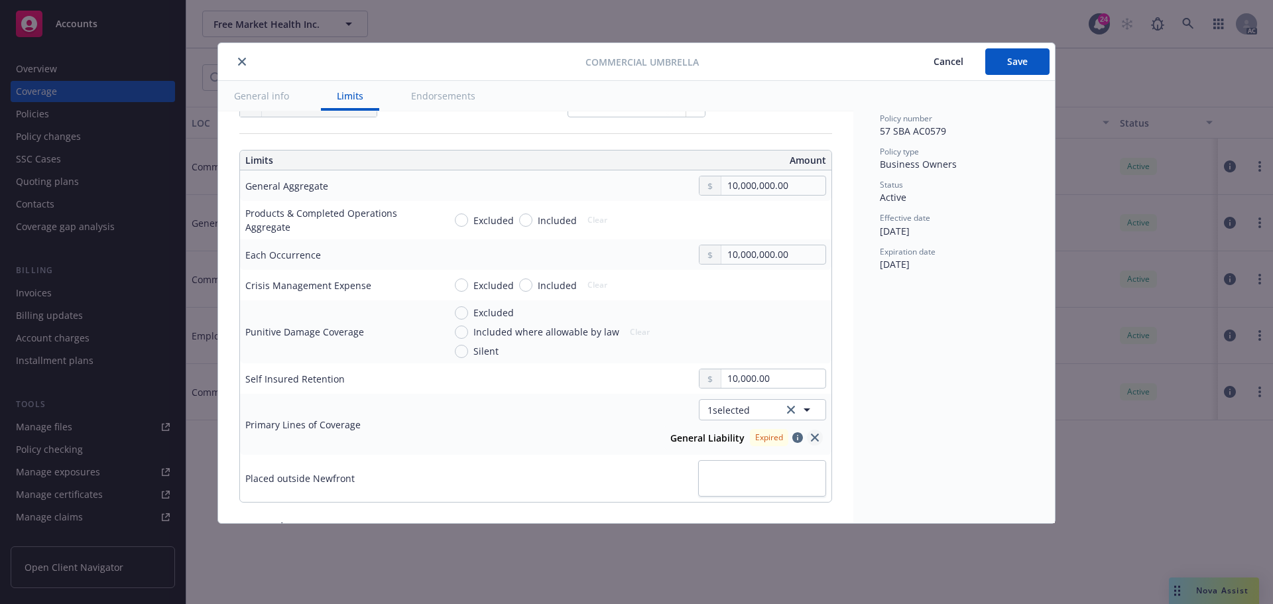
click at [811, 436] on icon "close" at bounding box center [815, 438] width 8 height 8
click at [760, 406] on span "Nothing selected" at bounding box center [745, 410] width 76 height 14
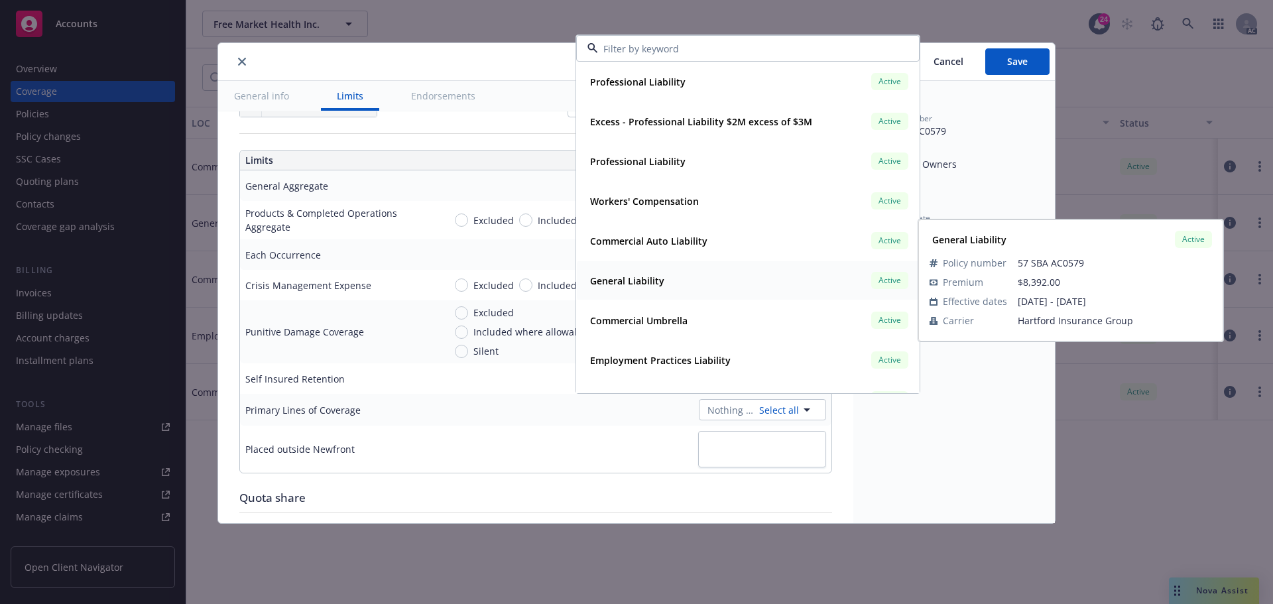
click at [635, 278] on strong "General Liability" at bounding box center [627, 281] width 74 height 13
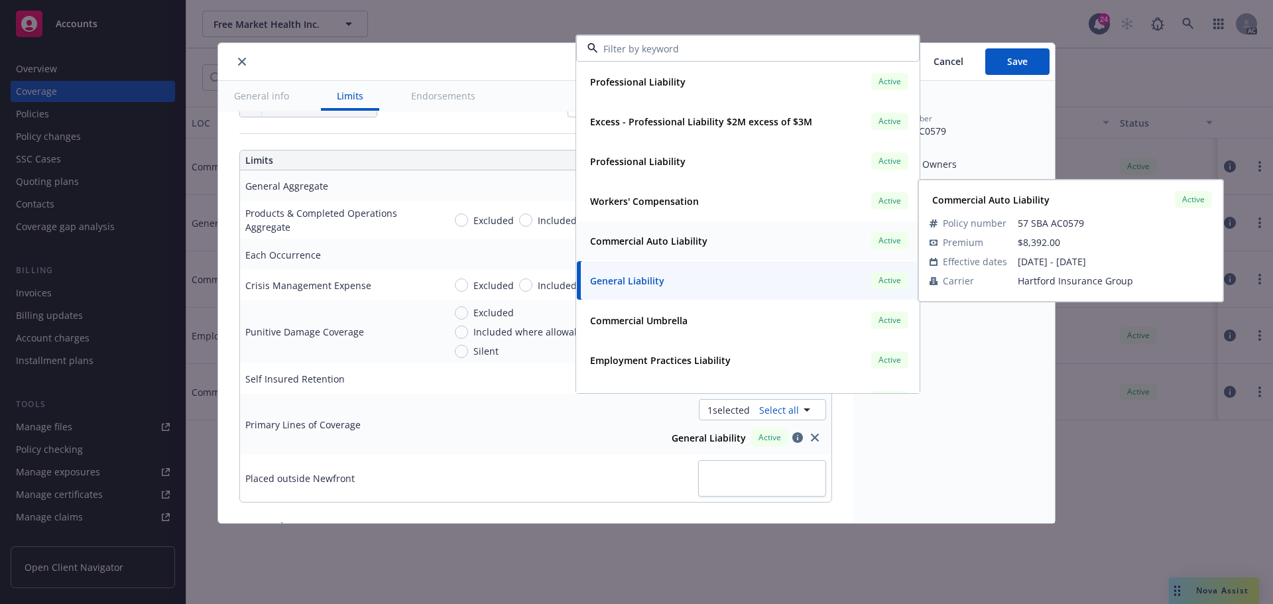
click at [638, 239] on strong "Commercial Auto Liability" at bounding box center [648, 241] width 117 height 13
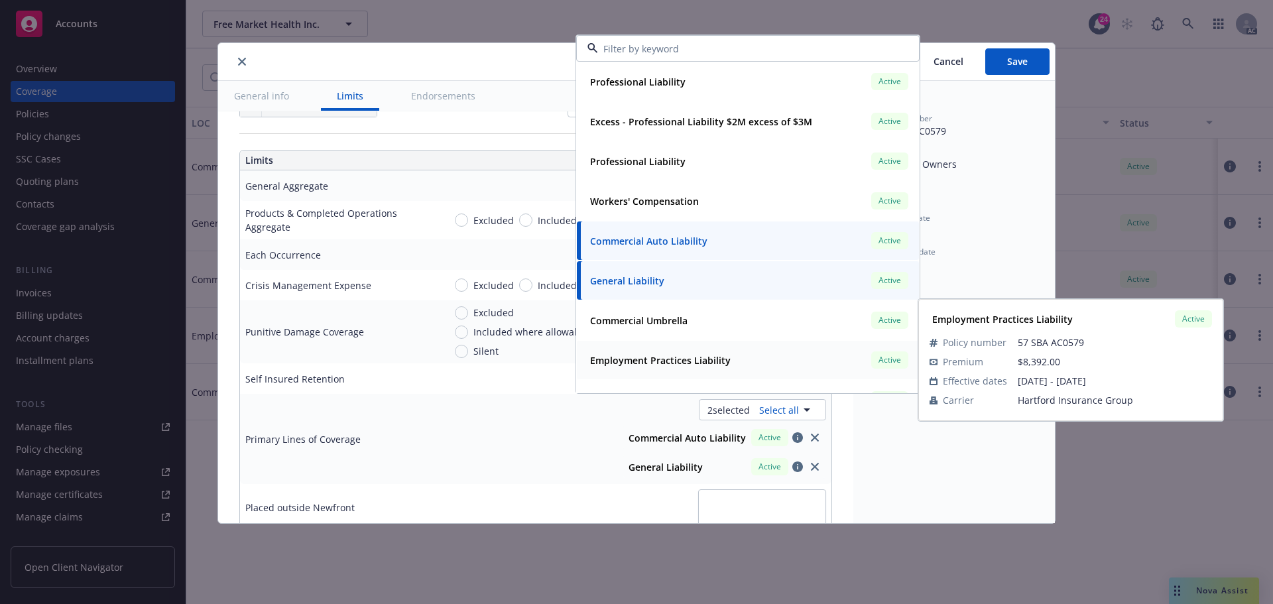
click at [687, 361] on strong "Employment Practices Liability" at bounding box center [660, 360] width 141 height 13
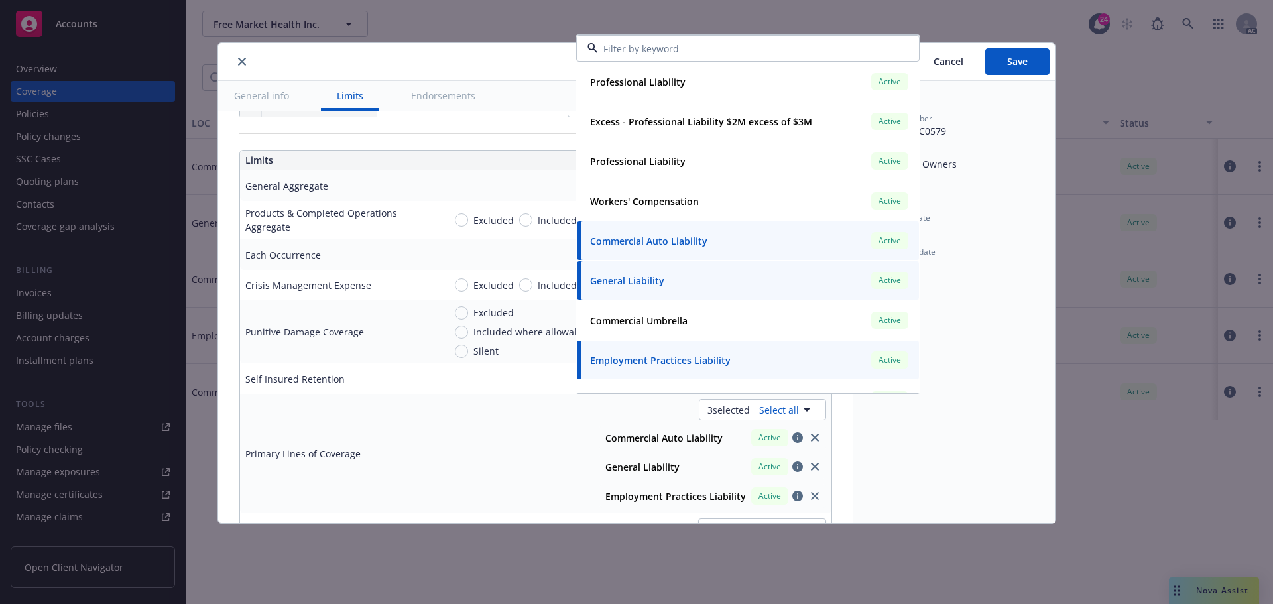
click at [896, 462] on div "Policy number 57 SBA AC0579 Policy type Business Owners Status Active Effective…" at bounding box center [954, 302] width 202 height 442
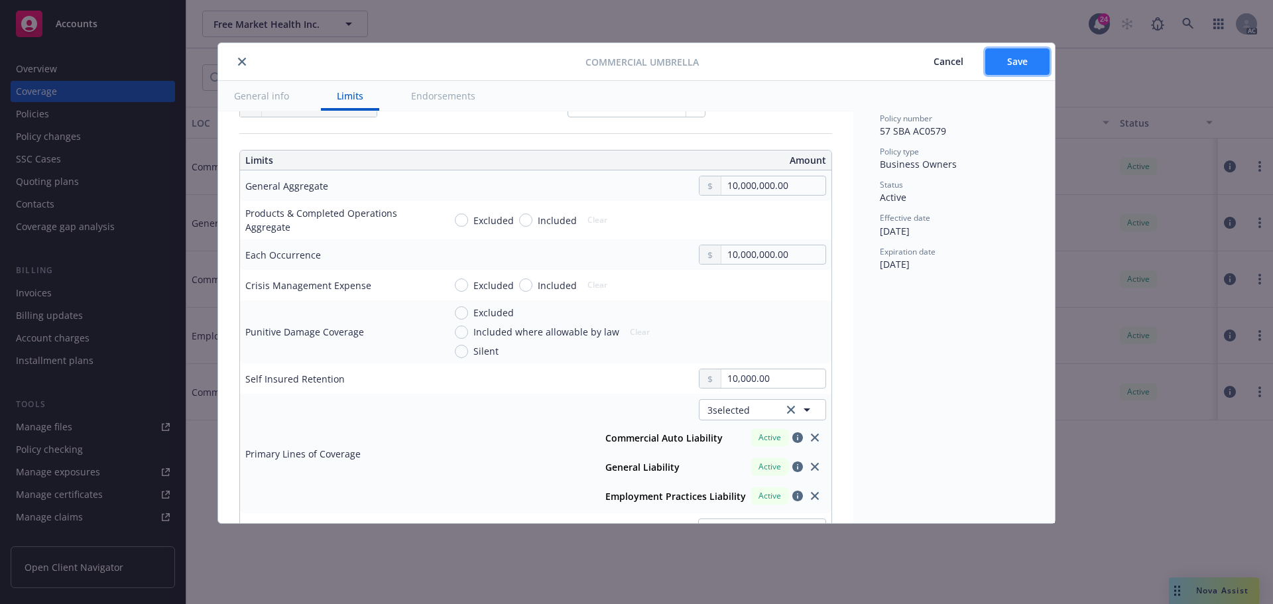
click at [1023, 65] on span "Save" at bounding box center [1017, 61] width 21 height 13
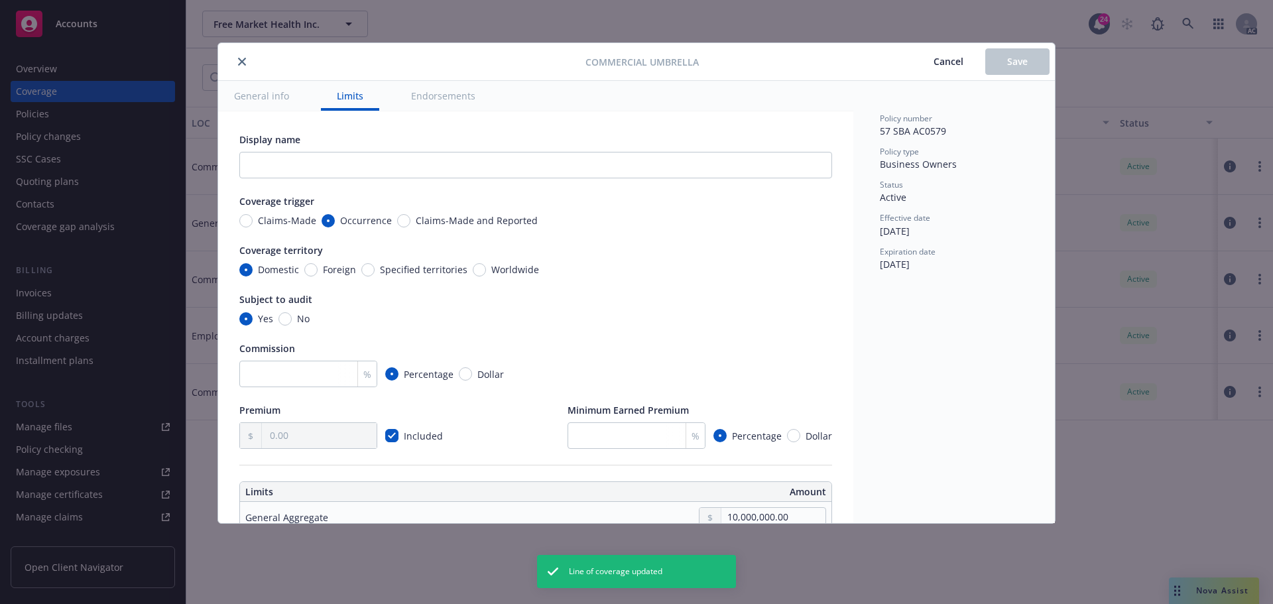
click at [243, 62] on icon "close" at bounding box center [242, 62] width 8 height 8
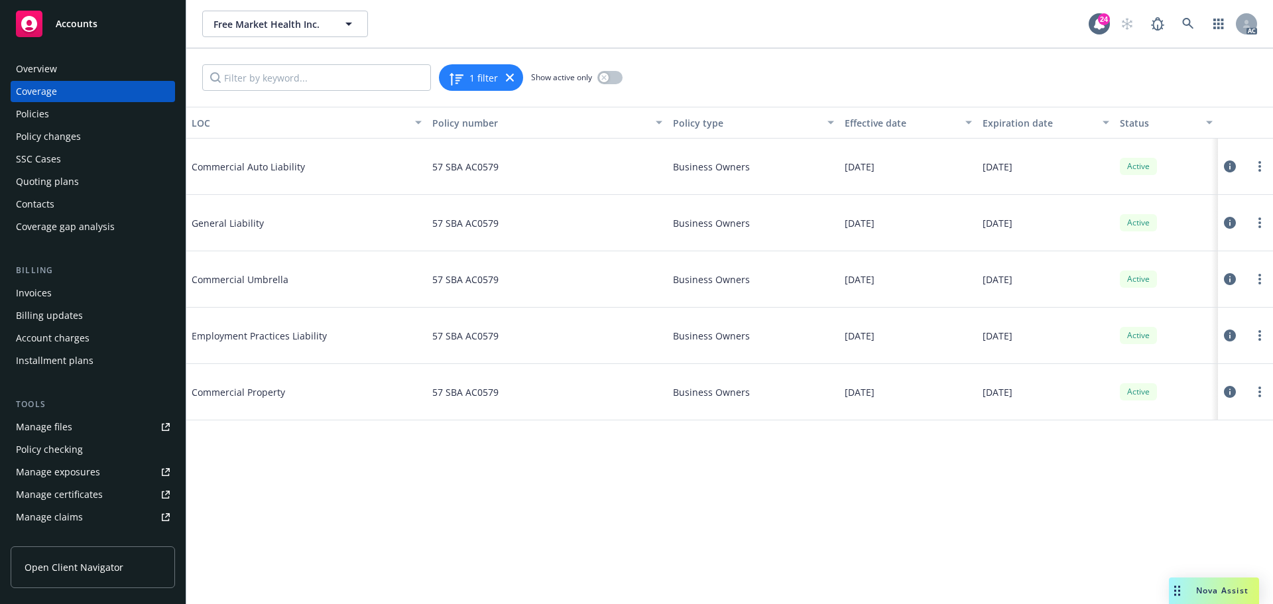
click at [1229, 387] on icon at bounding box center [1230, 392] width 12 height 12
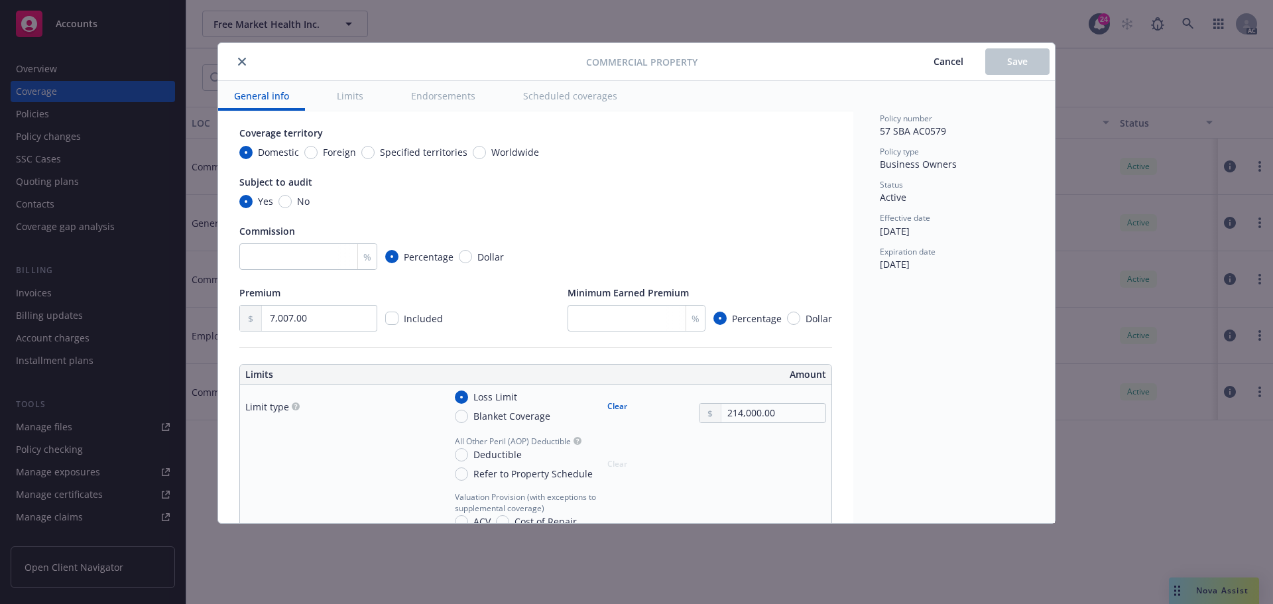
scroll to position [199, 0]
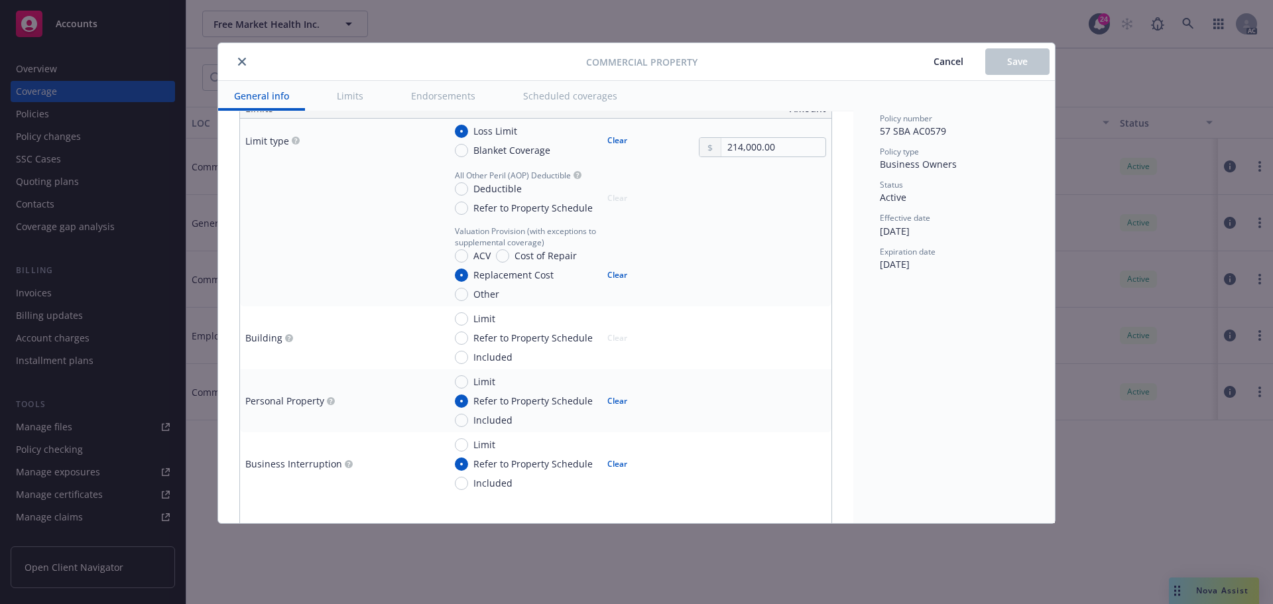
type textarea "x"
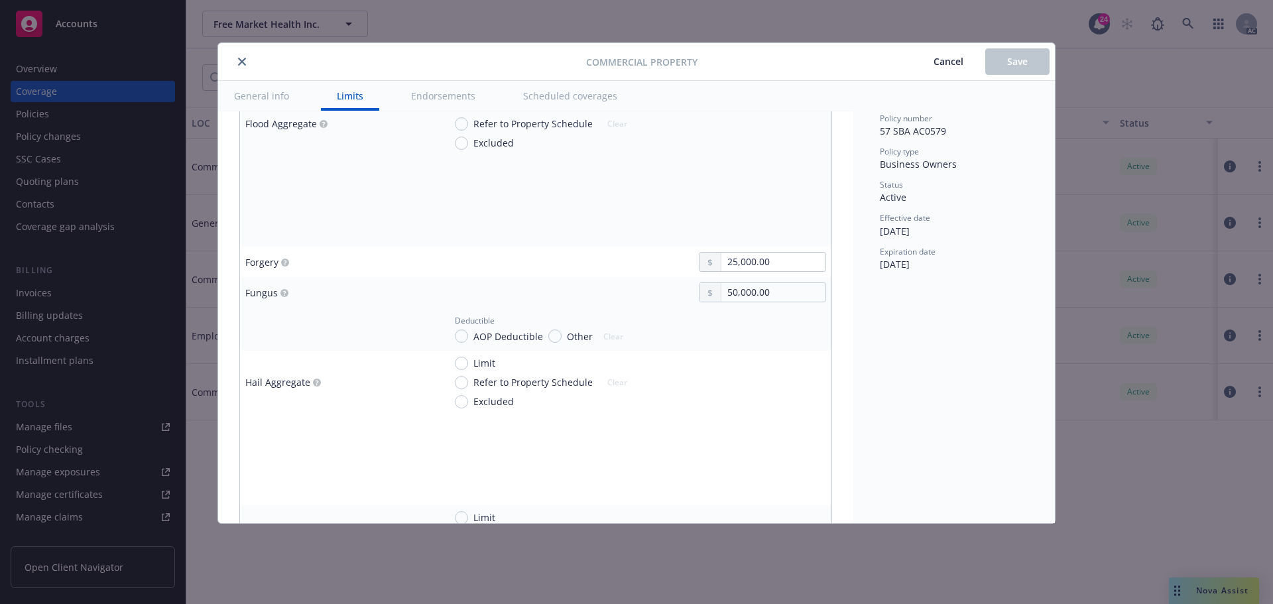
scroll to position [2055, 0]
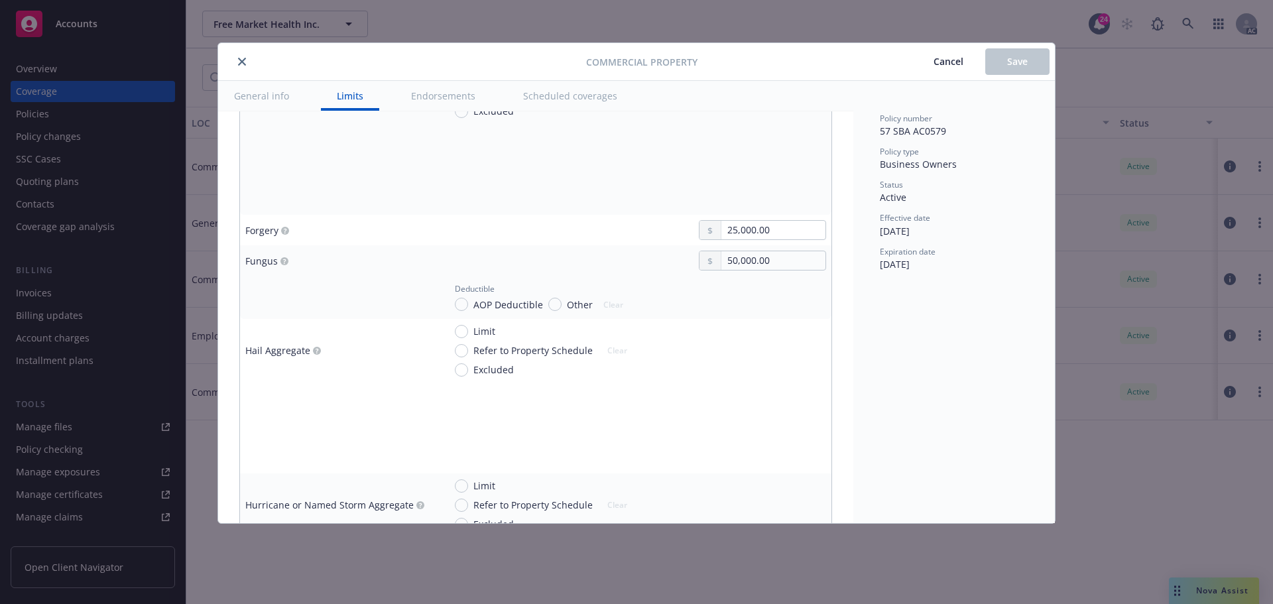
click at [243, 62] on icon "close" at bounding box center [242, 62] width 8 height 8
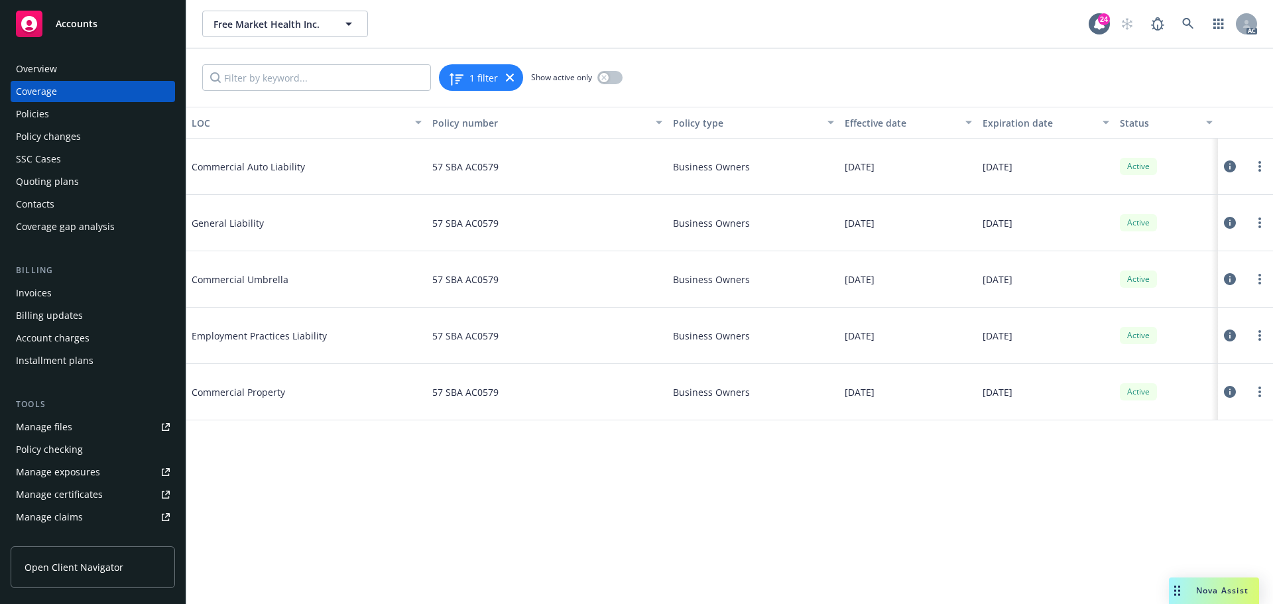
click at [1229, 221] on icon at bounding box center [1230, 223] width 12 height 12
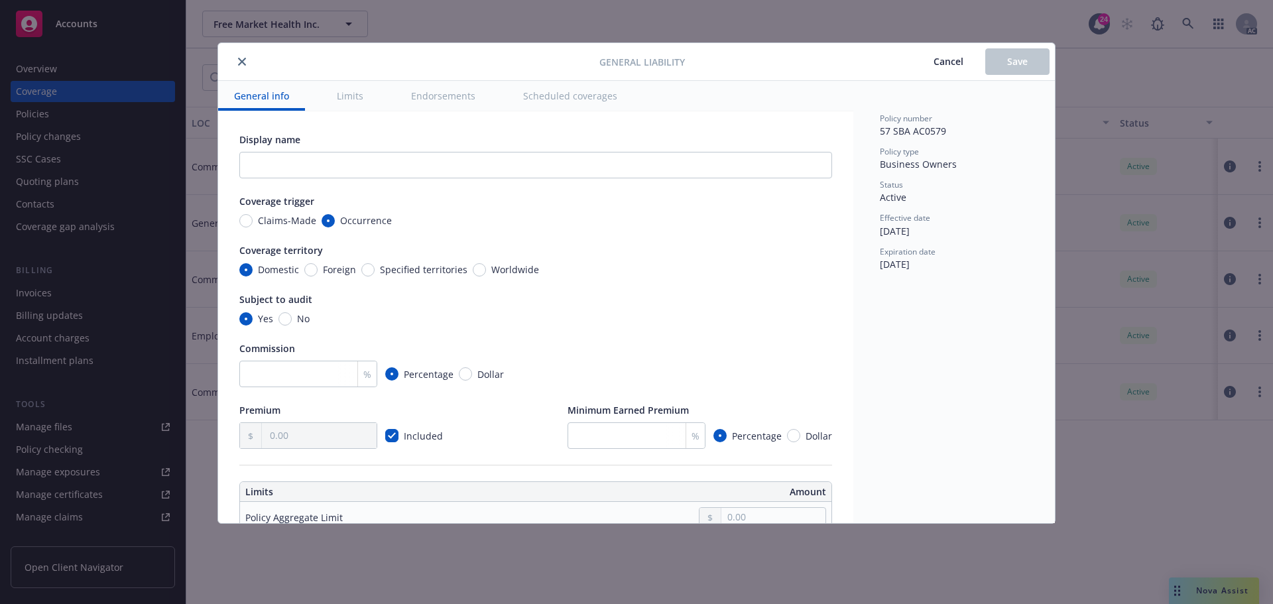
click at [241, 62] on icon "close" at bounding box center [242, 62] width 8 height 8
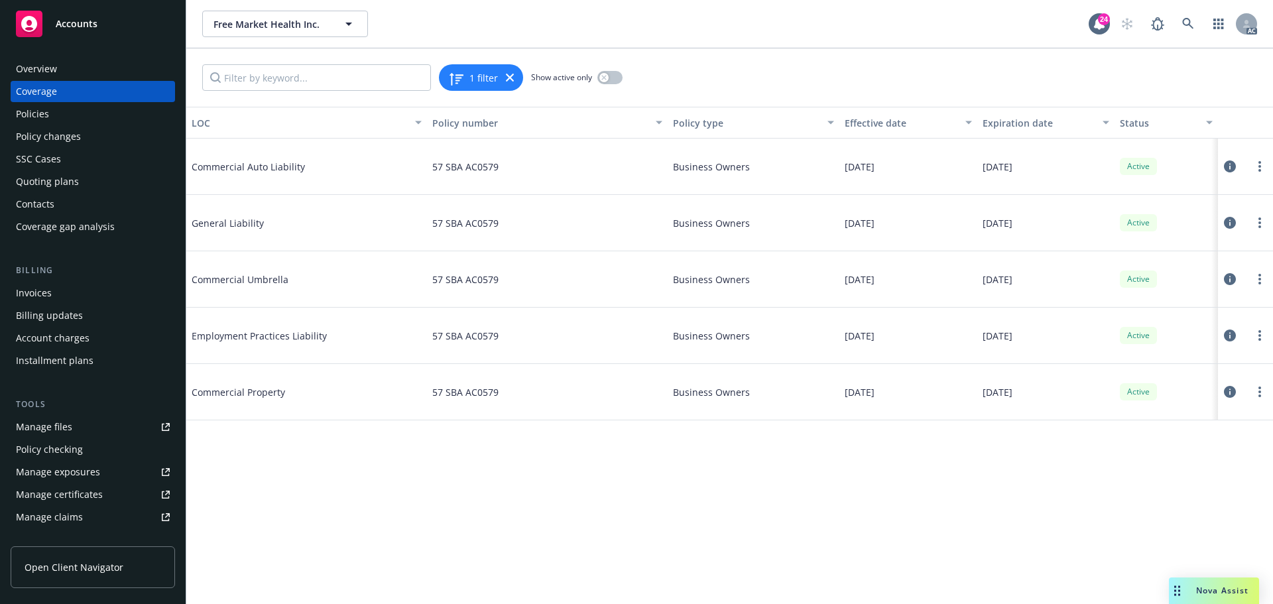
click at [40, 116] on div "Policies" at bounding box center [32, 113] width 33 height 21
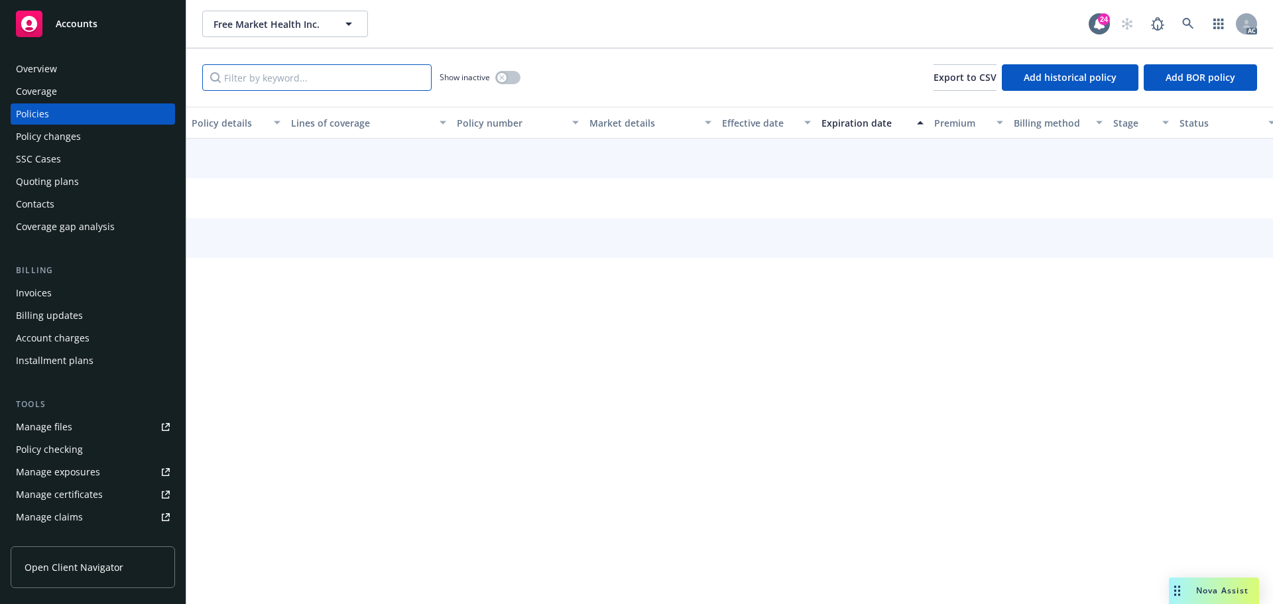
click at [286, 82] on input "Filter by keyword..." at bounding box center [316, 77] width 229 height 27
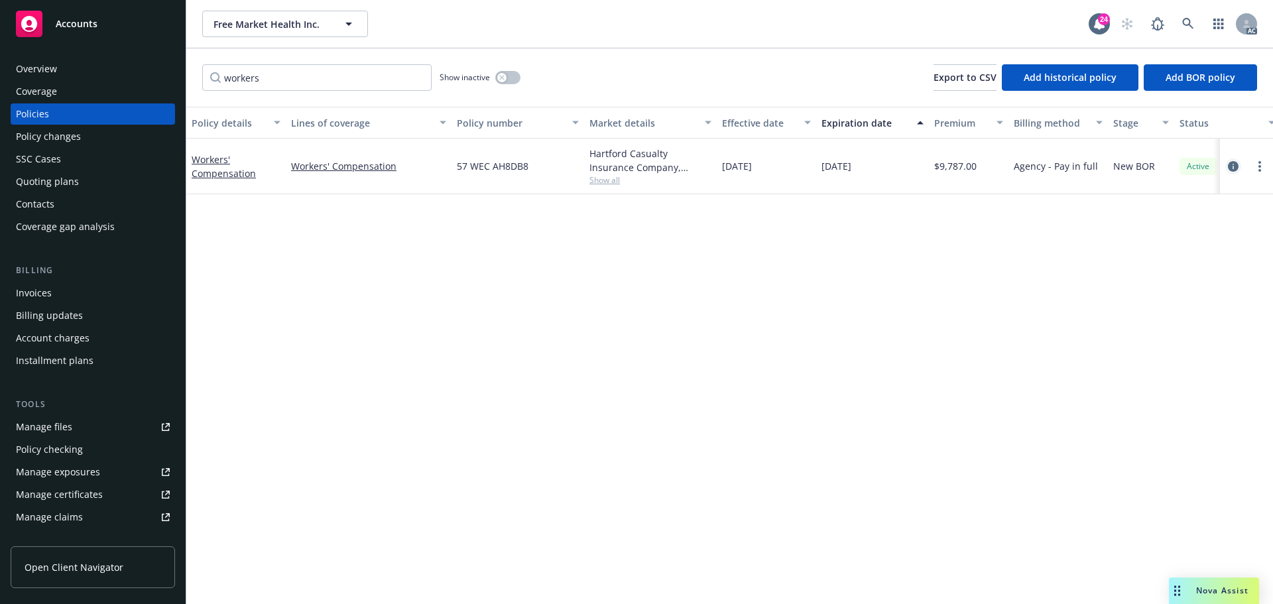
click at [1232, 167] on icon "circleInformation" at bounding box center [1233, 166] width 11 height 11
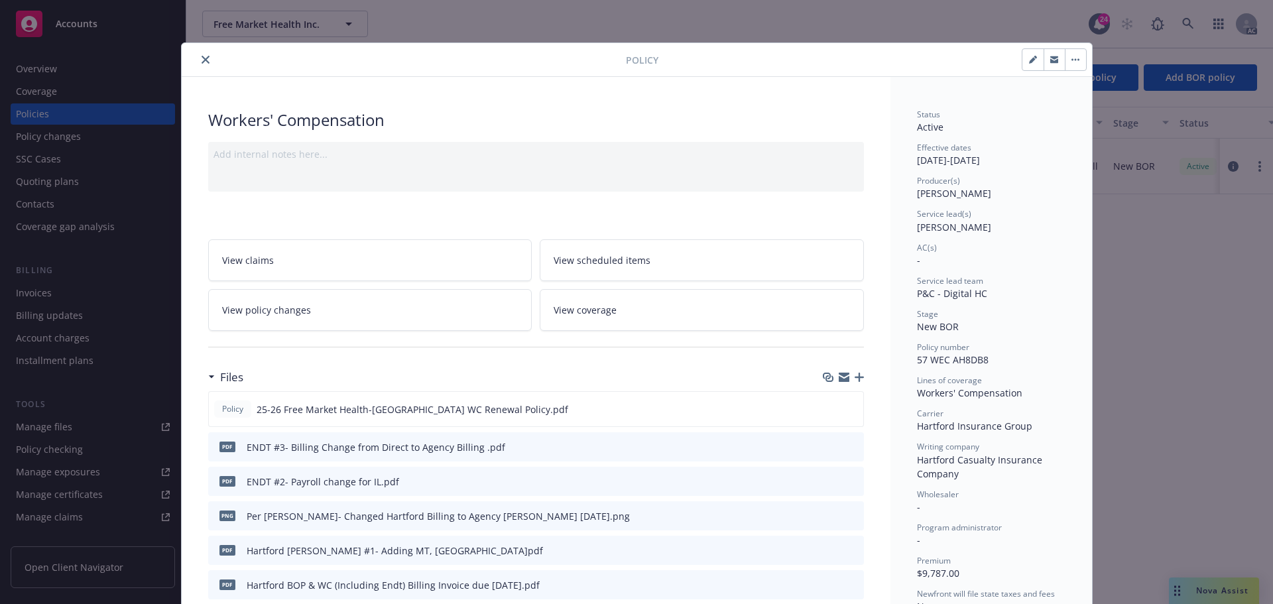
click at [202, 58] on icon "close" at bounding box center [206, 60] width 8 height 8
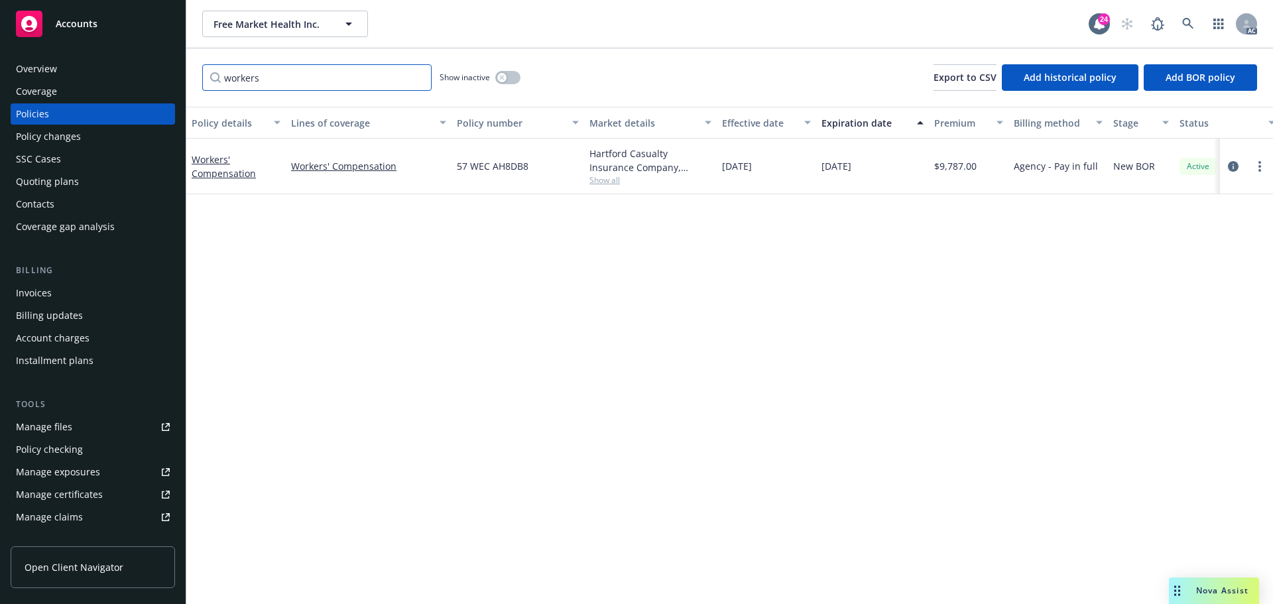
drag, startPoint x: 278, startPoint y: 76, endPoint x: 135, endPoint y: 87, distance: 143.0
click at [160, 84] on div "Accounts Overview Coverage Policies Policy changes SSC Cases Quoting plans Cont…" at bounding box center [636, 302] width 1273 height 604
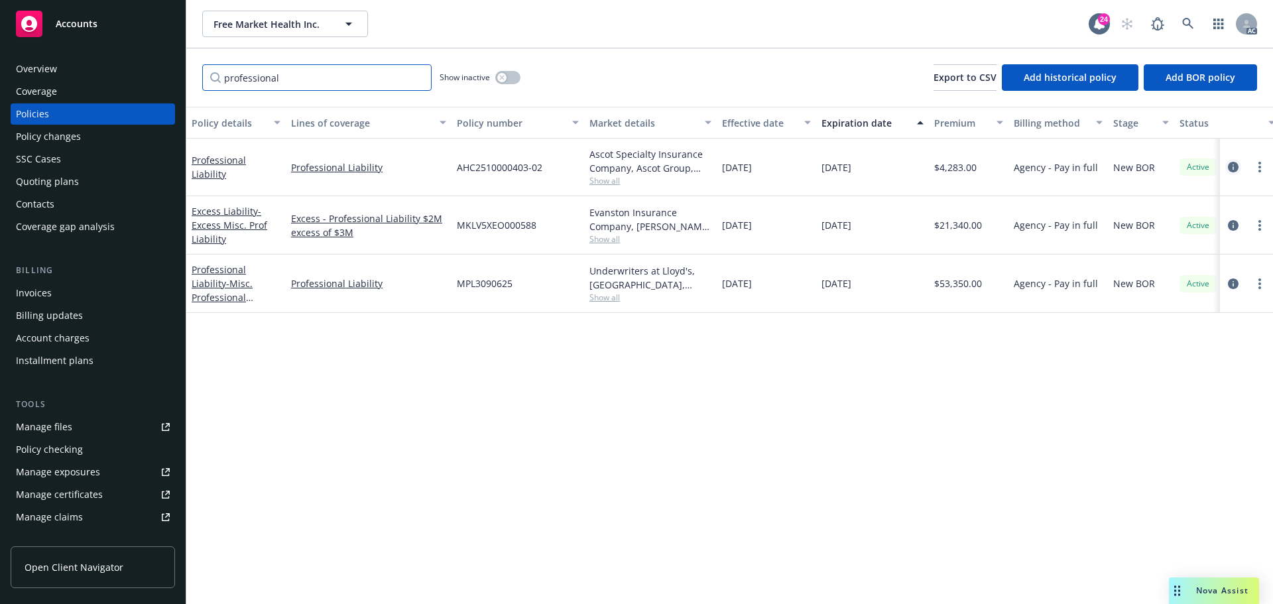
type input "professional"
click at [1234, 166] on icon "circleInformation" at bounding box center [1233, 167] width 11 height 11
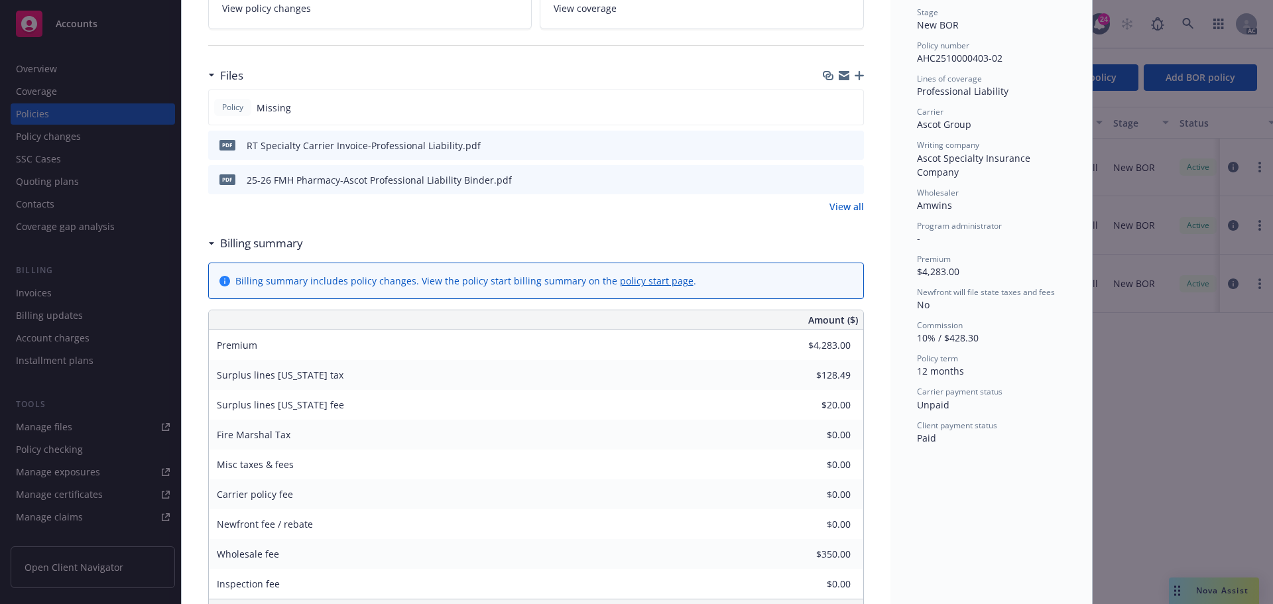
scroll to position [133, 0]
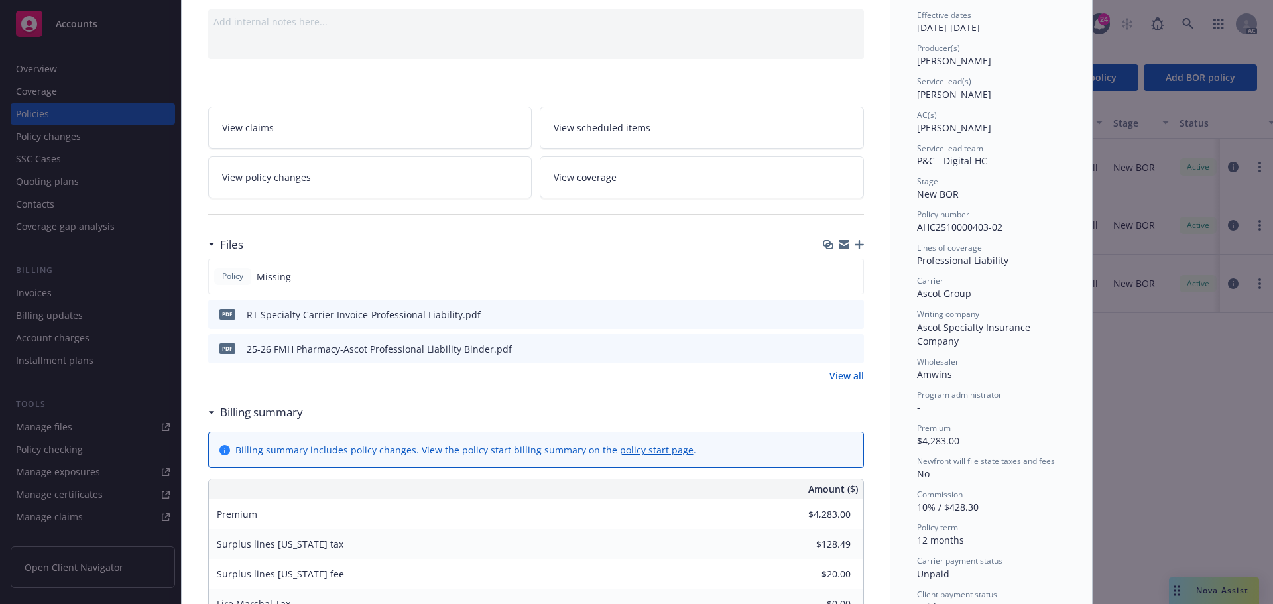
click at [825, 347] on icon "download file" at bounding box center [829, 347] width 9 height 8
click at [591, 175] on span "View coverage" at bounding box center [585, 177] width 63 height 14
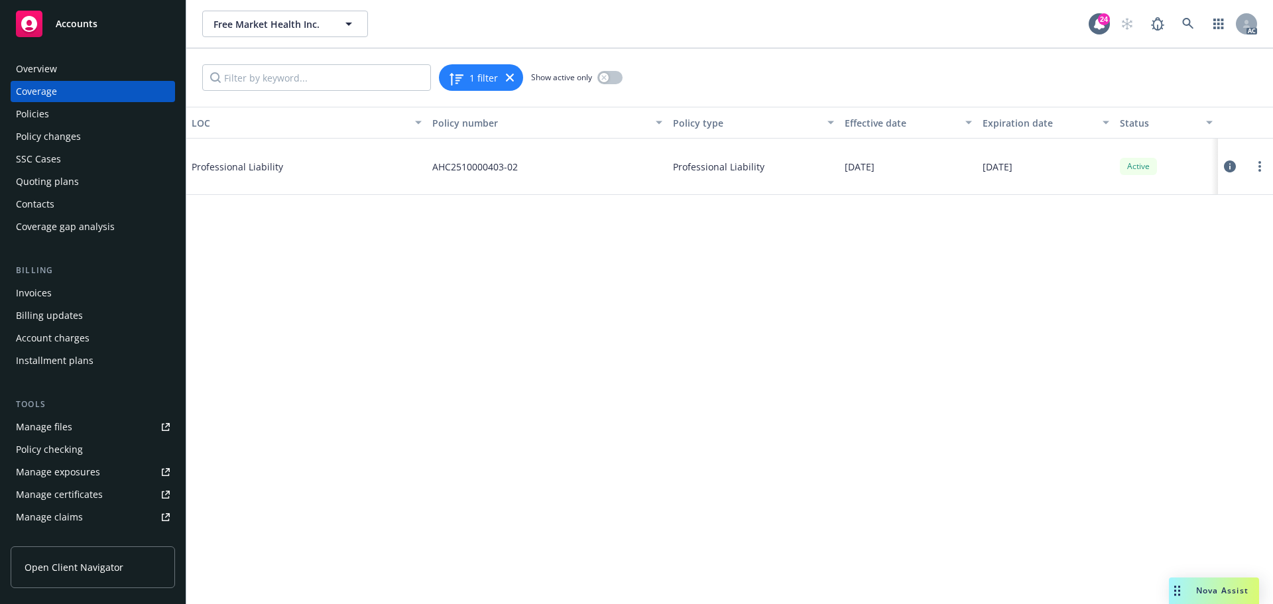
click at [1229, 165] on icon at bounding box center [1230, 166] width 12 height 12
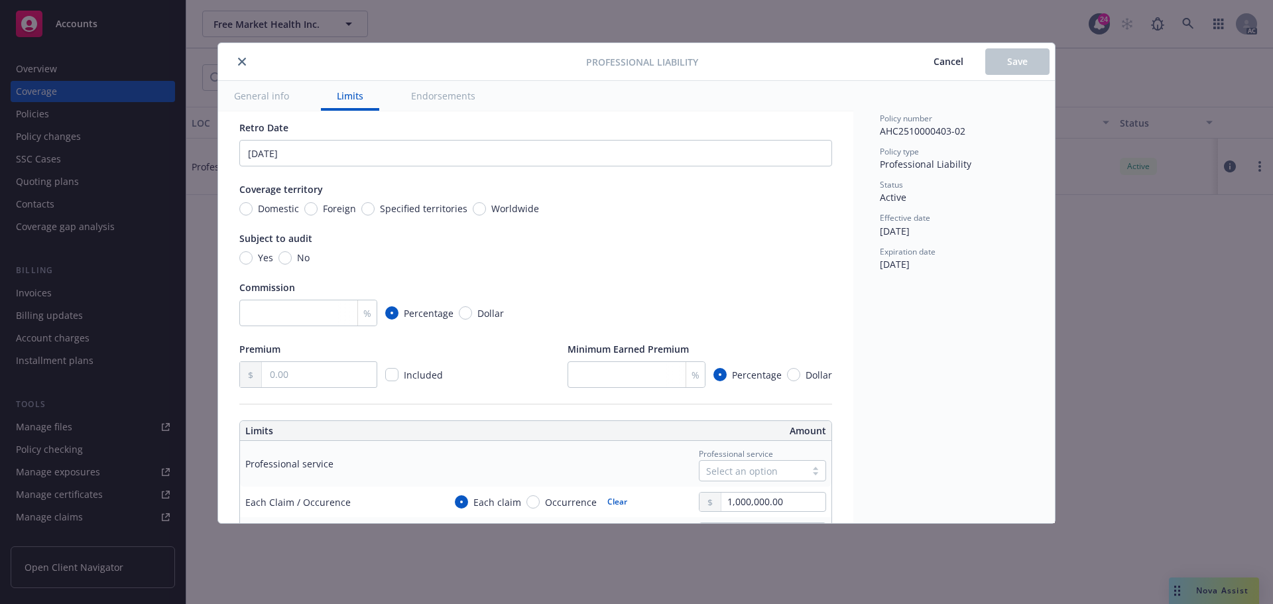
scroll to position [133, 0]
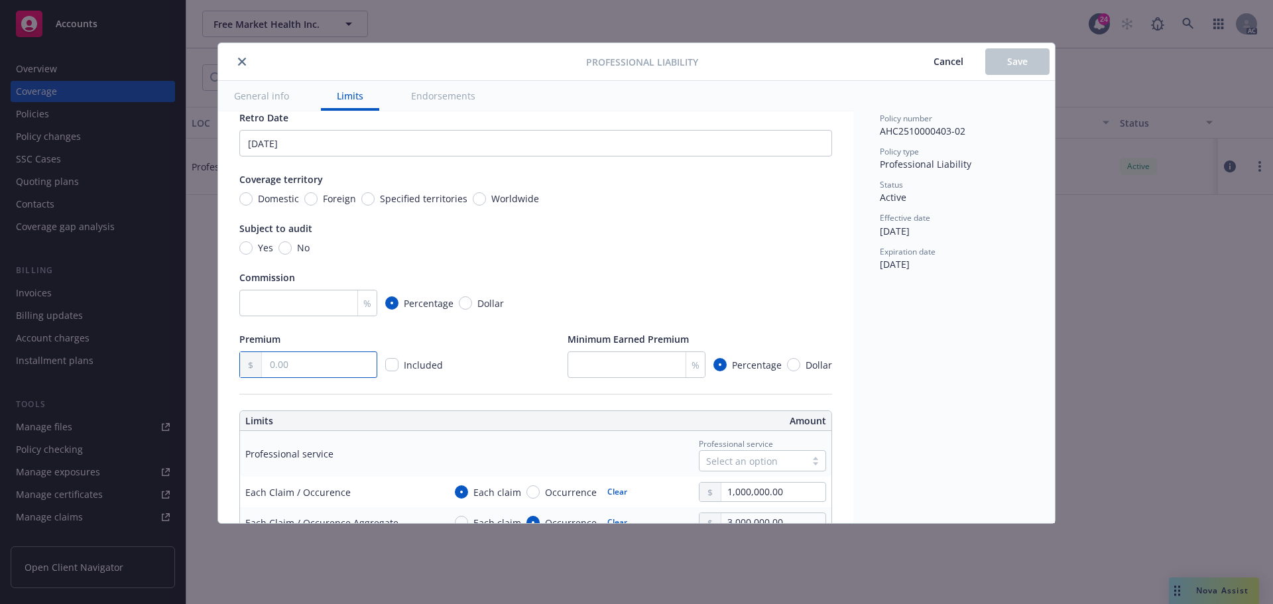
click at [308, 370] on input "text" at bounding box center [319, 364] width 115 height 25
click at [298, 364] on input "text" at bounding box center [319, 364] width 115 height 25
type textarea "x"
type input "4.00"
type textarea "x"
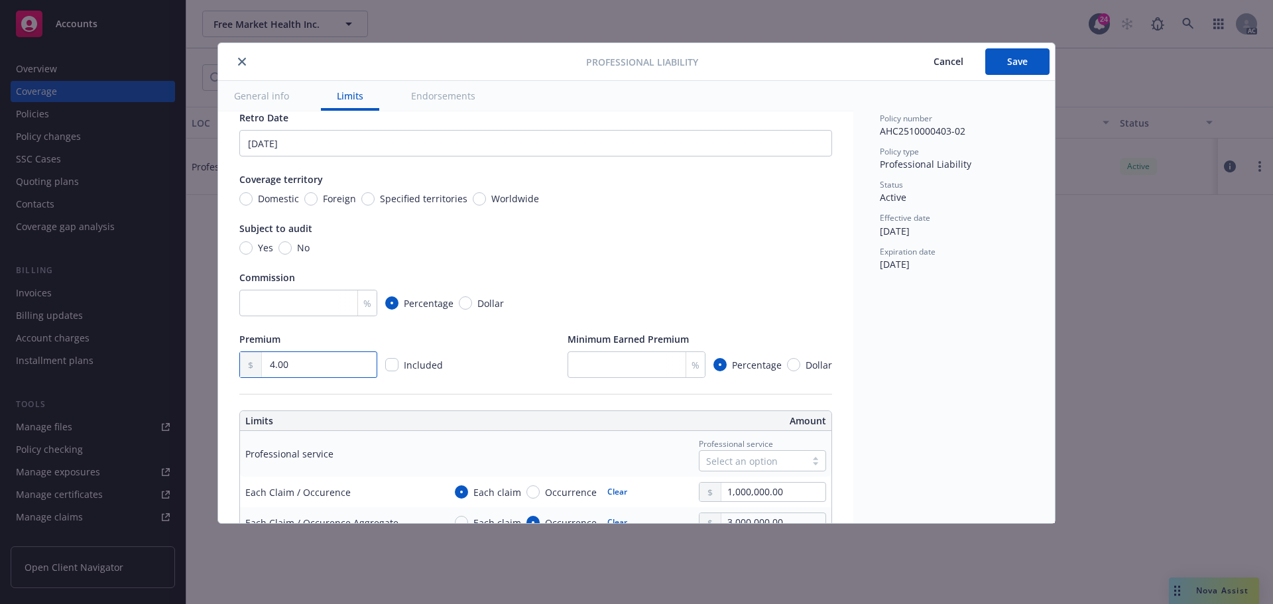
type input "42.00"
type textarea "x"
type input "428.00"
type textarea "x"
type input "4,283.00"
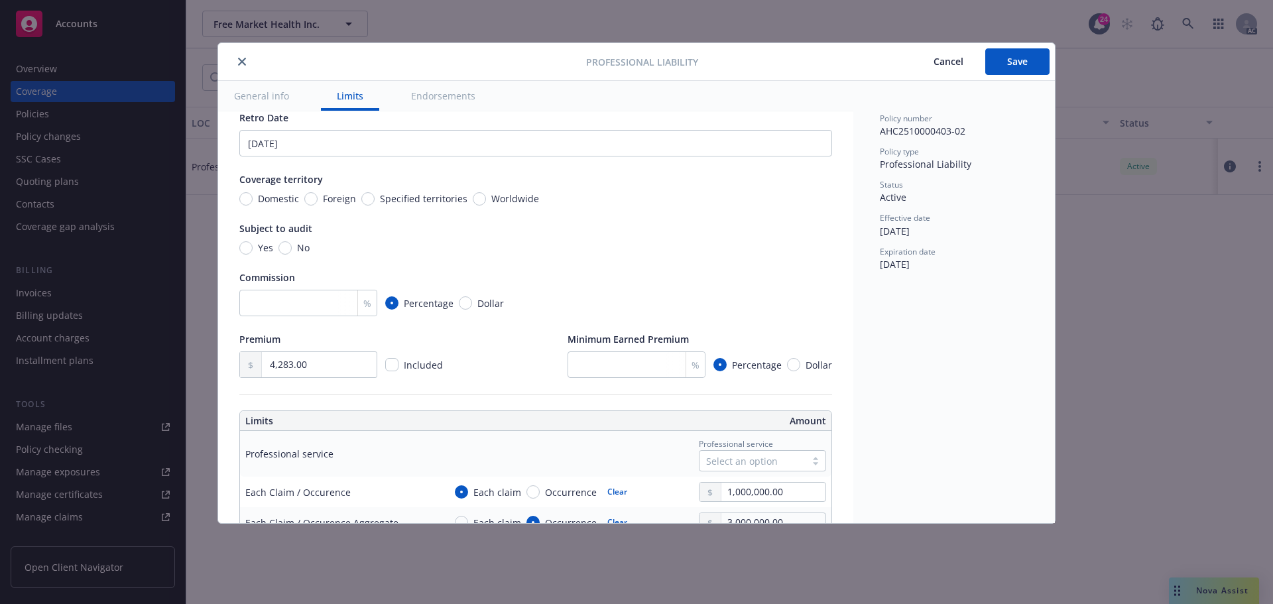
drag, startPoint x: 507, startPoint y: 373, endPoint x: 500, endPoint y: 372, distance: 7.3
click at [507, 372] on div "Premium 4,283.00 Included Minimum Earned Premium % Percentage Dollar" at bounding box center [535, 355] width 593 height 46
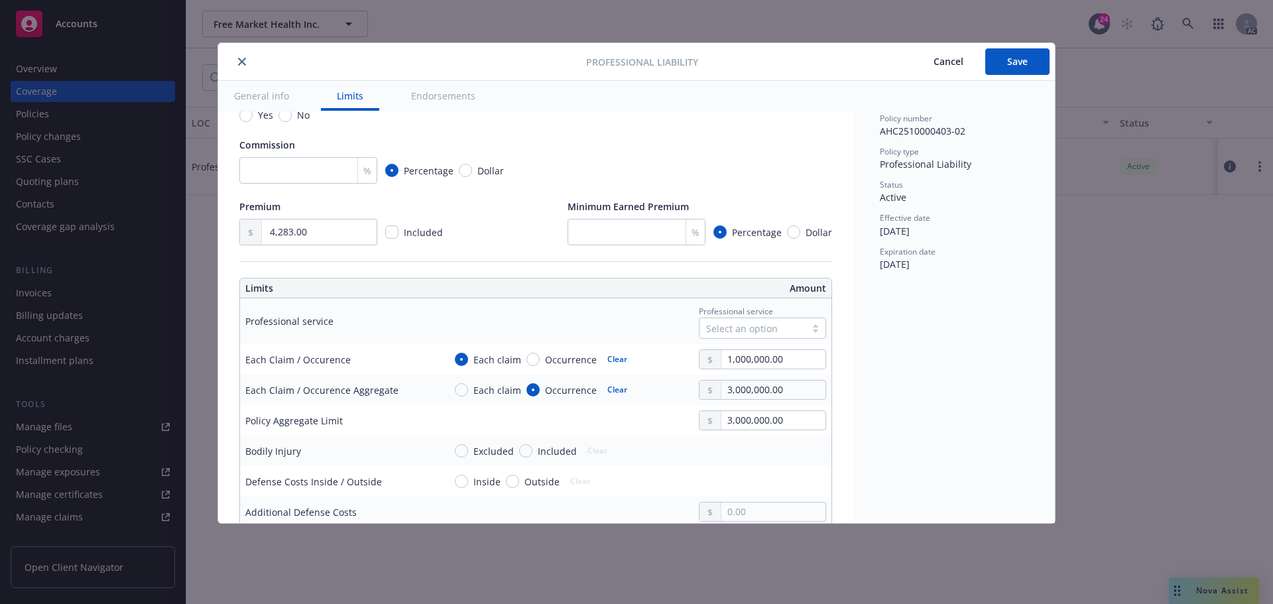
scroll to position [0, 0]
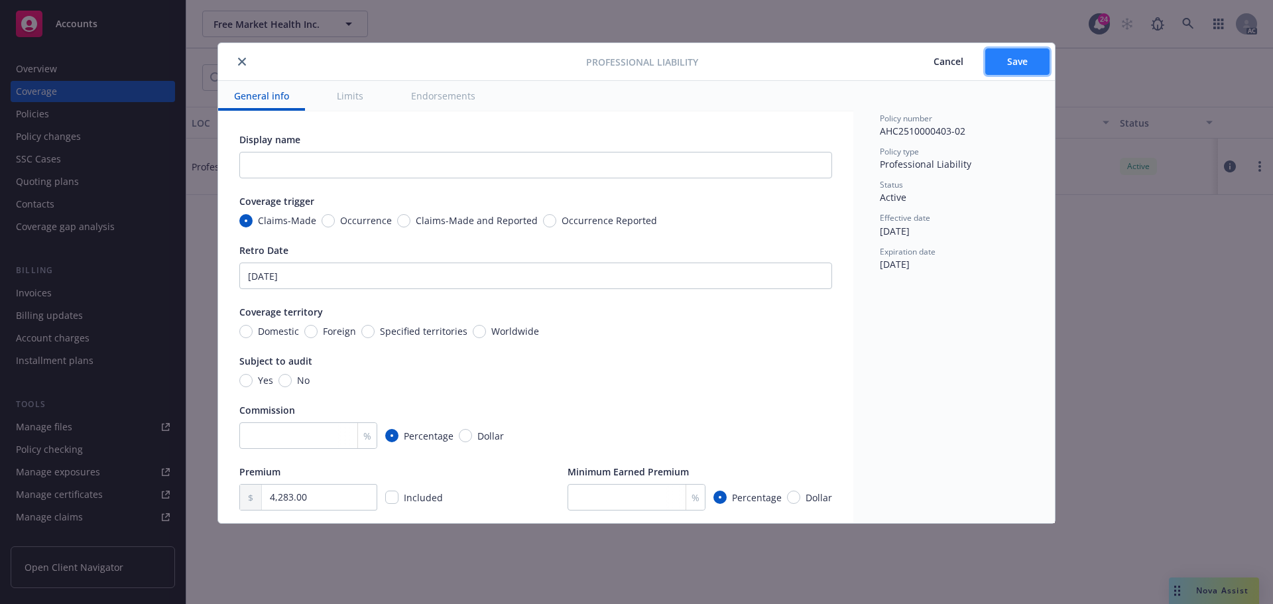
click at [1012, 66] on span "Save" at bounding box center [1017, 61] width 21 height 13
type textarea "x"
type input "4,283.00"
type textarea "x"
click at [244, 60] on icon "close" at bounding box center [242, 62] width 8 height 8
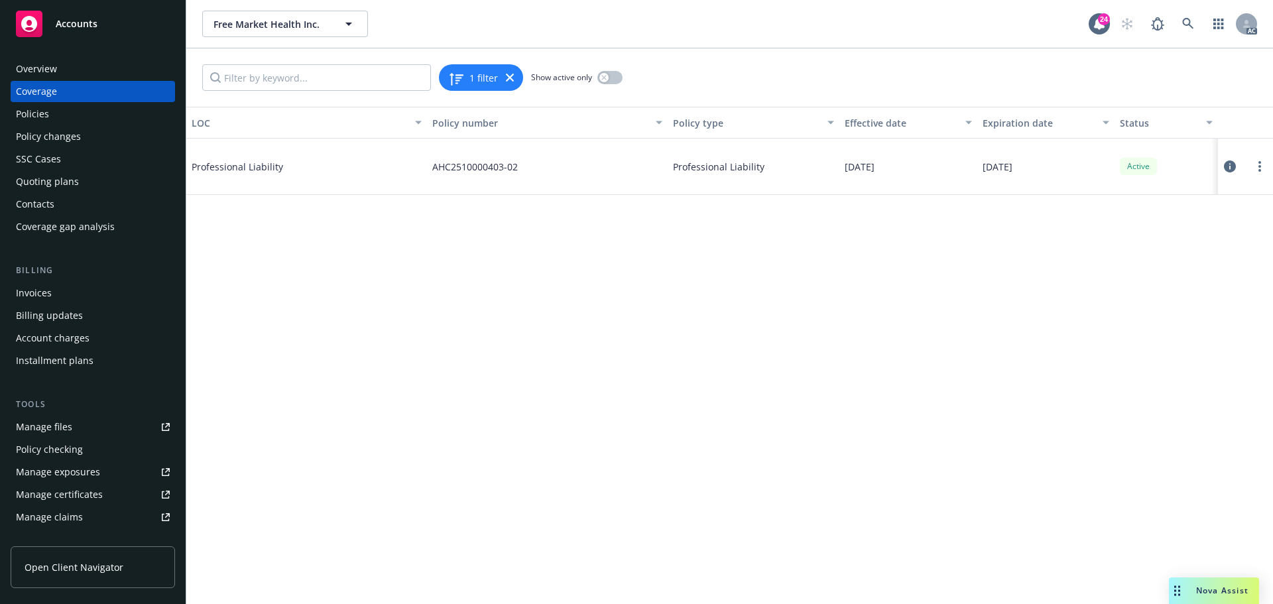
click at [38, 113] on div "Policies" at bounding box center [32, 113] width 33 height 21
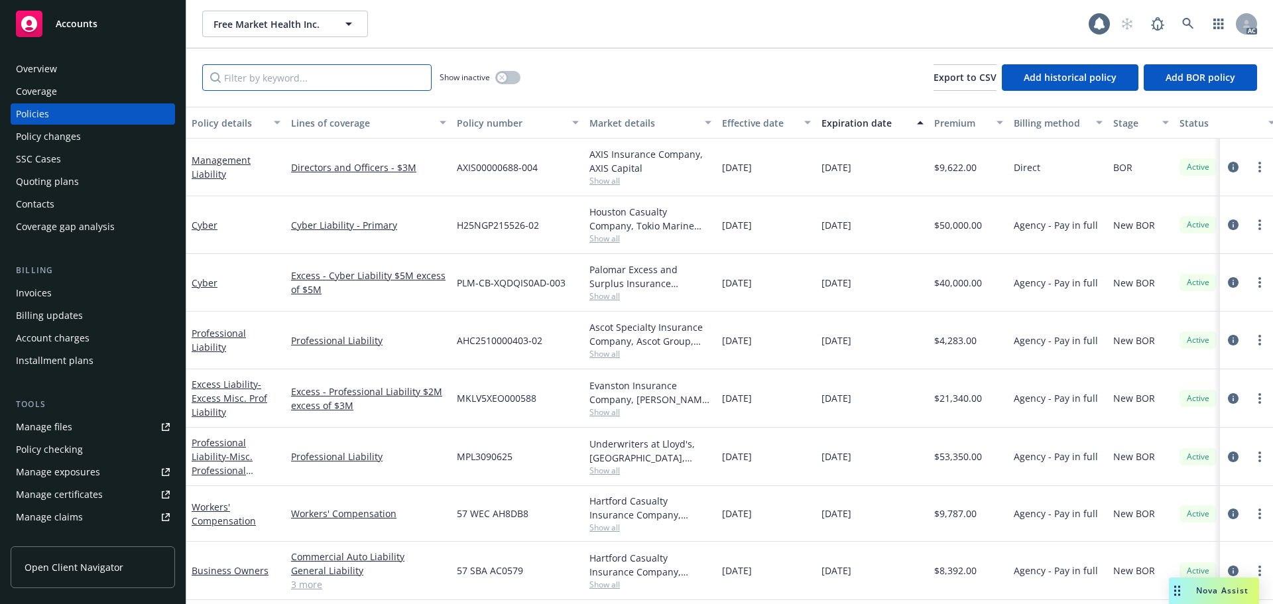
click at [237, 75] on input "Filter by keyword..." at bounding box center [316, 77] width 229 height 27
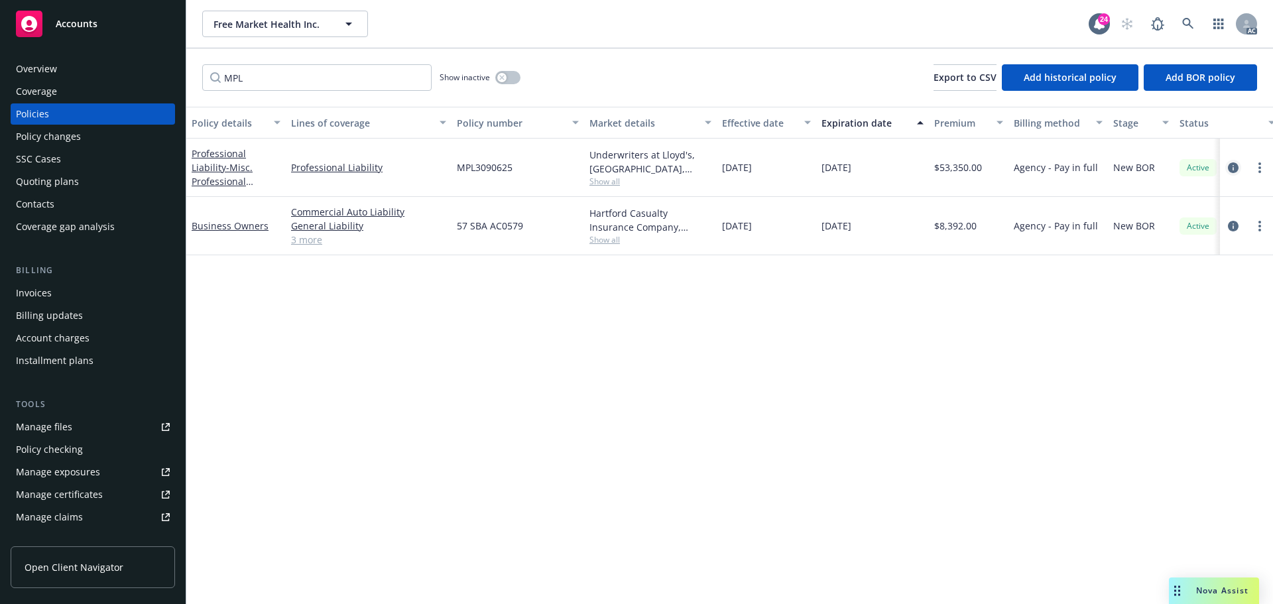
click at [1235, 165] on icon "circleInformation" at bounding box center [1233, 167] width 11 height 11
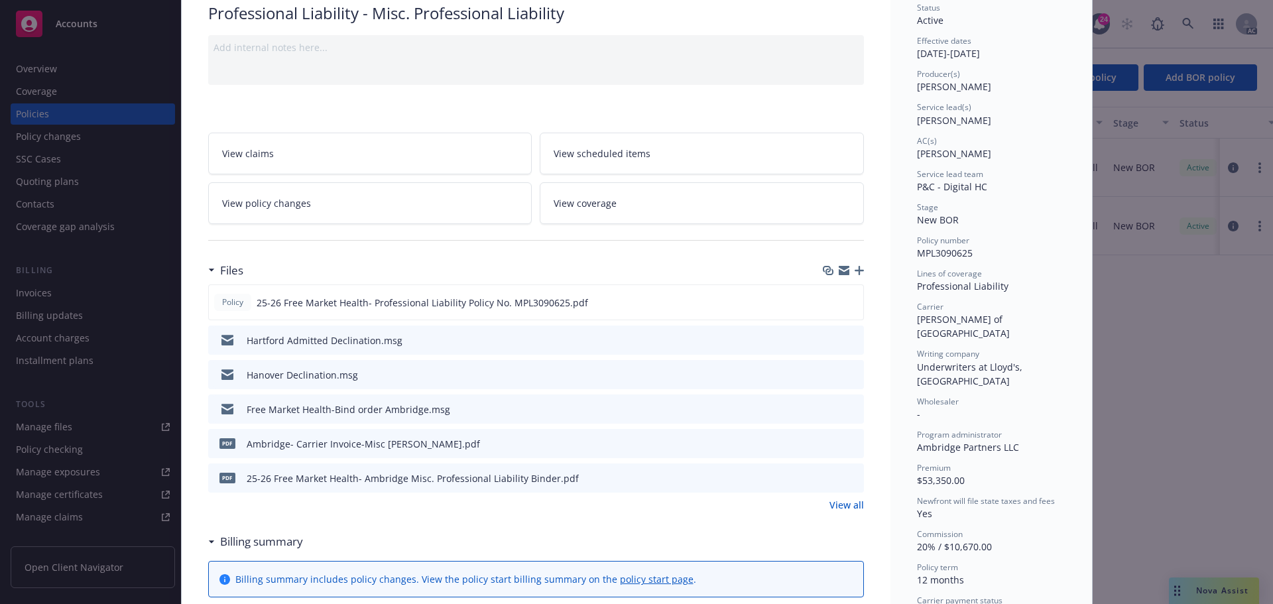
scroll to position [133, 0]
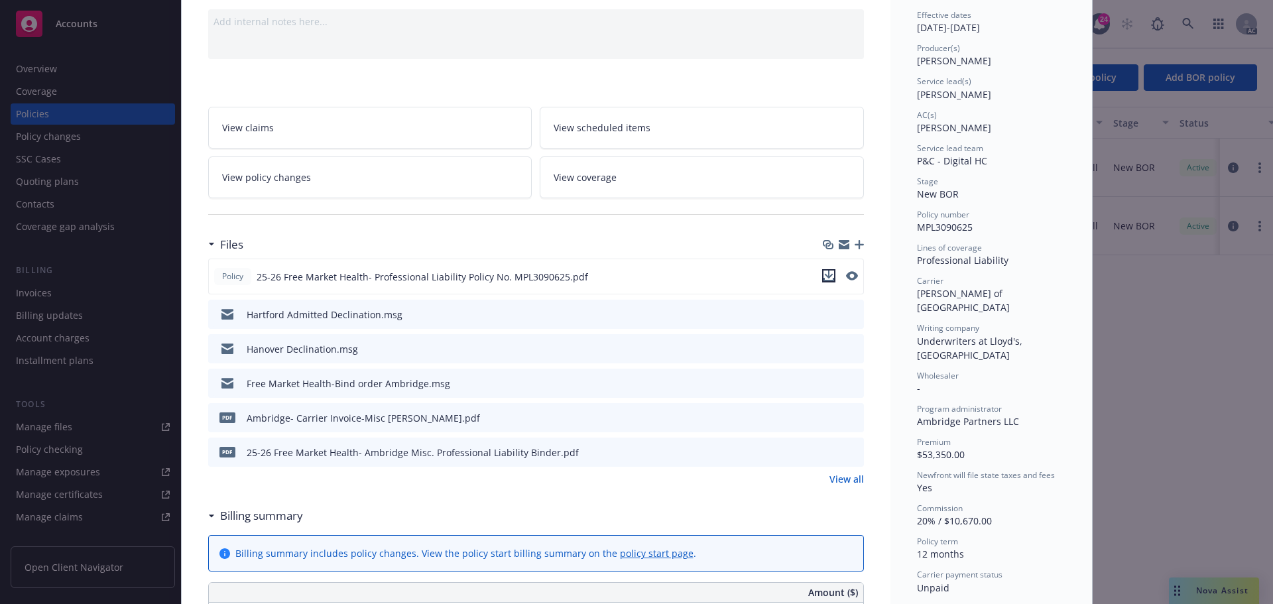
click at [824, 277] on icon "download file" at bounding box center [829, 276] width 11 height 11
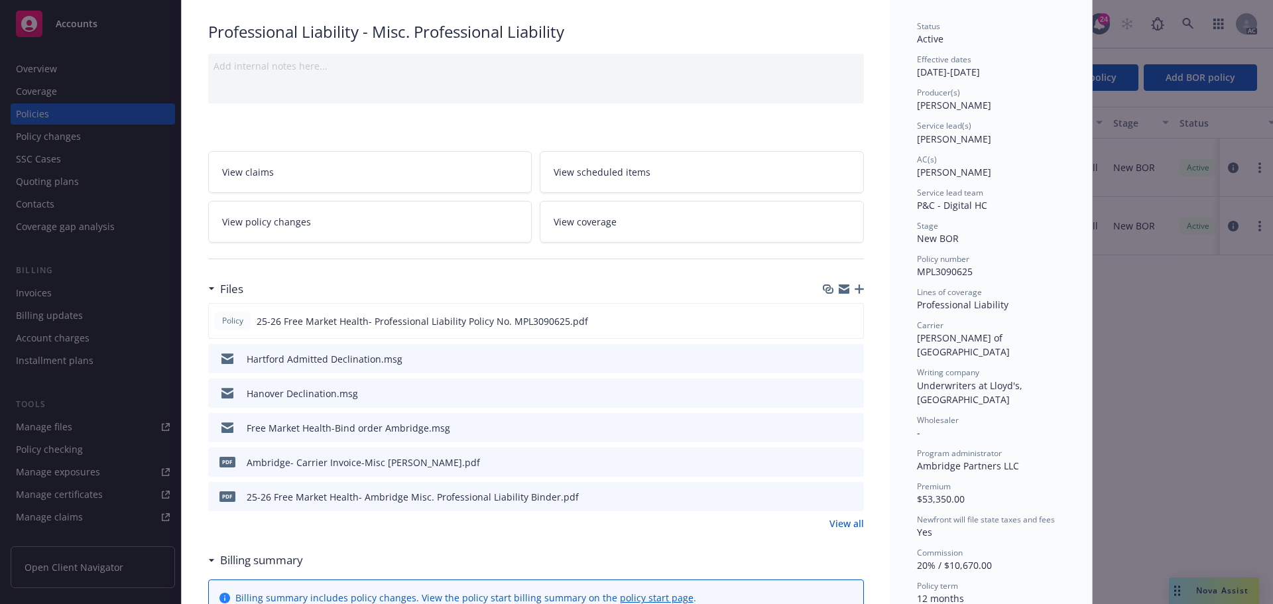
scroll to position [0, 0]
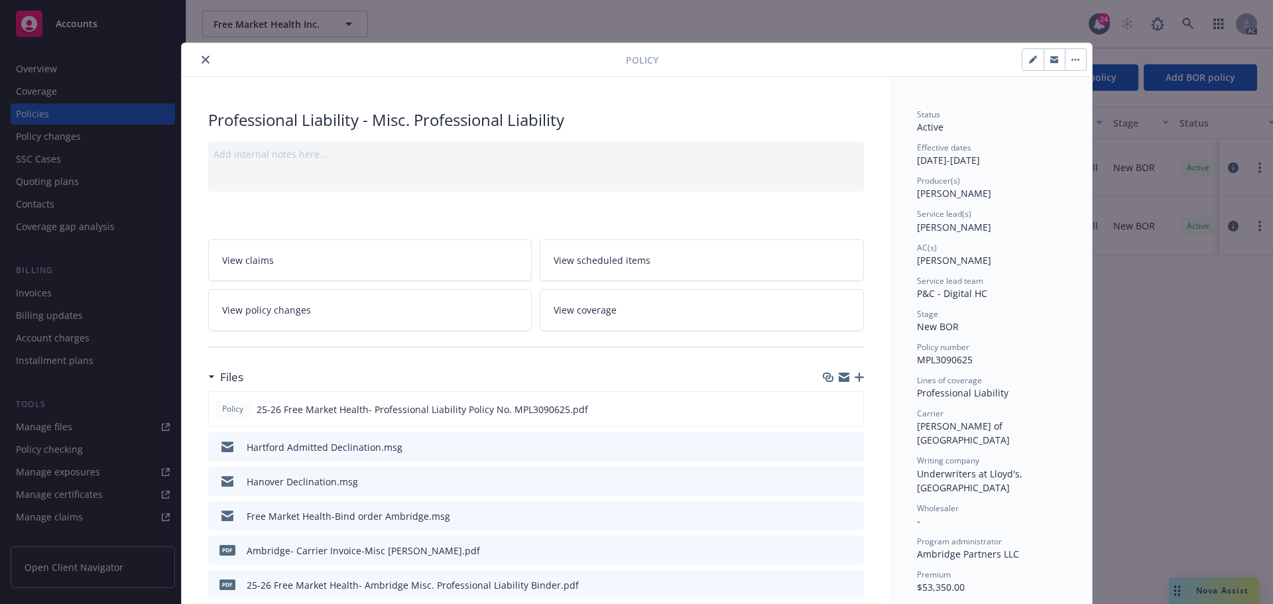
click at [198, 59] on button "close" at bounding box center [206, 60] width 16 height 16
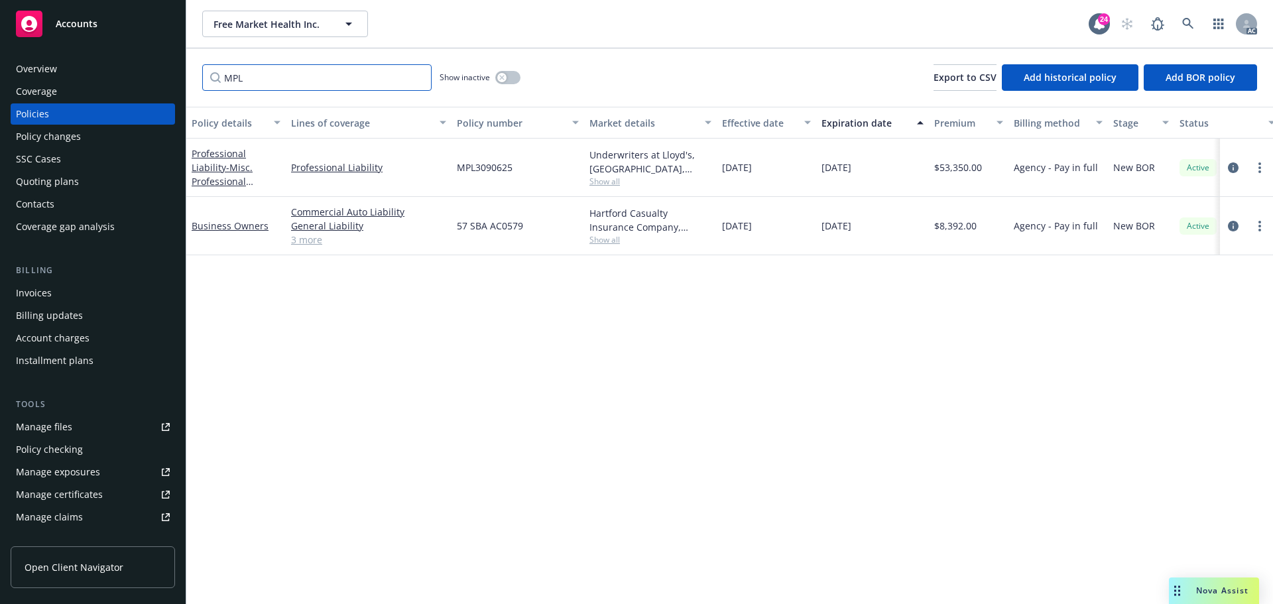
drag, startPoint x: 279, startPoint y: 79, endPoint x: 96, endPoint y: 77, distance: 183.0
click at [97, 78] on div "Accounts Overview Coverage Policies Policy changes SSC Cases Quoting plans Cont…" at bounding box center [636, 302] width 1273 height 604
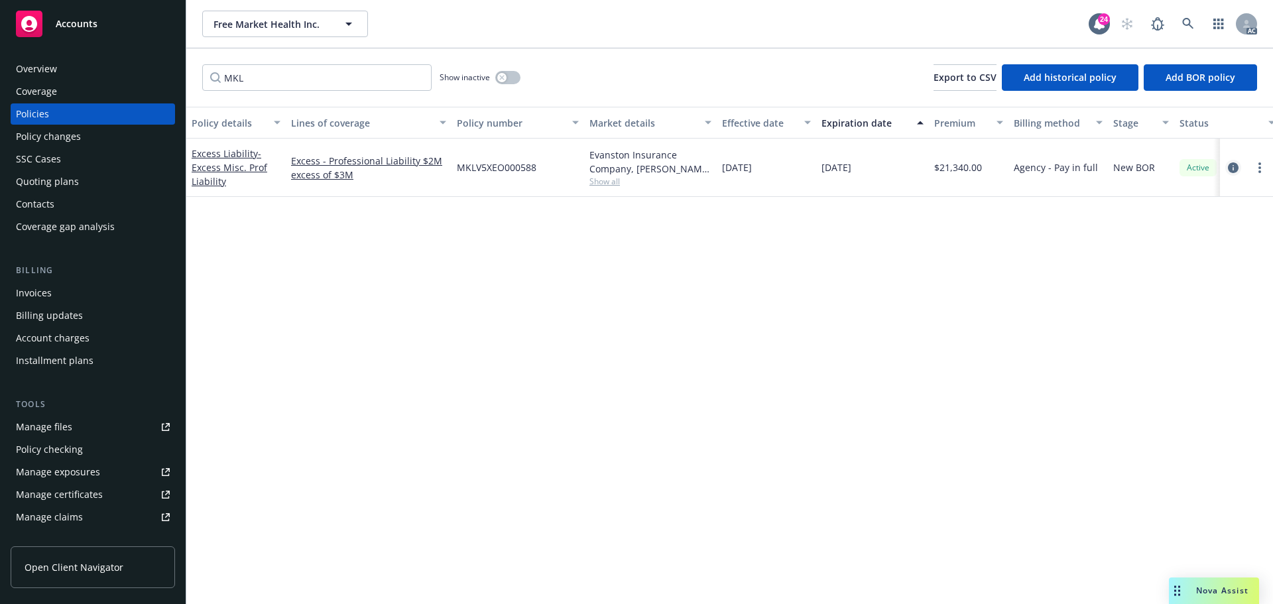
click at [1227, 165] on link "circleInformation" at bounding box center [1233, 168] width 16 height 16
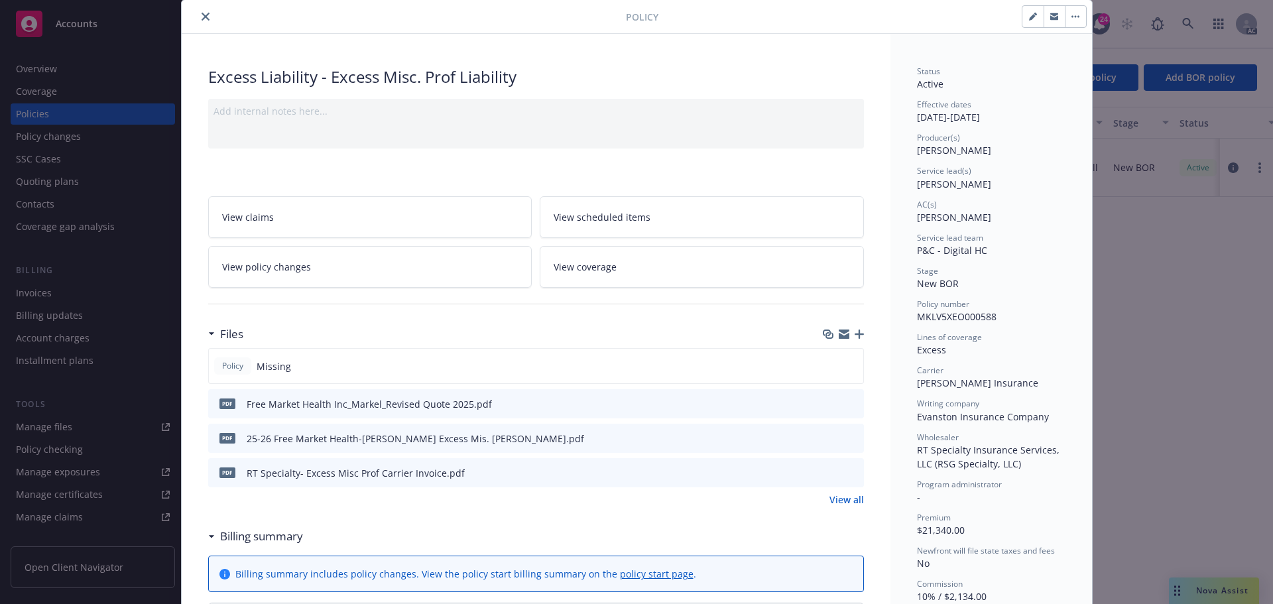
scroll to position [66, 0]
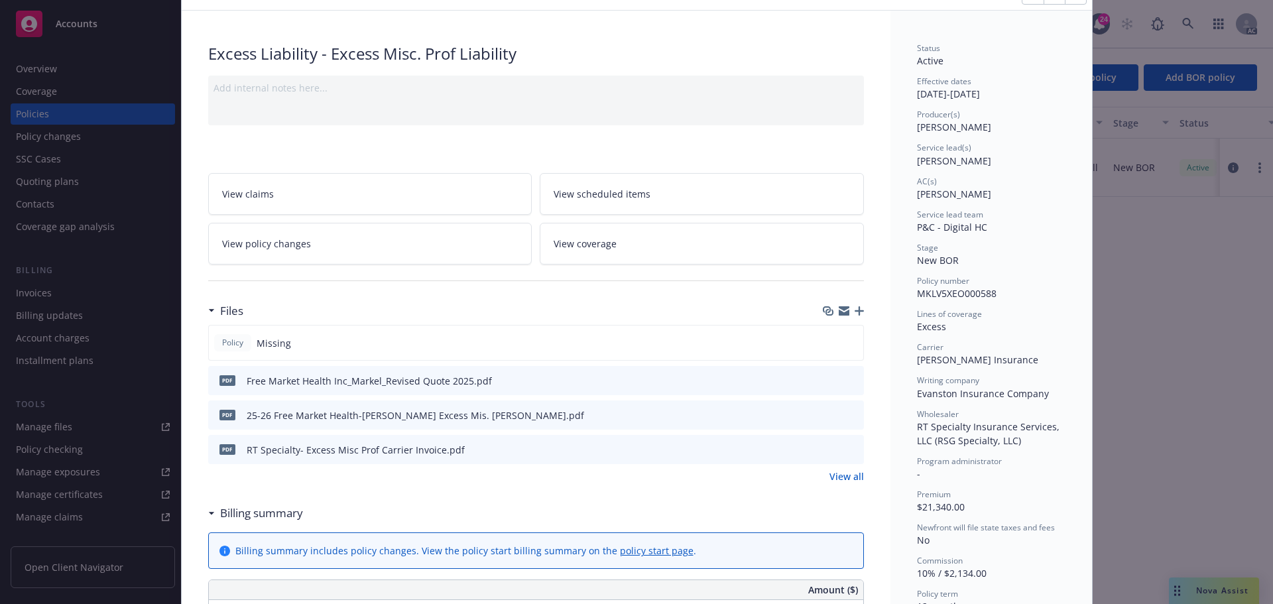
click at [827, 416] on icon "download file" at bounding box center [829, 414] width 11 height 11
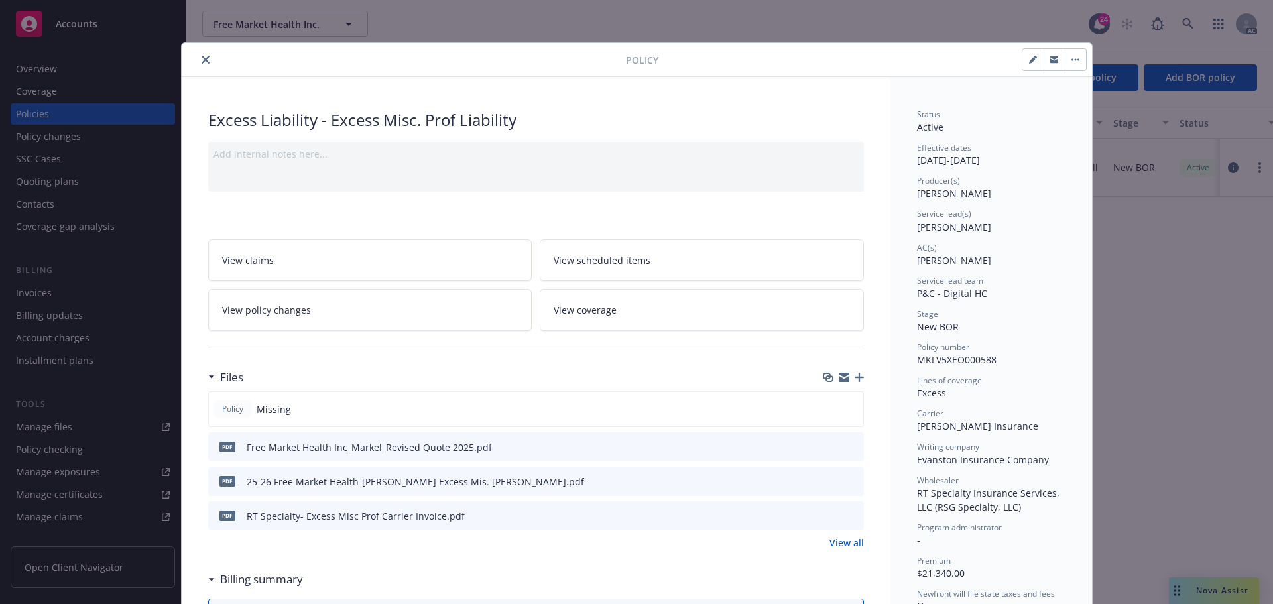
drag, startPoint x: 199, startPoint y: 58, endPoint x: 192, endPoint y: 66, distance: 9.9
click at [202, 58] on icon "close" at bounding box center [206, 60] width 8 height 8
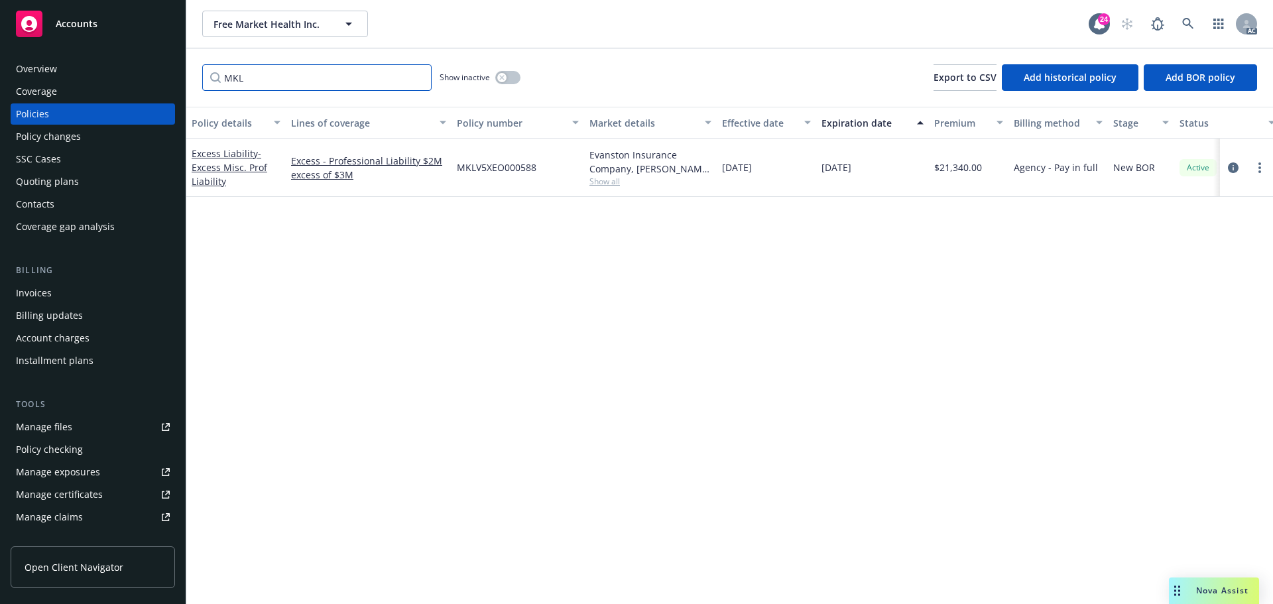
drag, startPoint x: 275, startPoint y: 76, endPoint x: 143, endPoint y: 70, distance: 132.1
click at [150, 73] on div "Accounts Overview Coverage Policies Policy changes SSC Cases Quoting plans Cont…" at bounding box center [636, 302] width 1273 height 604
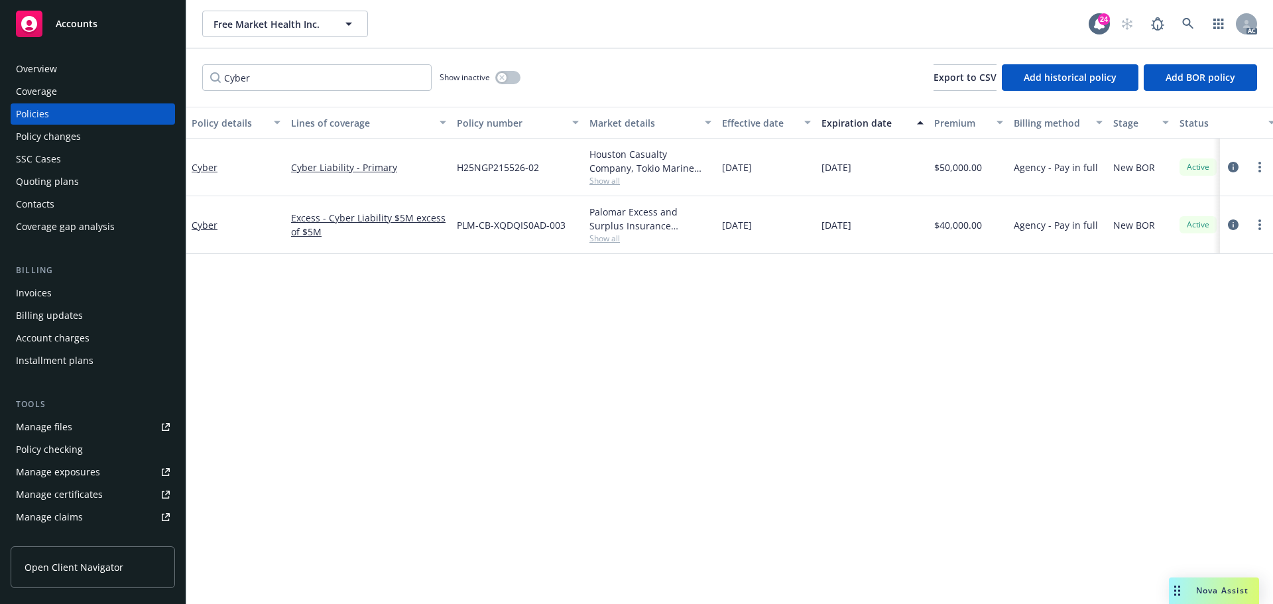
drag, startPoint x: 1235, startPoint y: 164, endPoint x: 1193, endPoint y: 178, distance: 44.5
click at [1235, 164] on icon "circleInformation" at bounding box center [1233, 167] width 11 height 11
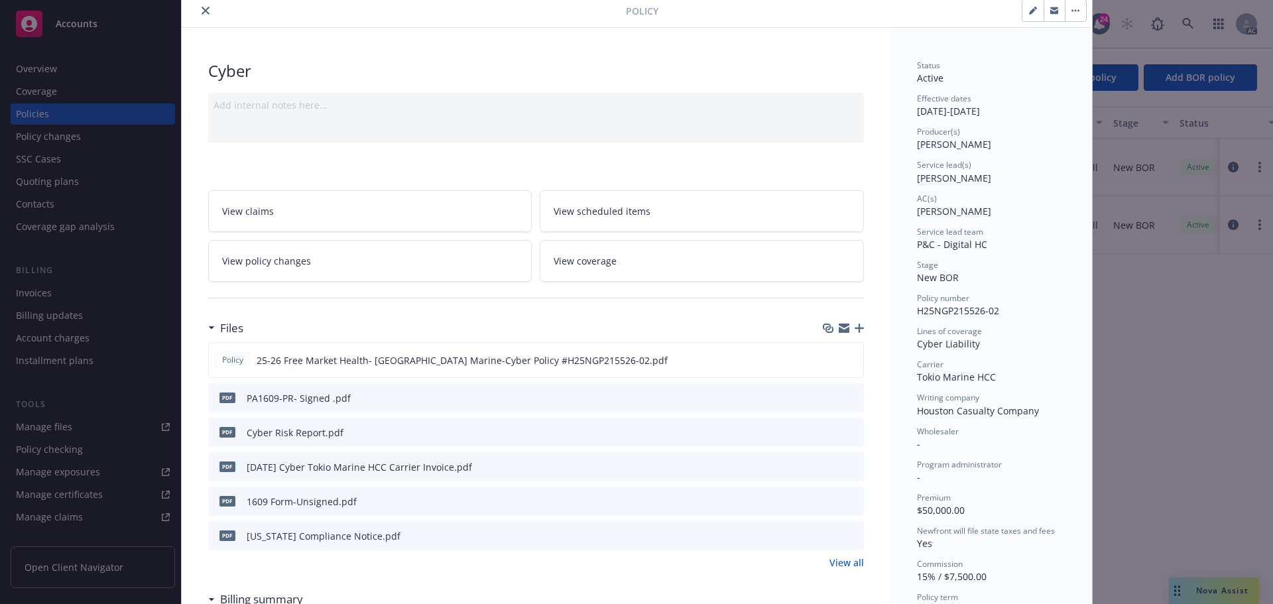
scroll to position [133, 0]
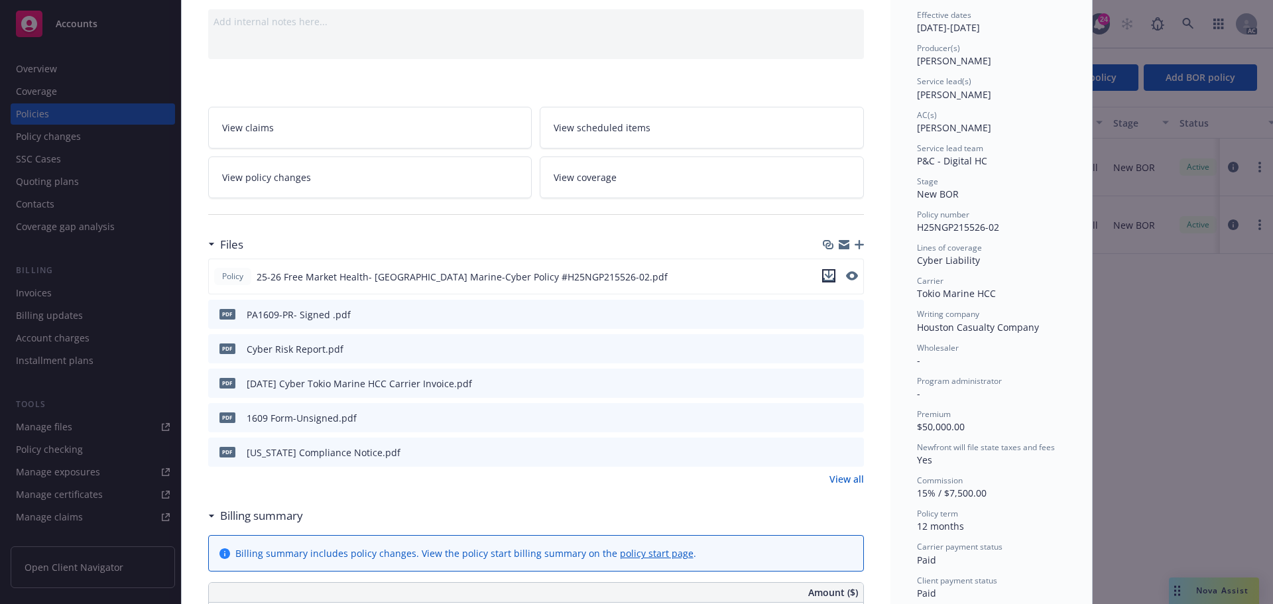
click at [825, 275] on icon "download file" at bounding box center [829, 276] width 11 height 11
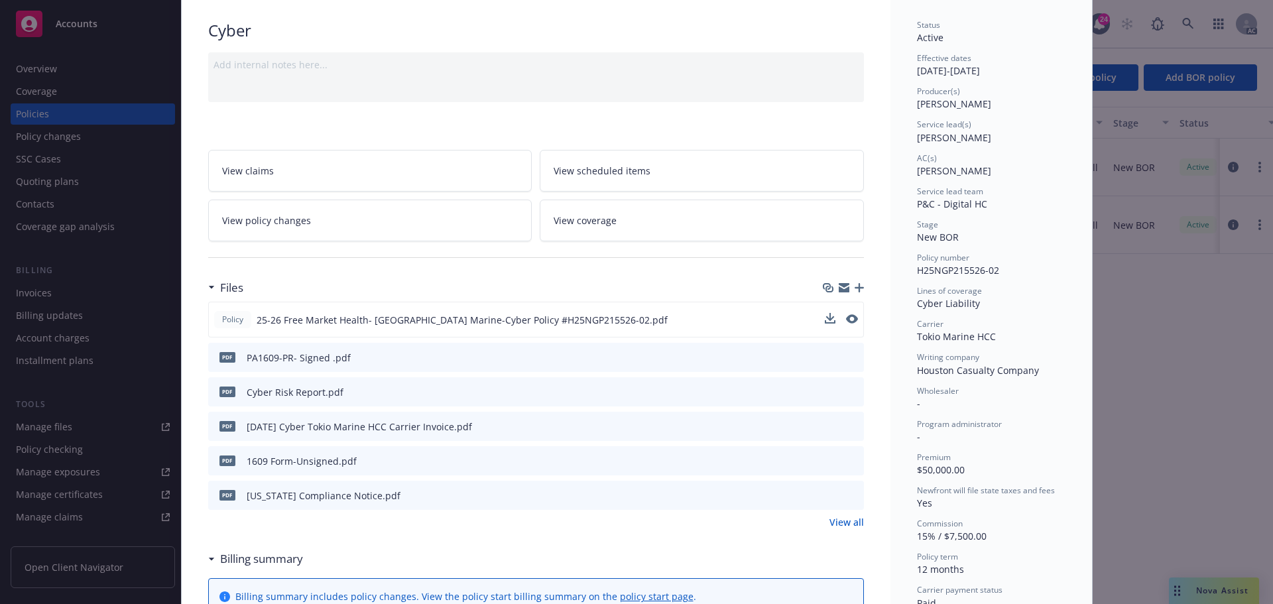
scroll to position [0, 0]
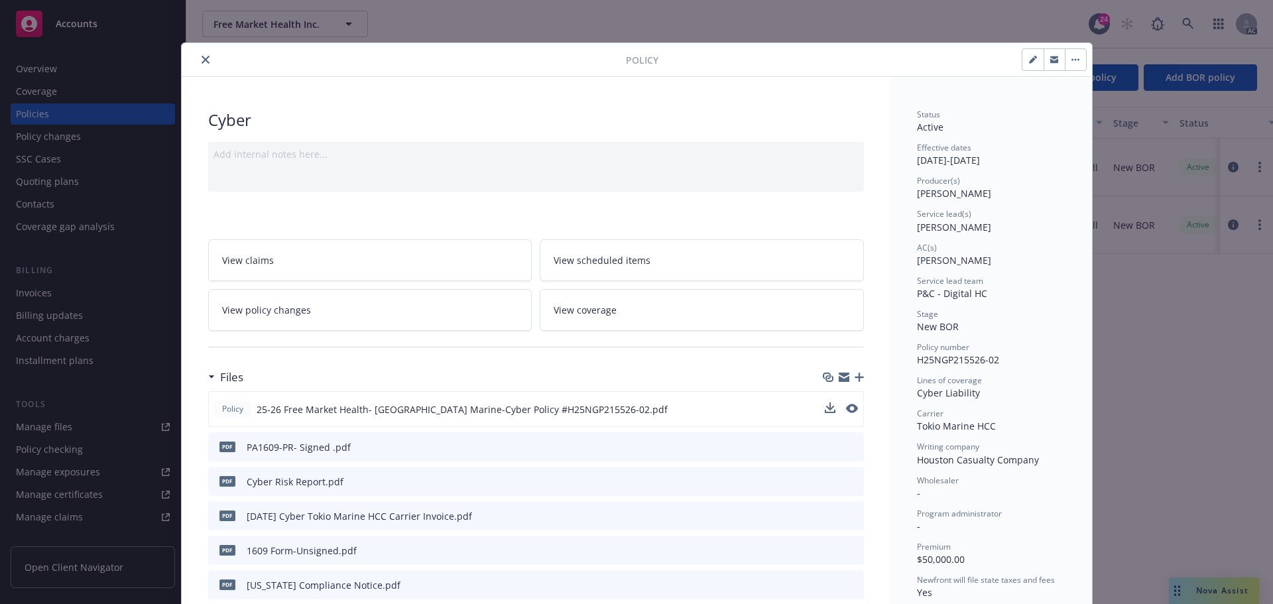
click at [202, 62] on icon "close" at bounding box center [206, 60] width 8 height 8
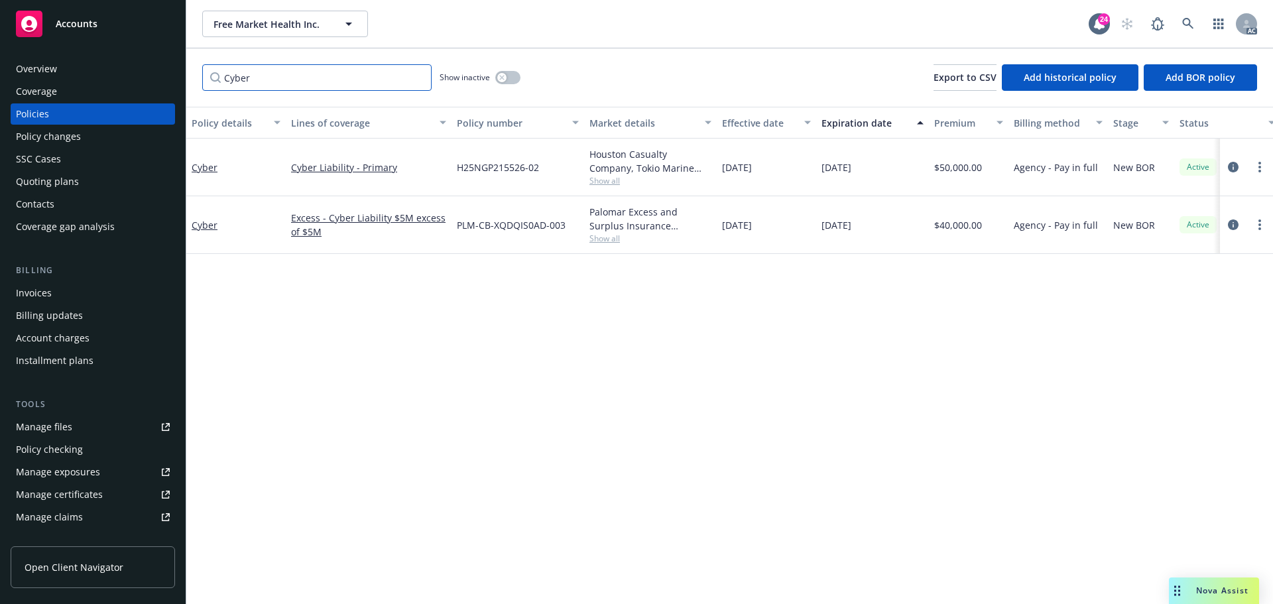
drag, startPoint x: 266, startPoint y: 81, endPoint x: 160, endPoint y: 56, distance: 108.2
click at [164, 62] on div "Accounts Overview Coverage Policies Policy changes SSC Cases Quoting plans Cont…" at bounding box center [636, 302] width 1273 height 604
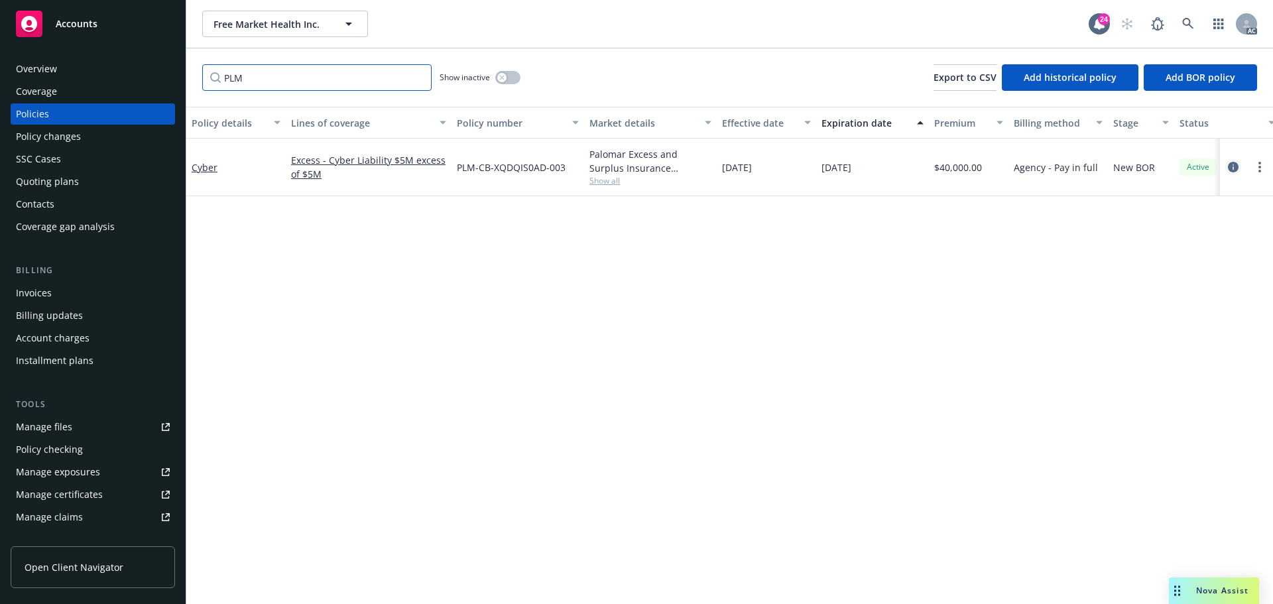
type input "PLM"
click at [1235, 163] on icon "circleInformation" at bounding box center [1233, 167] width 11 height 11
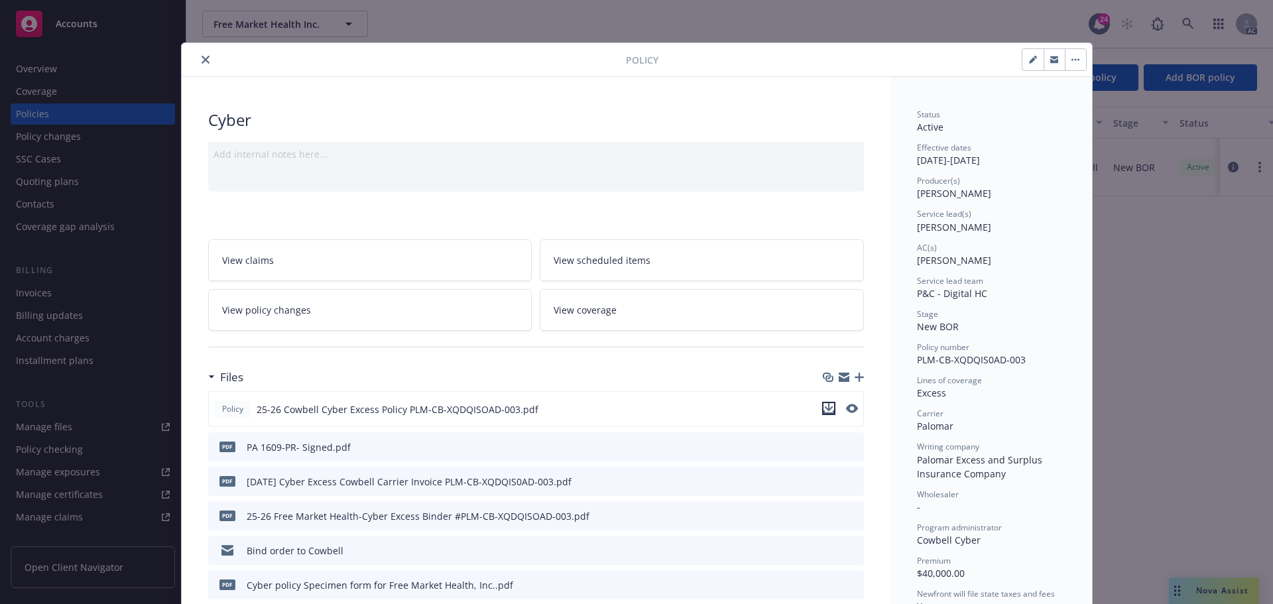
click at [827, 406] on icon "download file" at bounding box center [829, 408] width 11 height 11
